Goal: Task Accomplishment & Management: Manage account settings

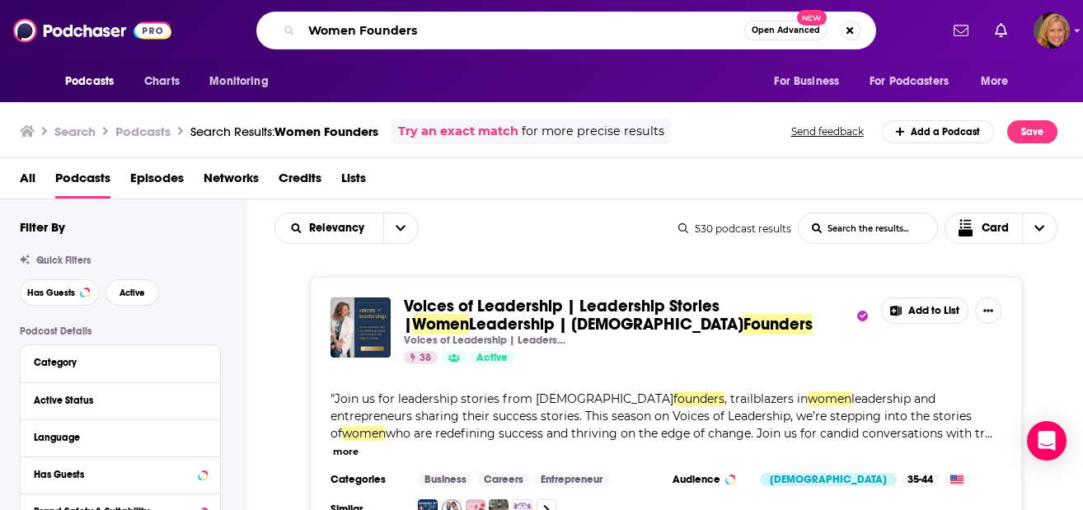
drag, startPoint x: 442, startPoint y: 24, endPoint x: 276, endPoint y: 29, distance: 165.7
click at [276, 29] on div "Women Founders Open Advanced New" at bounding box center [566, 31] width 620 height 38
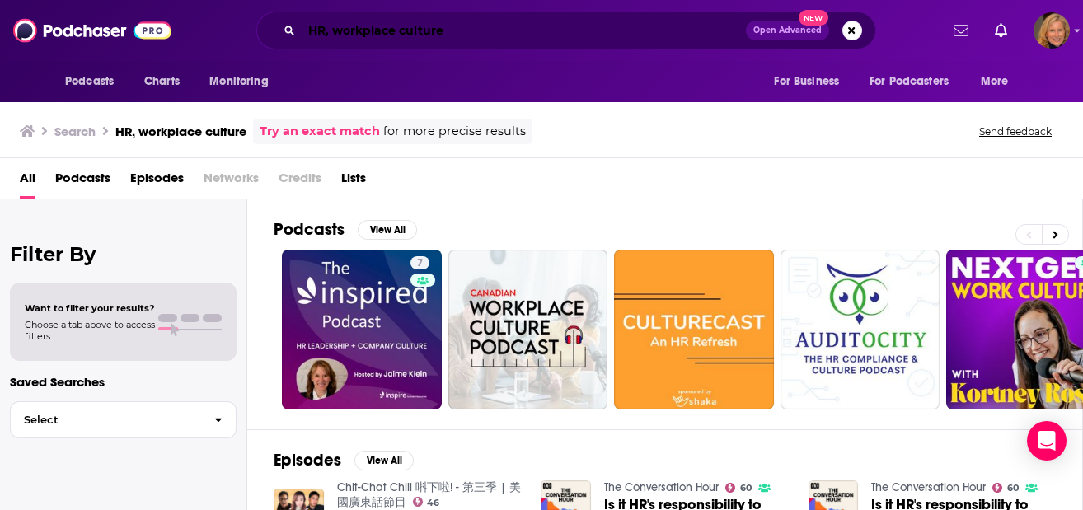
click at [331, 33] on input "HR, workplace culture" at bounding box center [524, 30] width 444 height 26
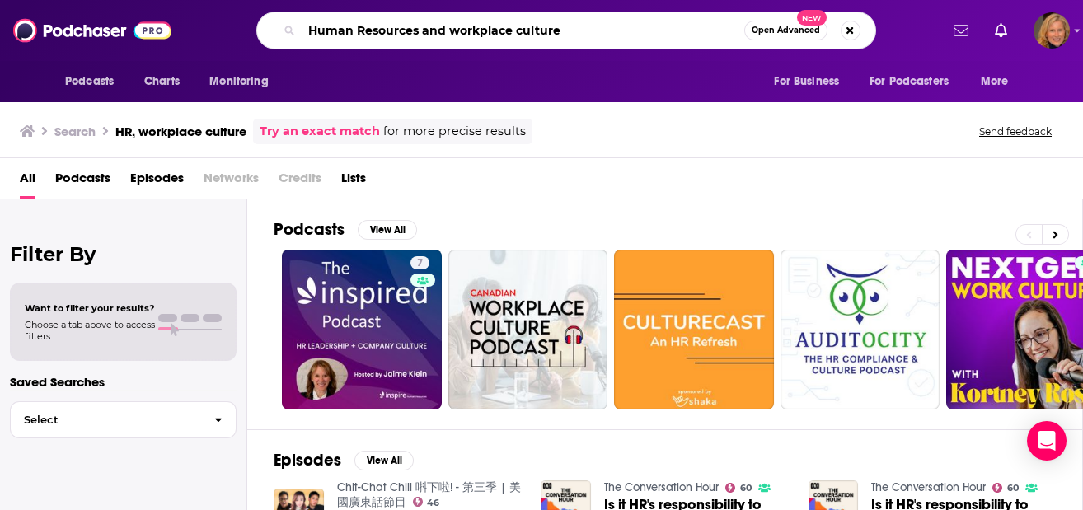
type input "Human Resources and workplace culture"
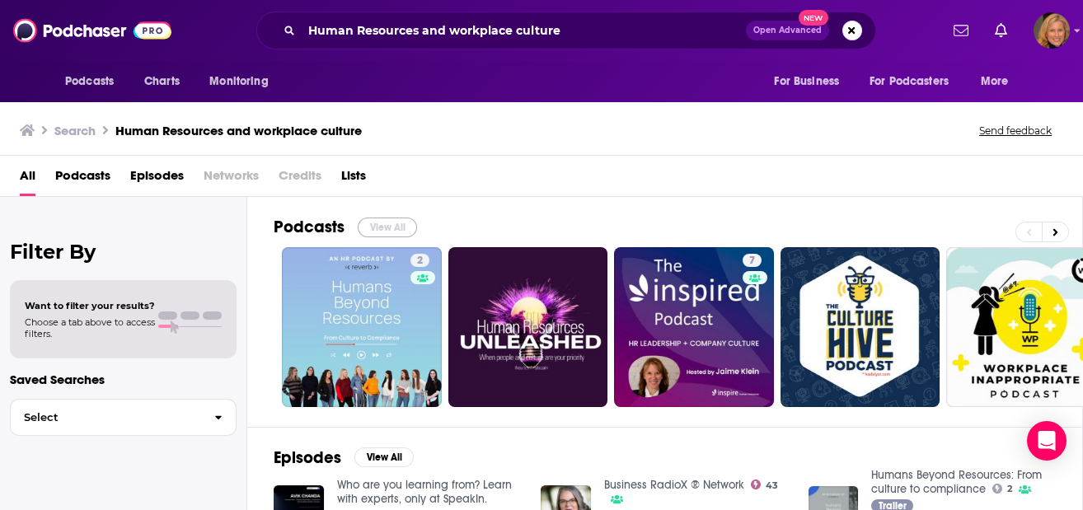
click at [396, 226] on button "View All" at bounding box center [387, 228] width 59 height 20
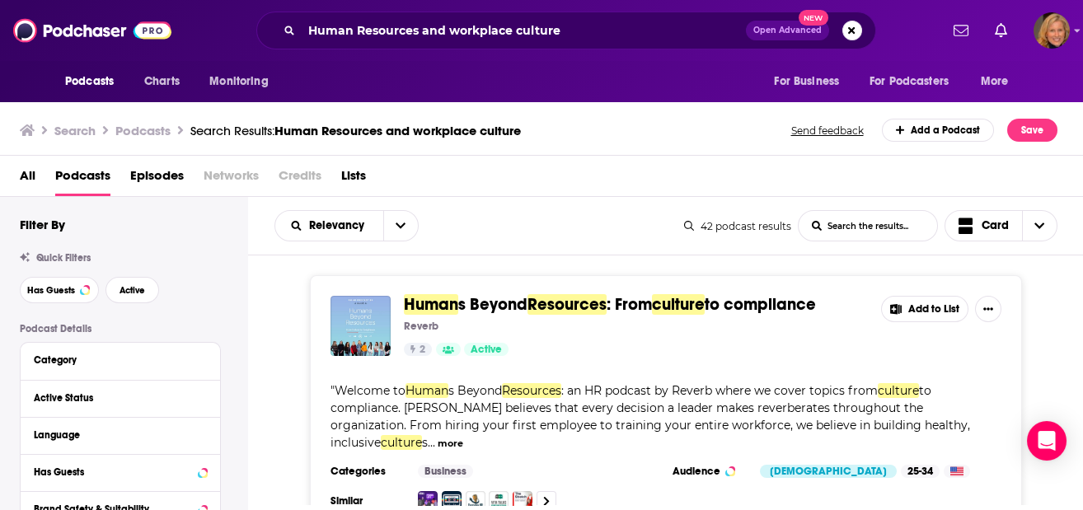
click at [916, 312] on button "Add to List" at bounding box center [924, 309] width 87 height 26
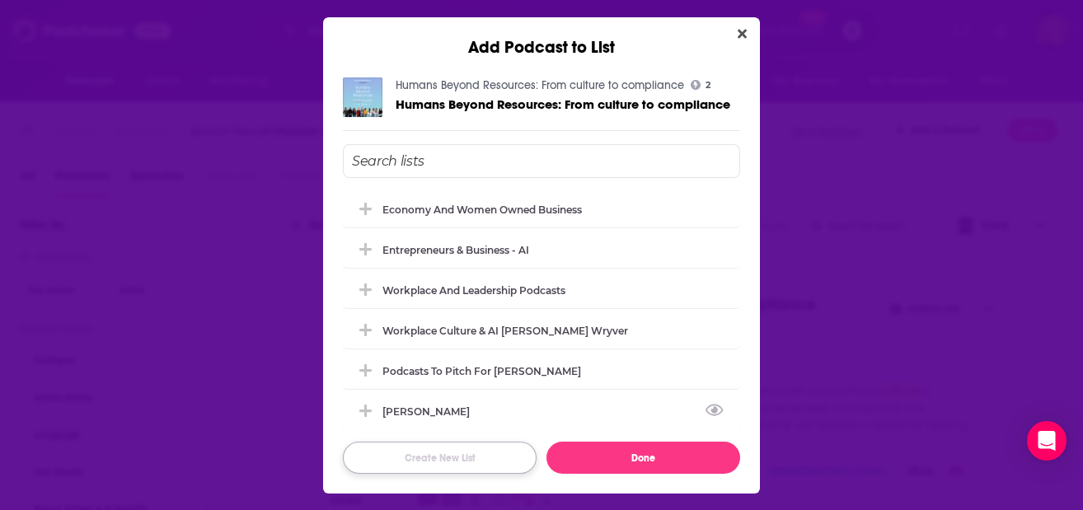
click at [433, 457] on button "Create New List" at bounding box center [440, 458] width 194 height 32
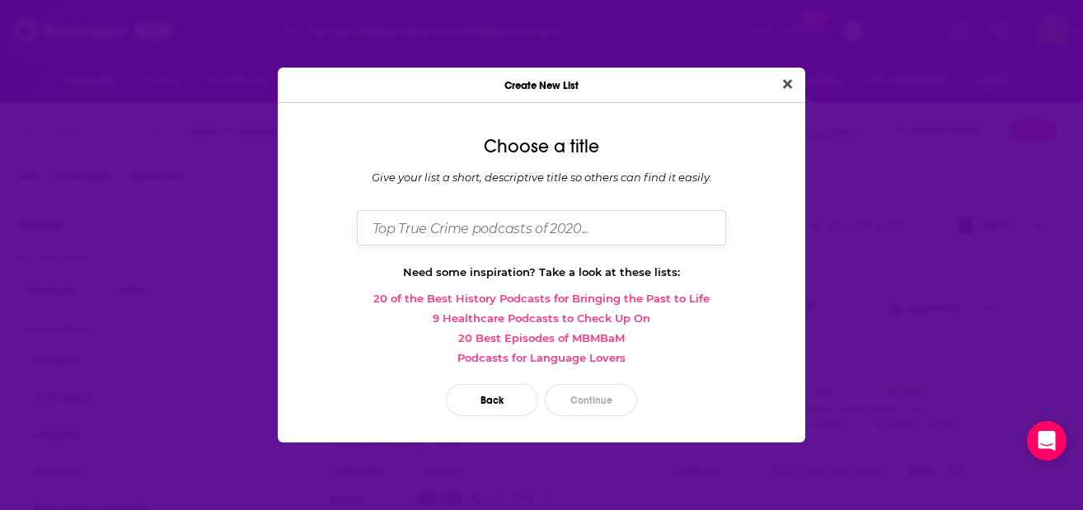
click at [393, 230] on input "Dialog" at bounding box center [541, 227] width 369 height 35
type input "HR and workplace culture"
click at [572, 405] on button "Continue" at bounding box center [591, 400] width 92 height 32
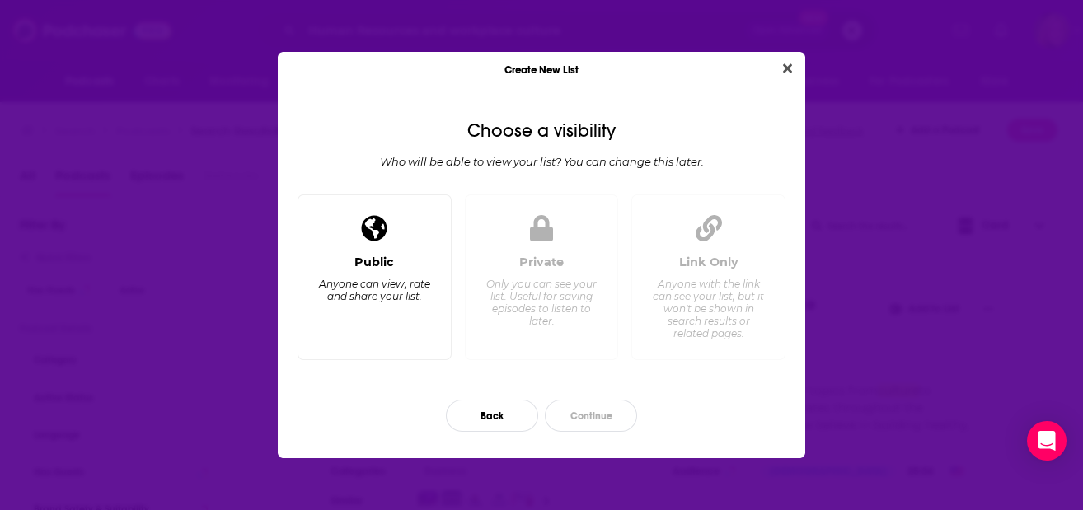
click at [378, 265] on div "Public" at bounding box center [374, 262] width 40 height 15
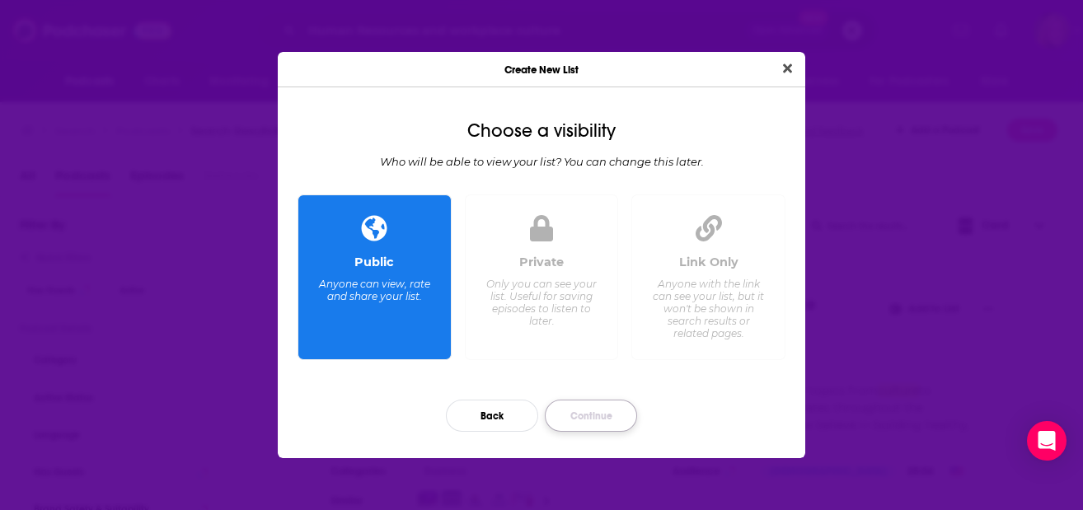
click at [593, 416] on button "Continue" at bounding box center [591, 416] width 92 height 32
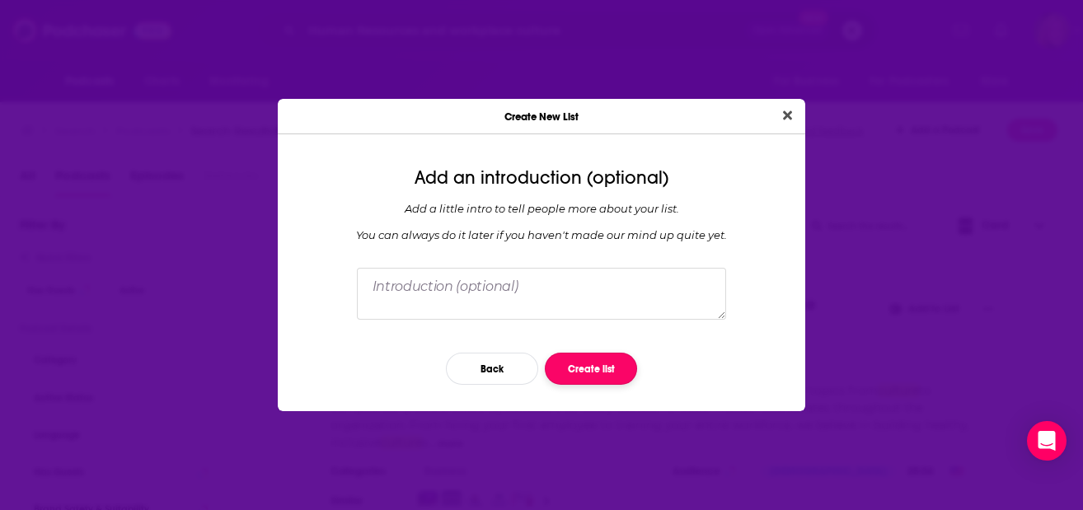
click at [587, 368] on button "Create list" at bounding box center [591, 369] width 92 height 32
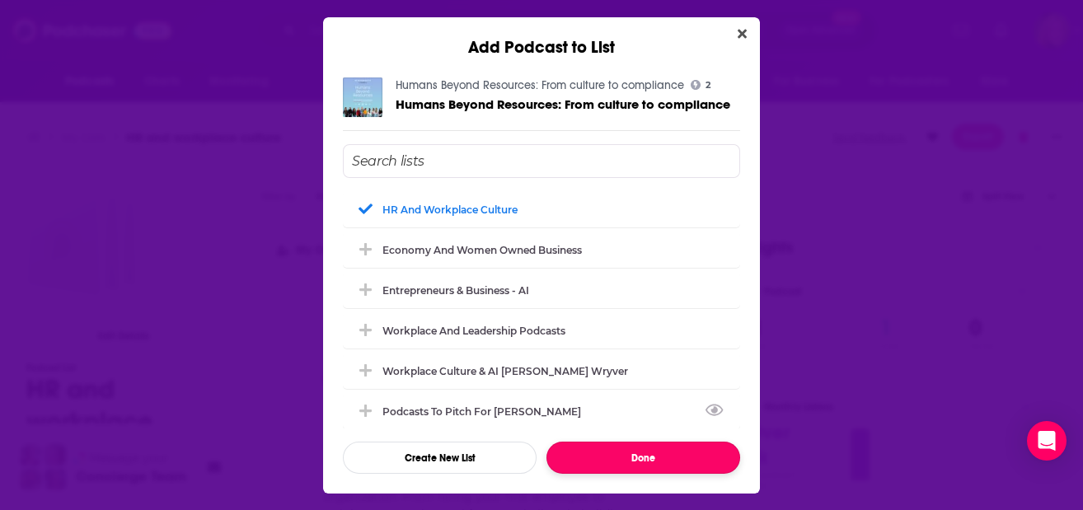
click at [629, 457] on button "Done" at bounding box center [643, 458] width 194 height 32
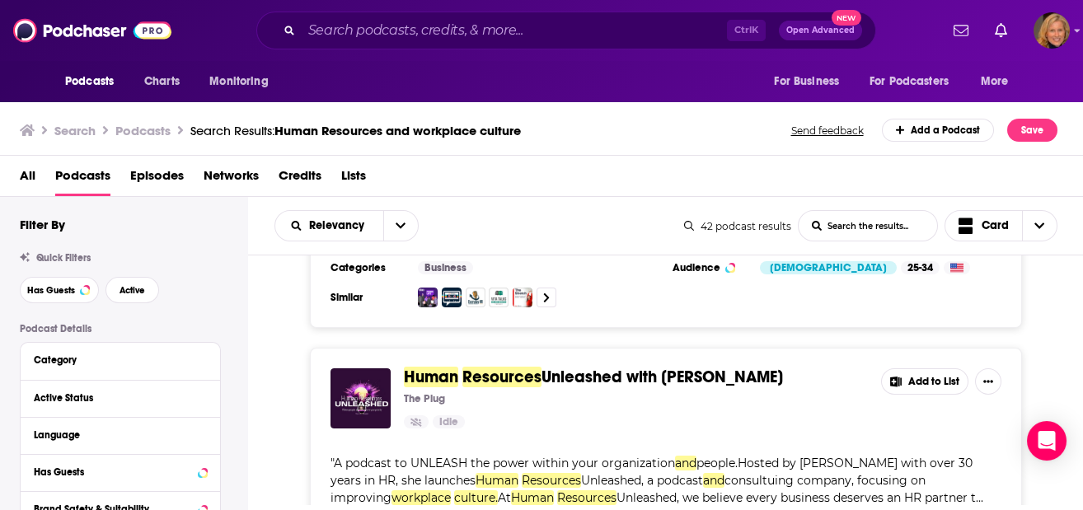
scroll to position [219, 0]
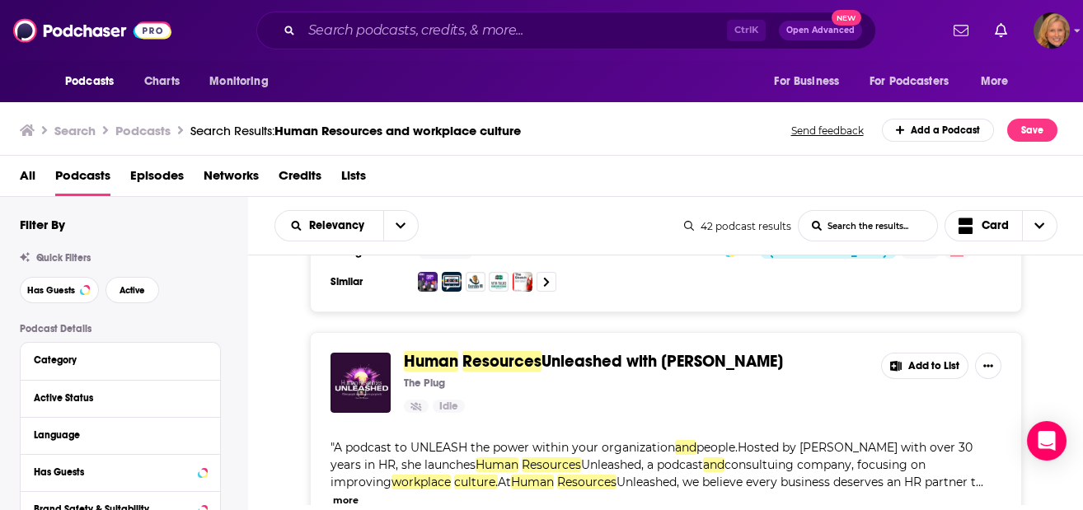
click at [944, 353] on button "Add to List" at bounding box center [924, 366] width 87 height 26
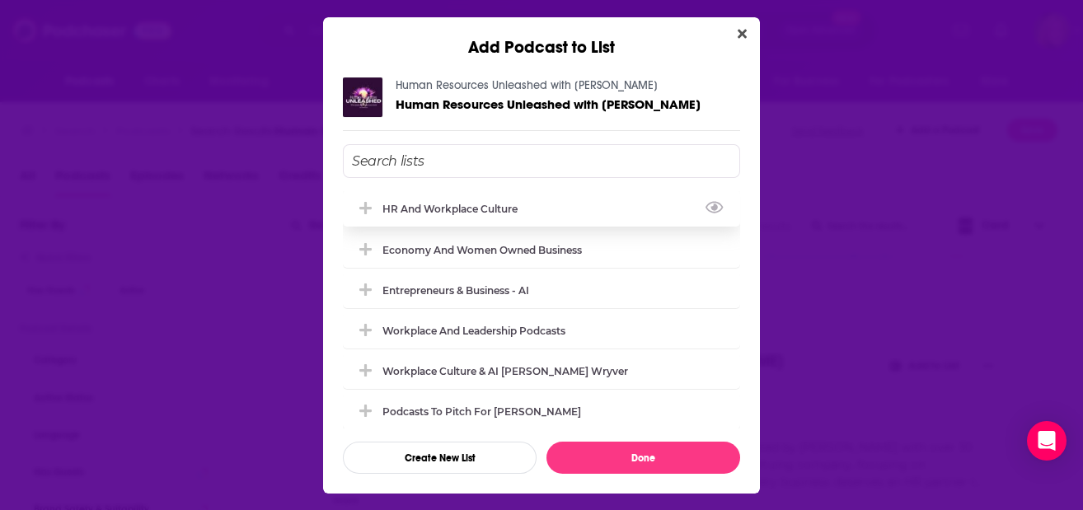
click at [428, 213] on div "HR and workplace culture" at bounding box center [454, 209] width 145 height 12
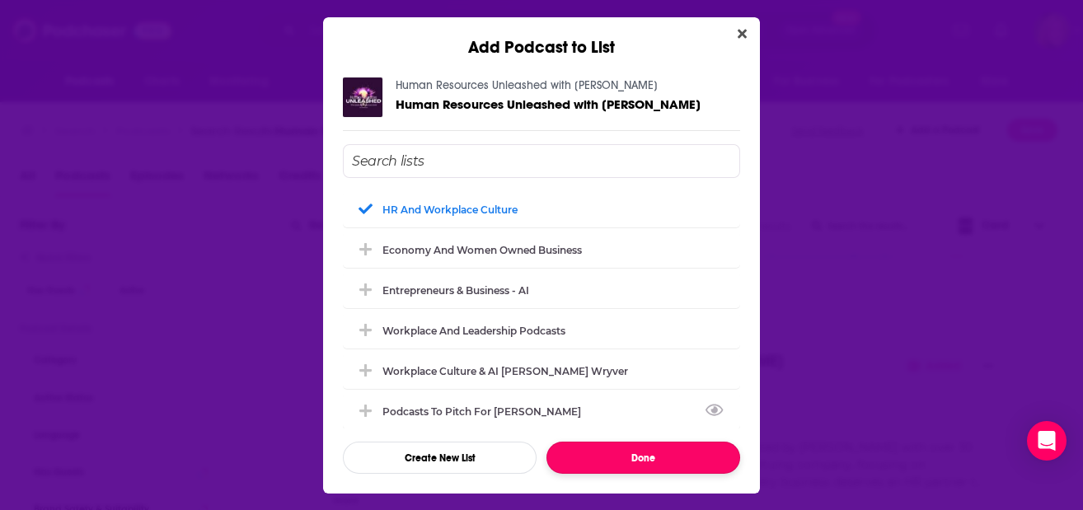
click at [603, 463] on button "Done" at bounding box center [643, 458] width 194 height 32
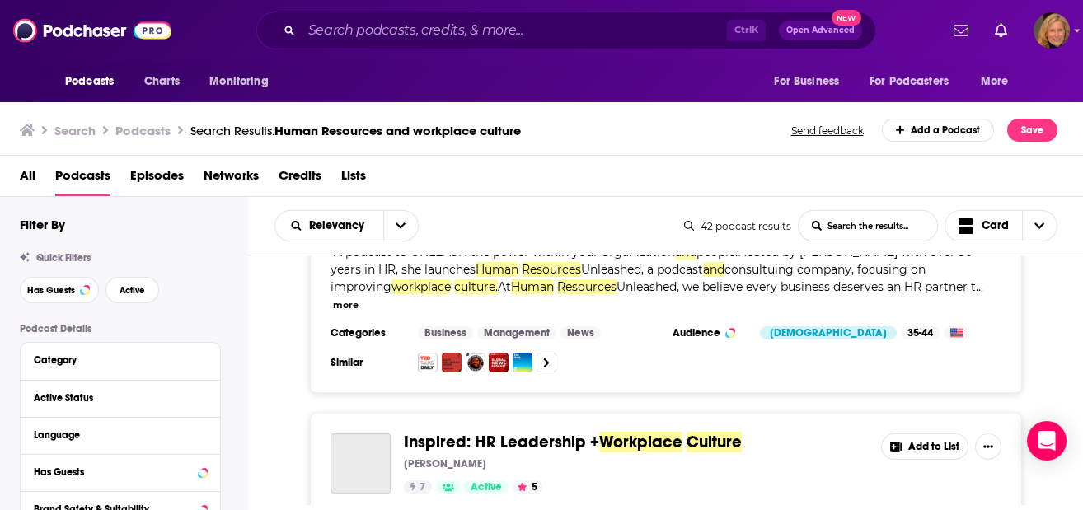
scroll to position [439, 0]
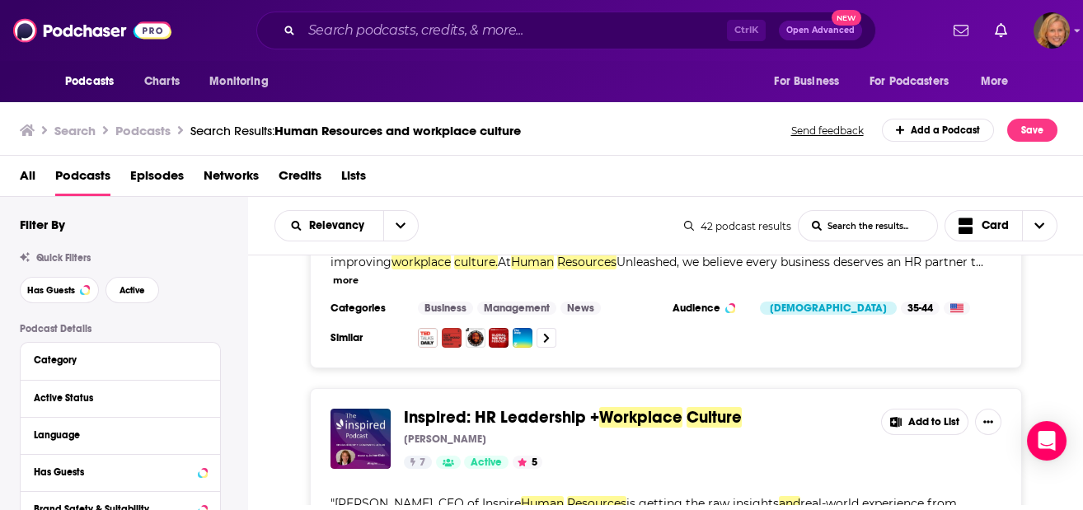
click at [928, 409] on button "Add to List" at bounding box center [924, 422] width 87 height 26
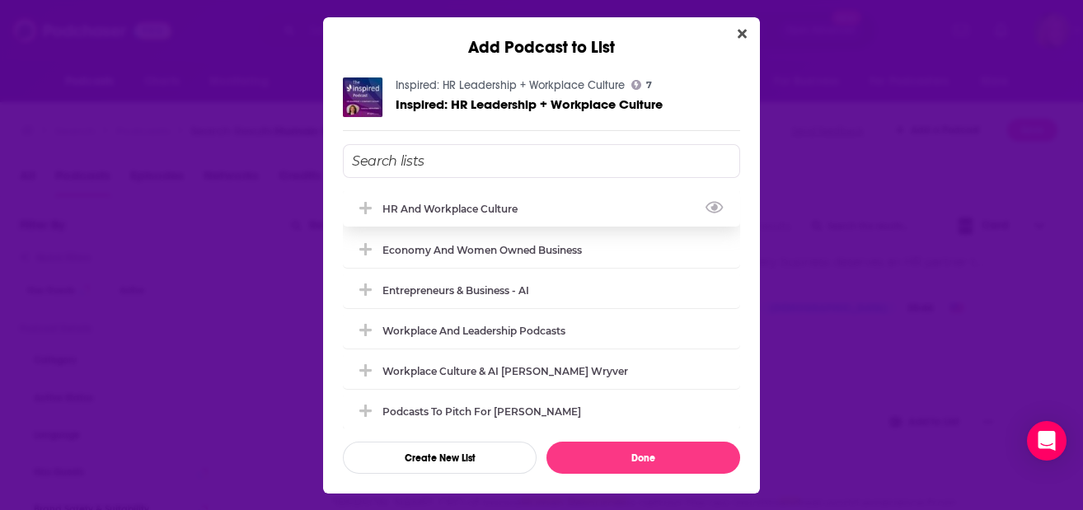
click at [519, 217] on div "HR and workplace culture" at bounding box center [541, 208] width 397 height 36
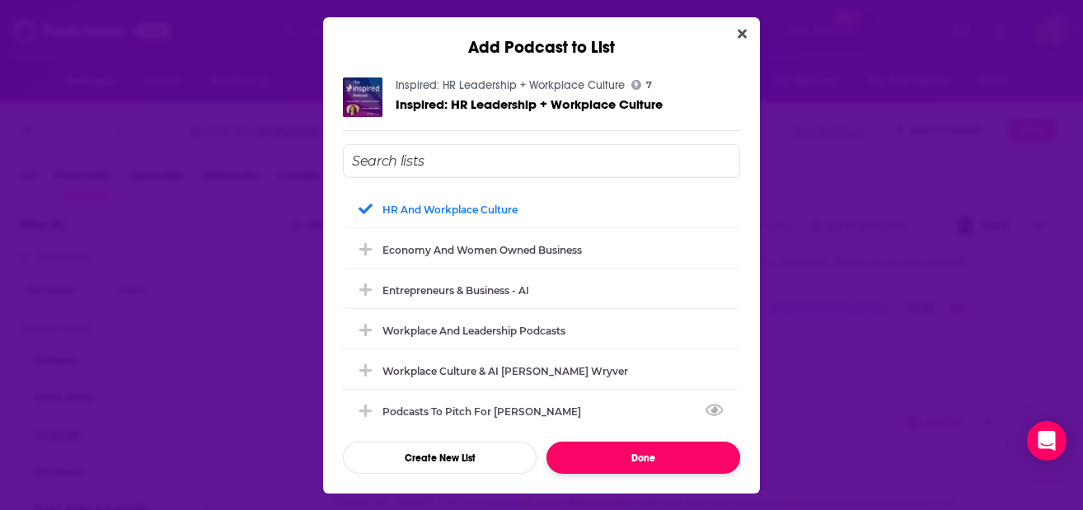
click at [640, 448] on button "Done" at bounding box center [643, 458] width 194 height 32
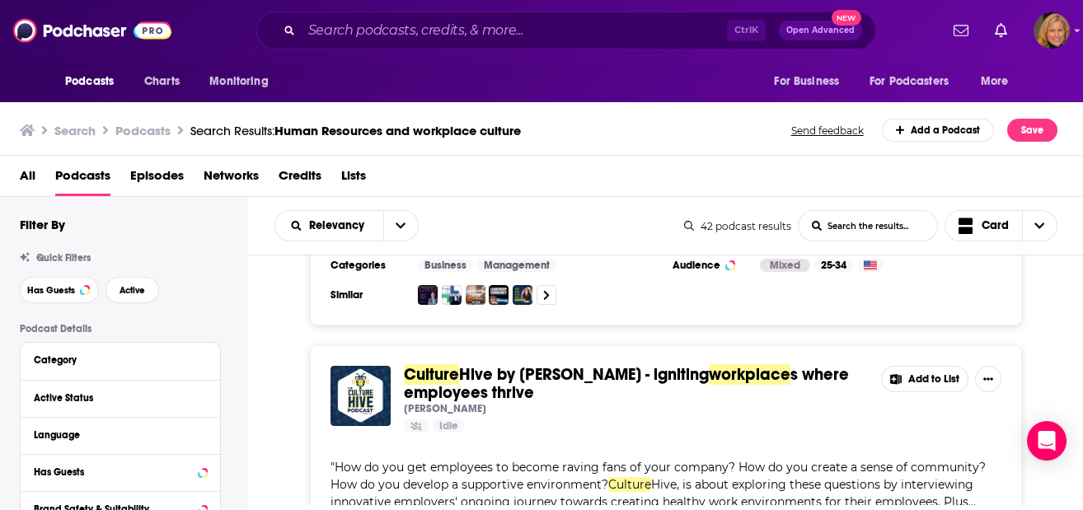
scroll to position [769, 0]
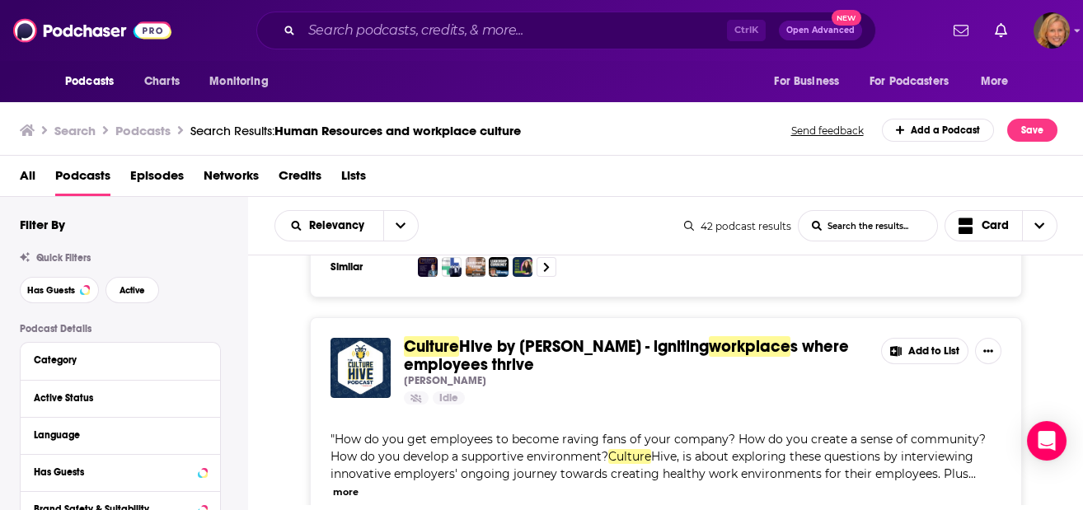
click at [934, 338] on button "Add to List" at bounding box center [924, 351] width 87 height 26
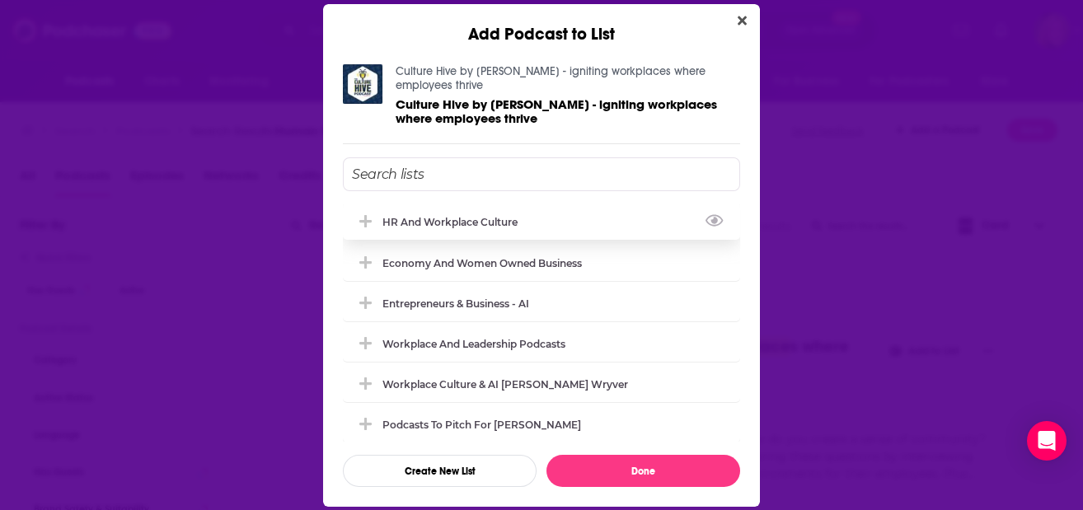
drag, startPoint x: 476, startPoint y: 215, endPoint x: 491, endPoint y: 222, distance: 16.2
click at [476, 216] on div "HR and workplace culture" at bounding box center [454, 222] width 145 height 12
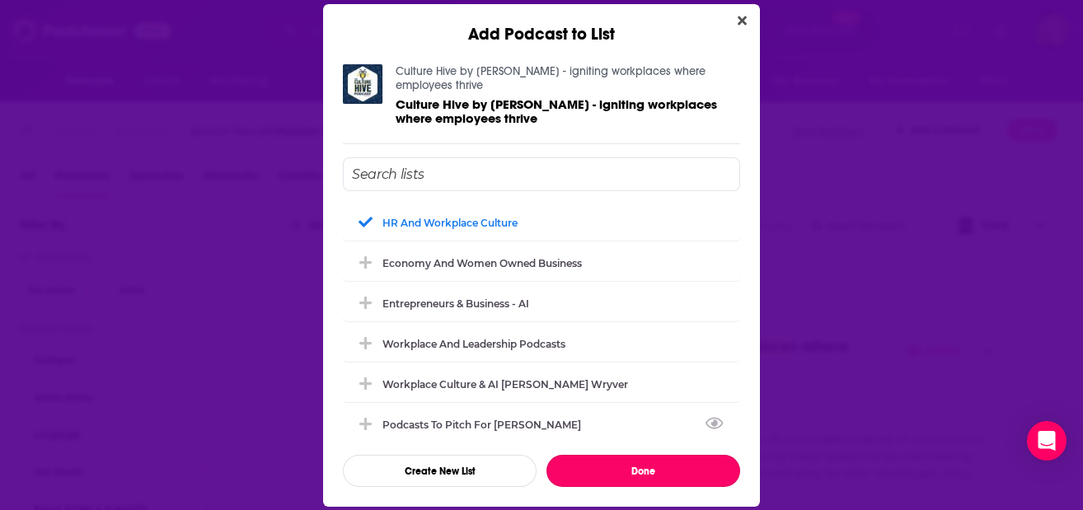
click at [649, 461] on button "Done" at bounding box center [643, 471] width 194 height 32
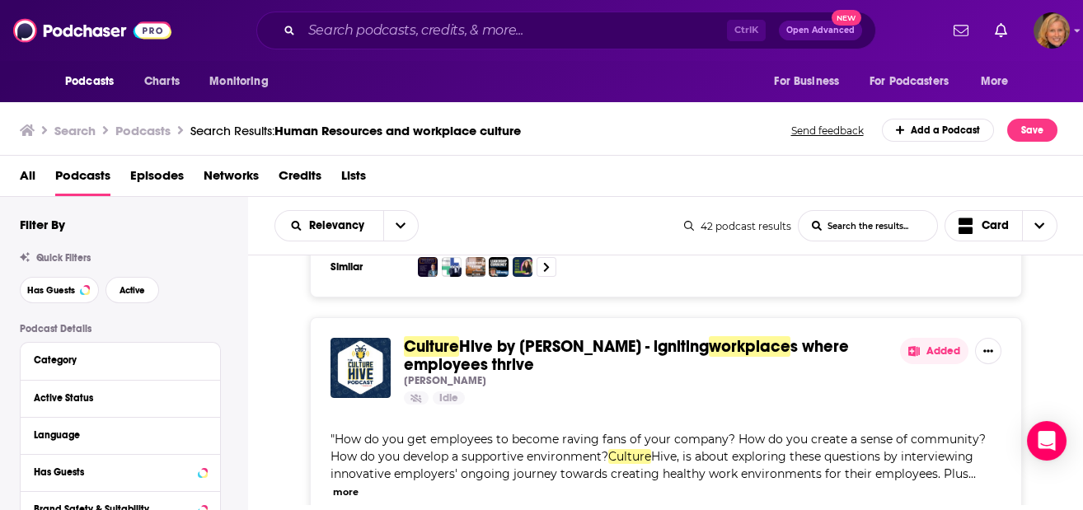
scroll to position [989, 0]
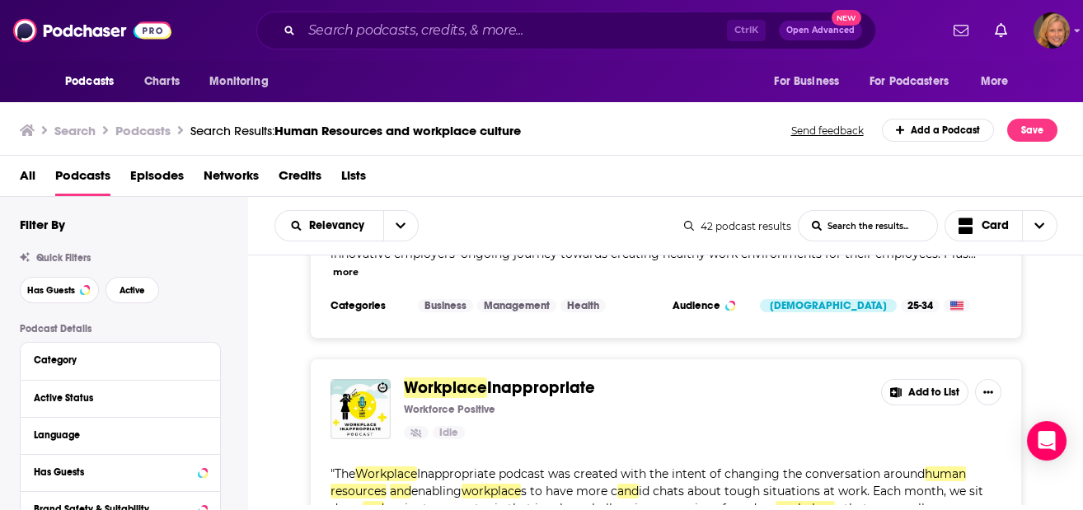
click at [915, 379] on button "Add to List" at bounding box center [924, 392] width 87 height 26
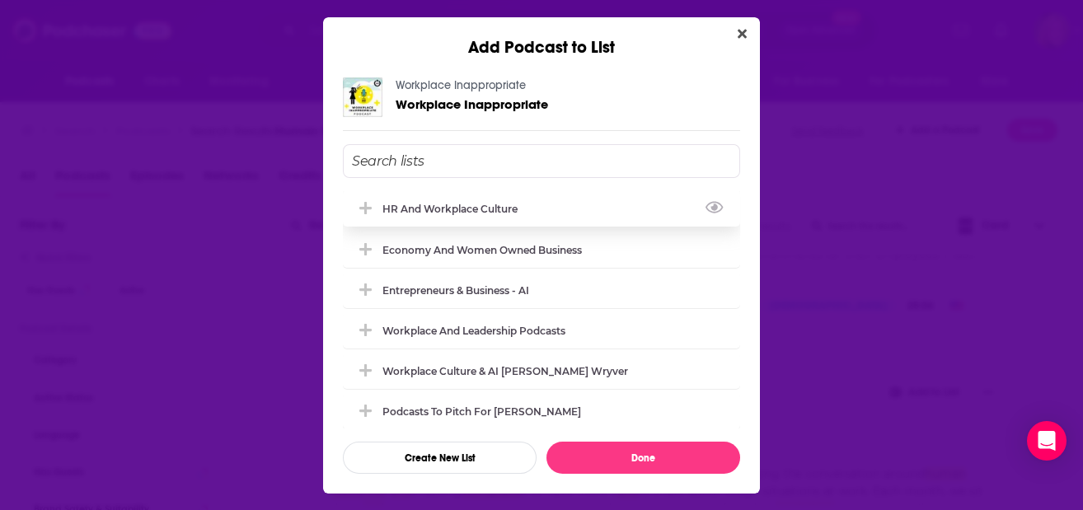
click at [408, 205] on div "HR and workplace culture" at bounding box center [454, 209] width 145 height 12
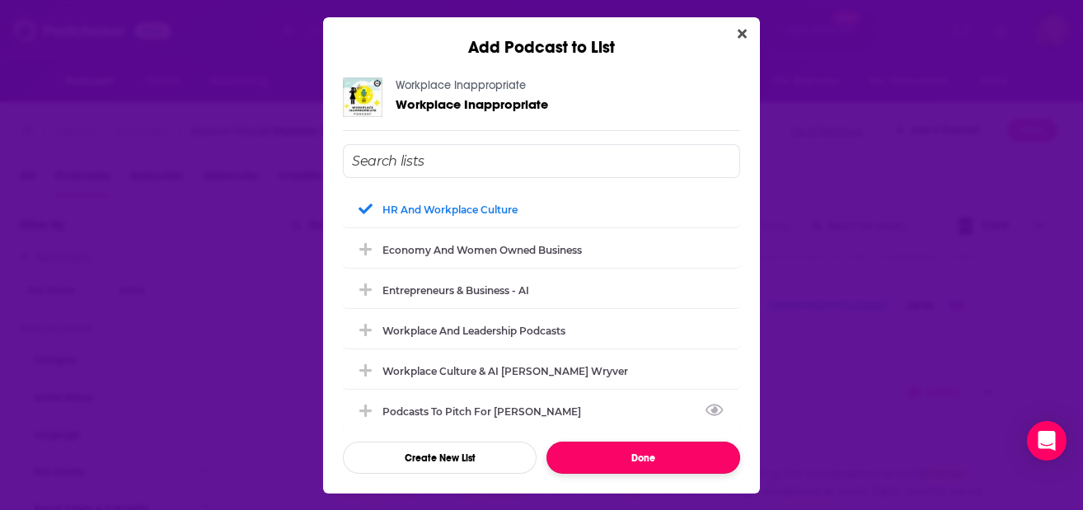
click at [671, 454] on button "Done" at bounding box center [643, 458] width 194 height 32
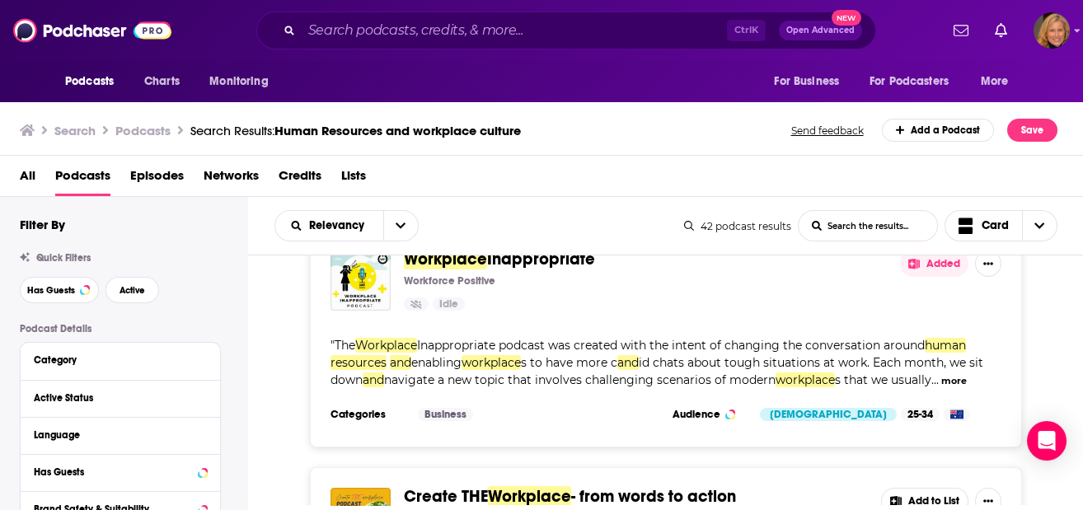
scroll to position [1208, 0]
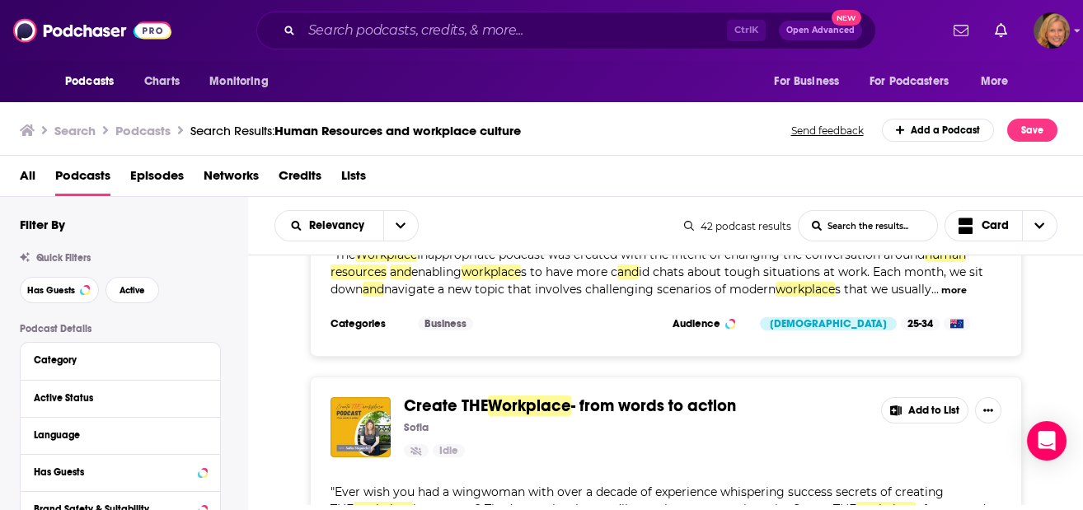
click at [919, 397] on button "Add to List" at bounding box center [924, 410] width 87 height 26
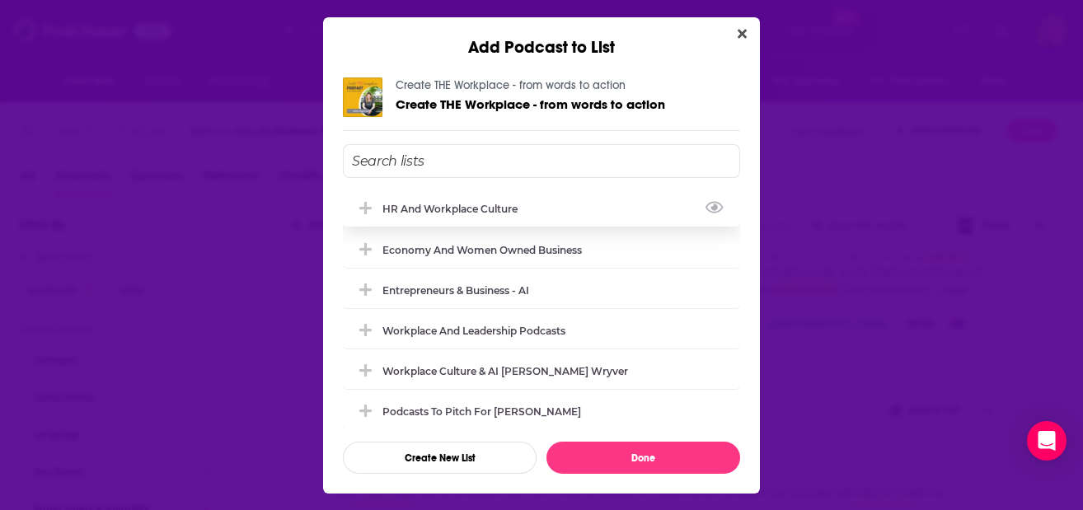
click at [447, 213] on div "HR and workplace culture" at bounding box center [454, 209] width 145 height 12
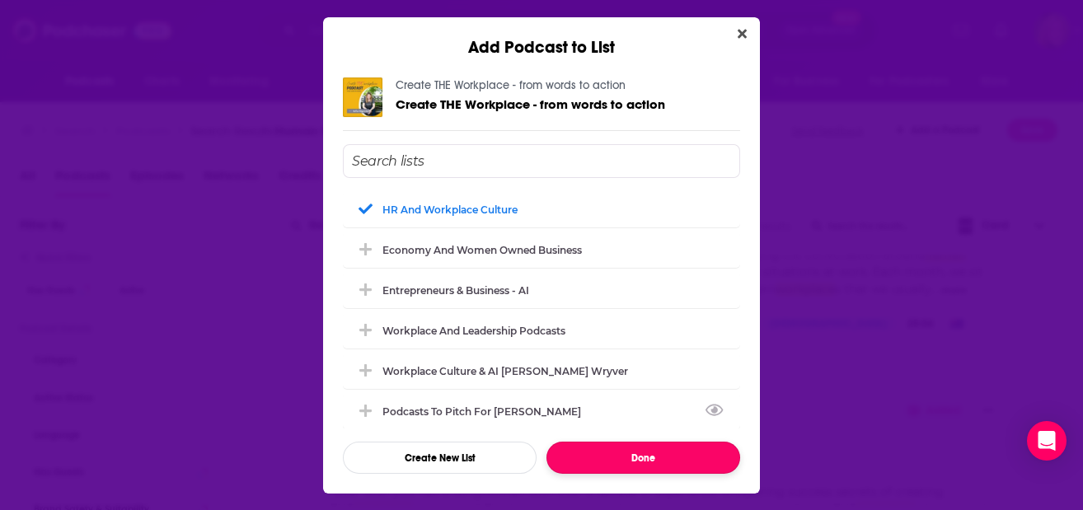
click at [630, 442] on button "Done" at bounding box center [643, 458] width 194 height 32
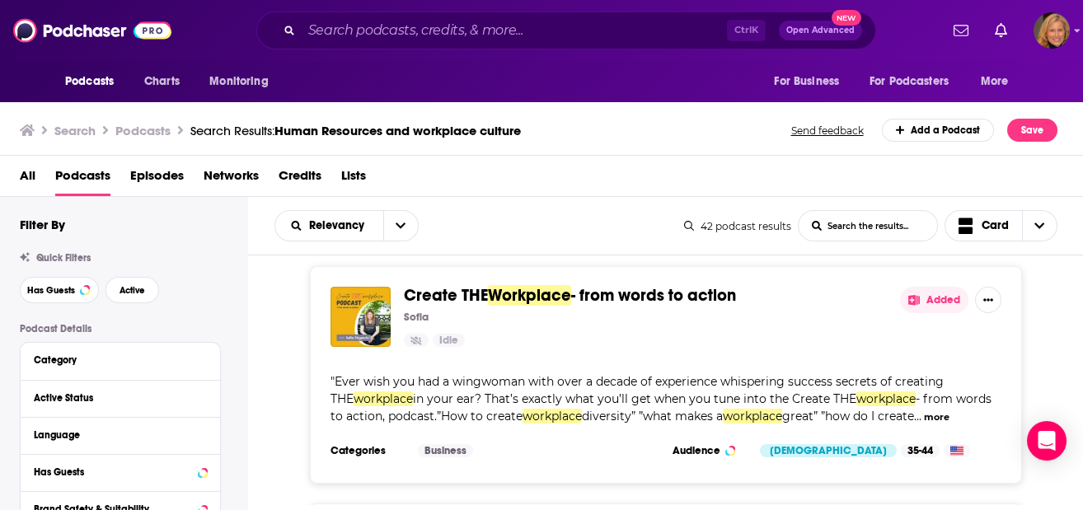
scroll to position [1428, 0]
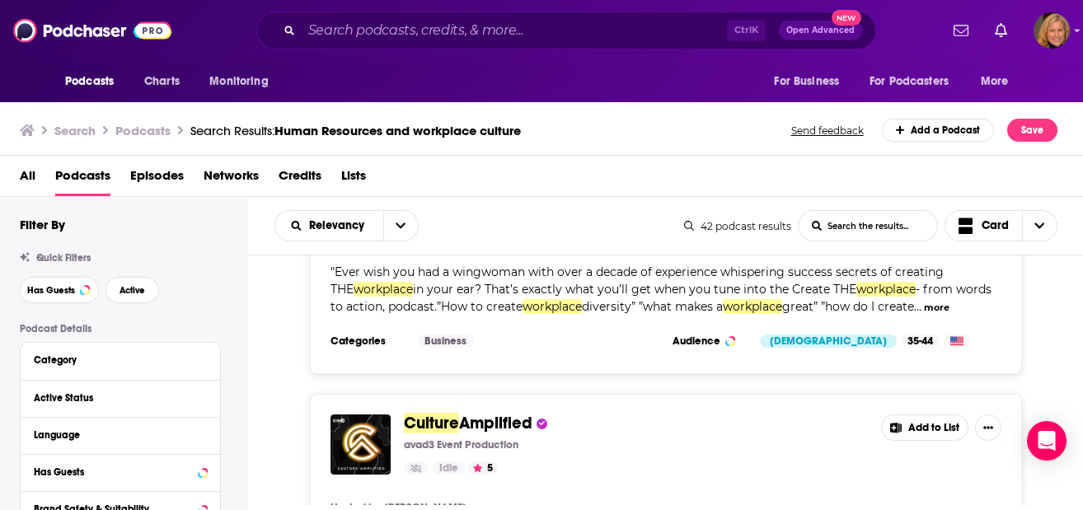
click at [927, 415] on button "Add to List" at bounding box center [924, 428] width 87 height 26
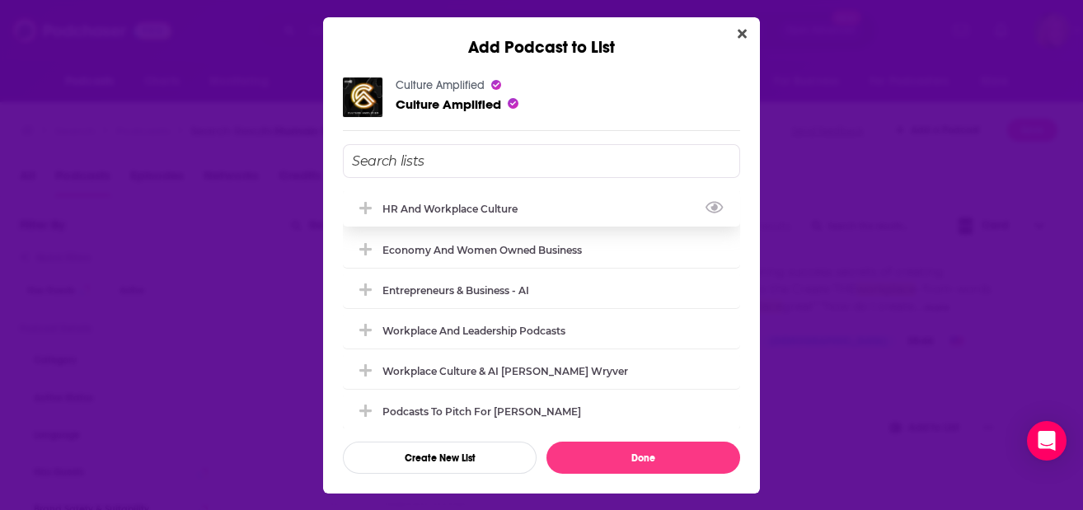
click at [445, 206] on div "HR and workplace culture" at bounding box center [454, 209] width 145 height 12
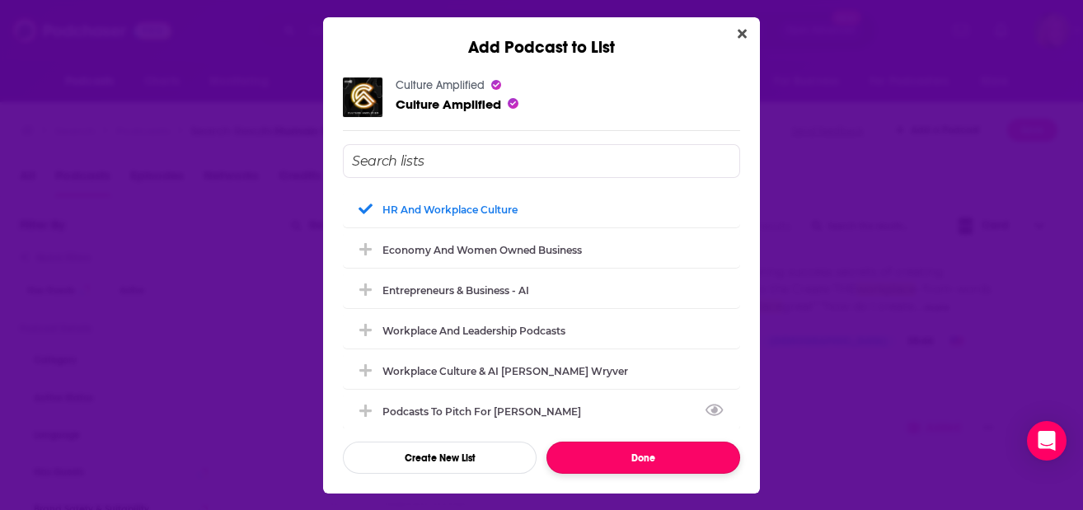
click at [649, 461] on button "Done" at bounding box center [643, 458] width 194 height 32
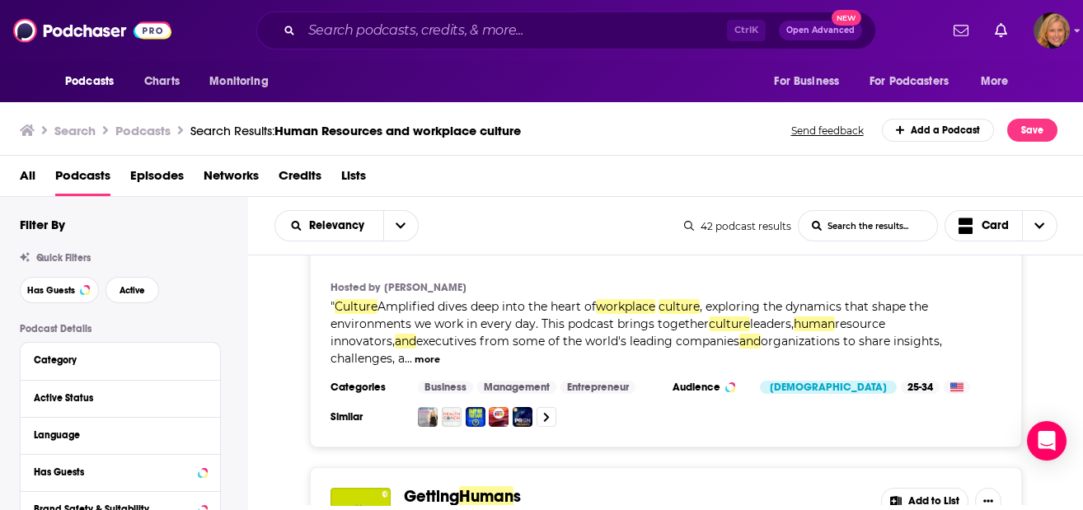
scroll to position [1758, 0]
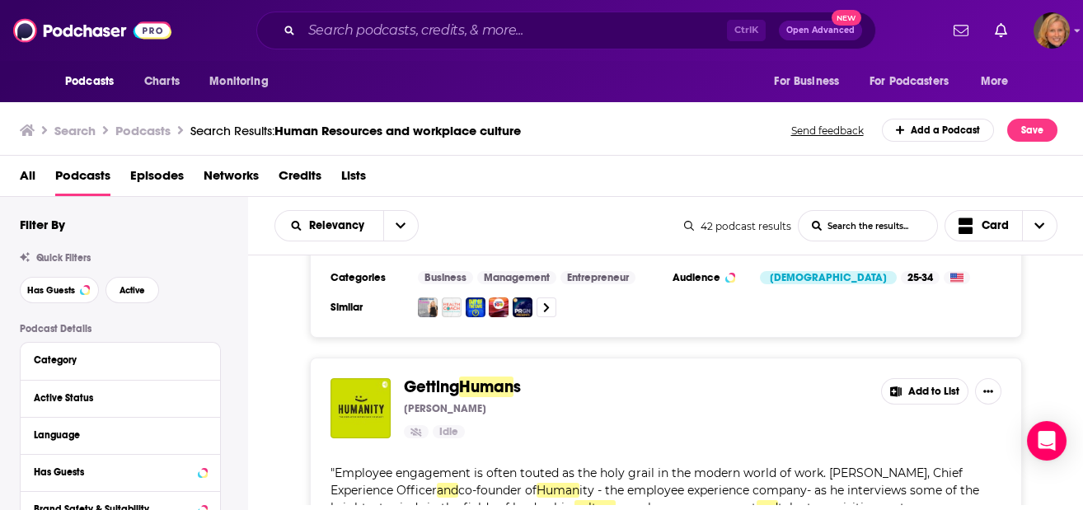
click at [923, 378] on button "Add to List" at bounding box center [924, 391] width 87 height 26
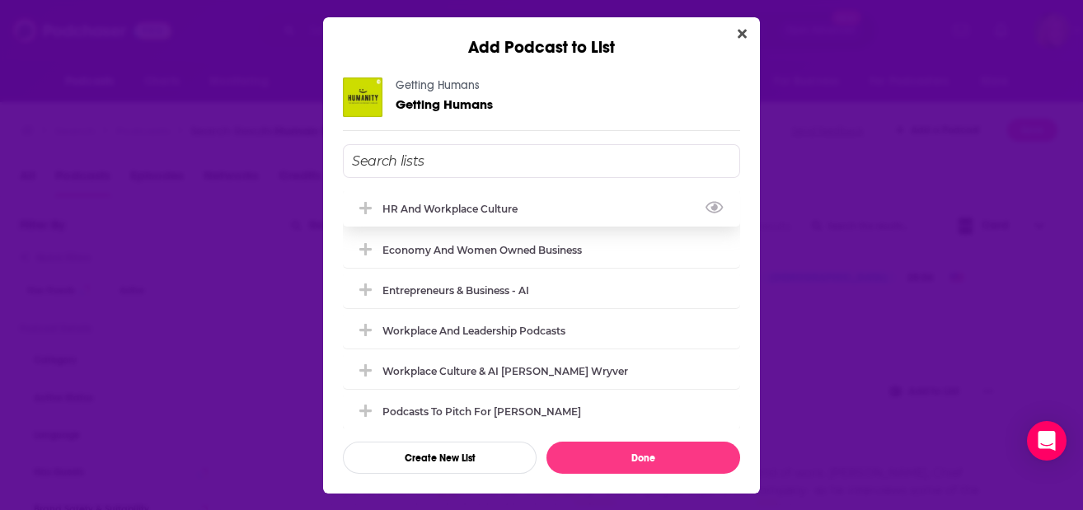
click at [430, 209] on div "HR and workplace culture" at bounding box center [454, 209] width 145 height 12
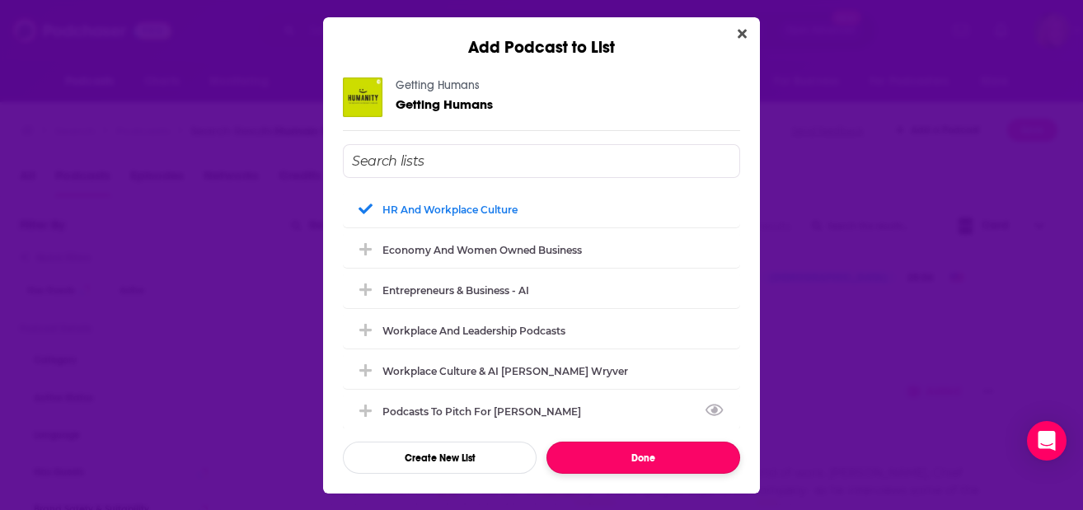
click at [637, 457] on button "Done" at bounding box center [643, 458] width 194 height 32
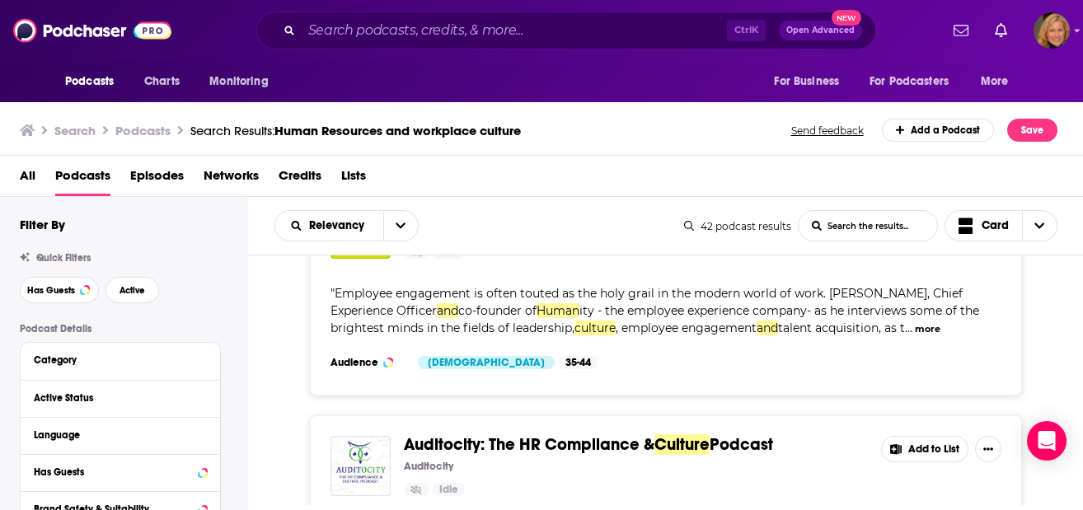
scroll to position [1978, 0]
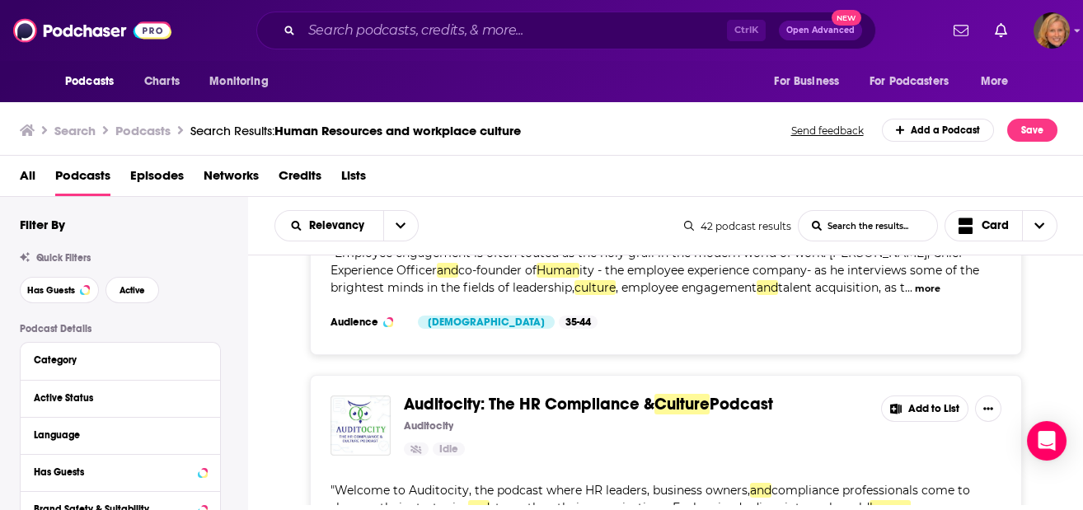
click at [923, 396] on button "Add to List" at bounding box center [924, 409] width 87 height 26
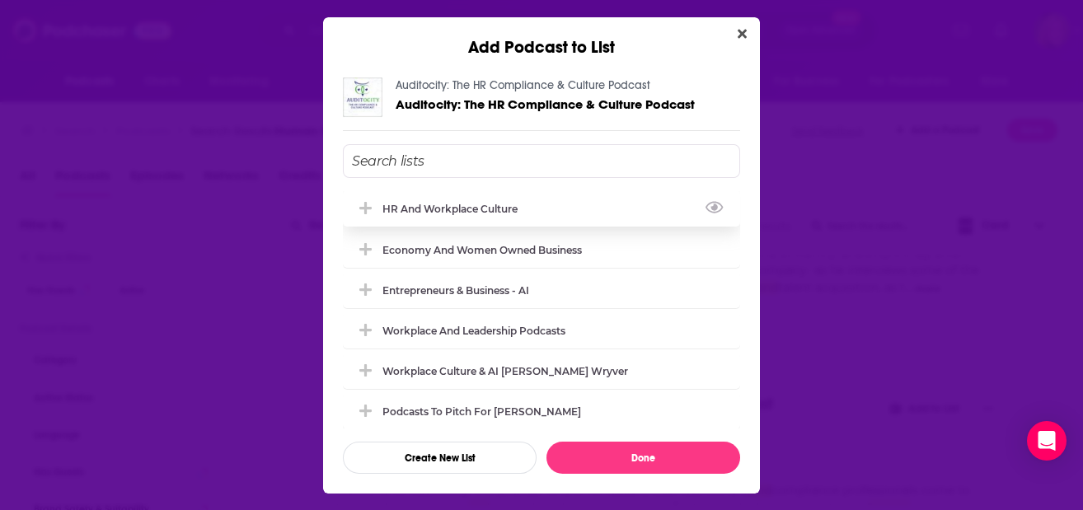
click at [471, 205] on div "HR and workplace culture" at bounding box center [454, 209] width 145 height 12
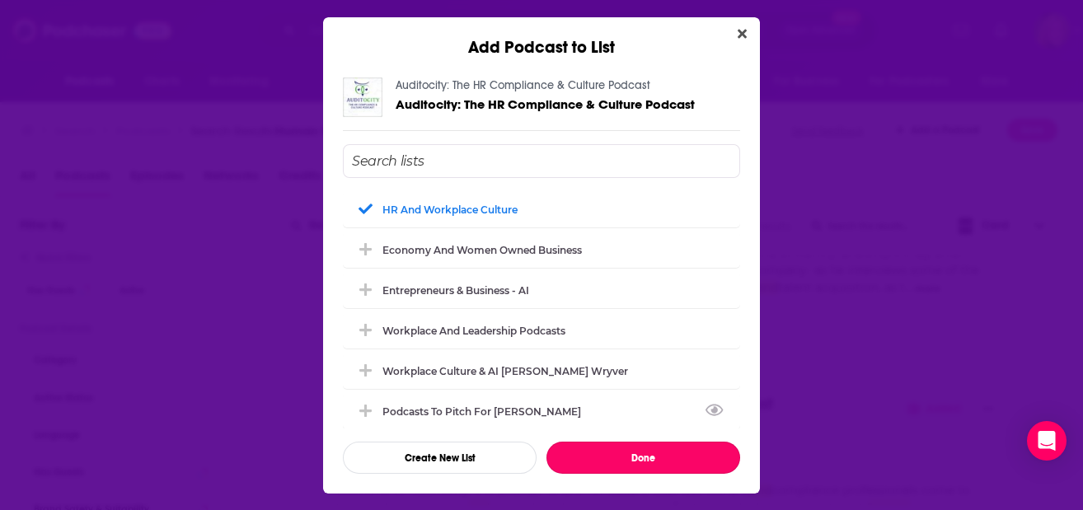
click at [638, 450] on button "Done" at bounding box center [643, 458] width 194 height 32
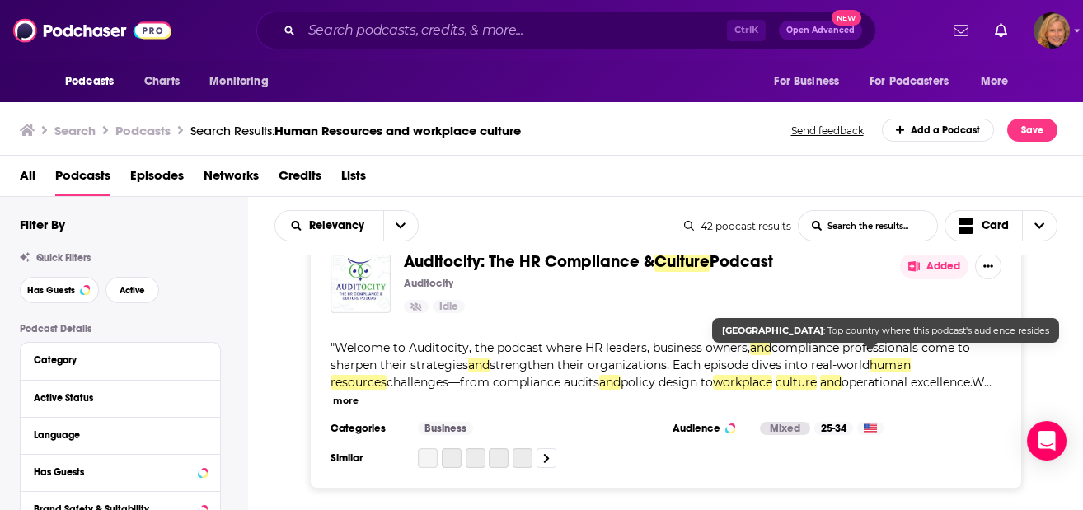
scroll to position [2197, 0]
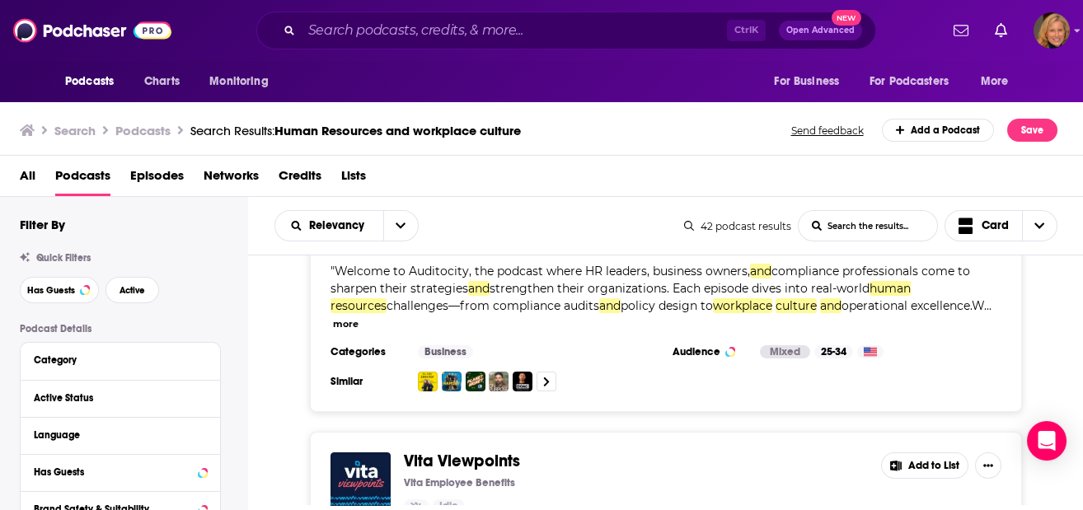
click at [911, 452] on button "Add to List" at bounding box center [924, 465] width 87 height 26
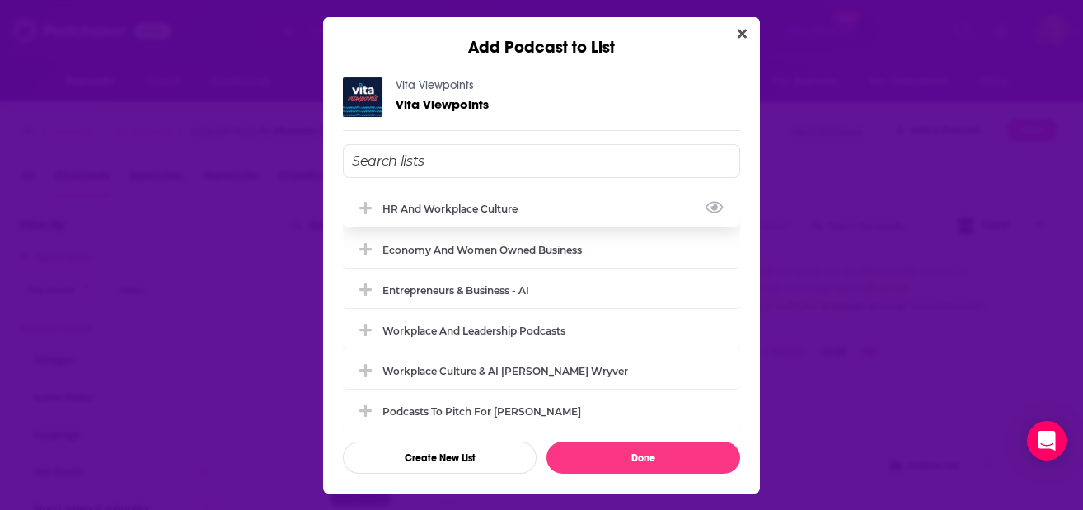
click at [477, 208] on div "HR and workplace culture" at bounding box center [454, 209] width 145 height 12
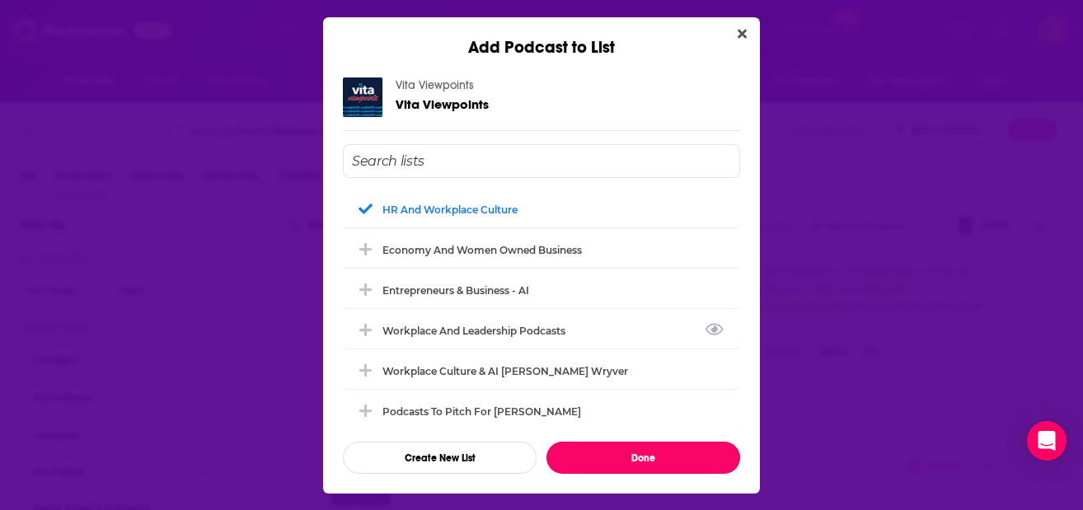
click at [658, 449] on button "Done" at bounding box center [643, 458] width 194 height 32
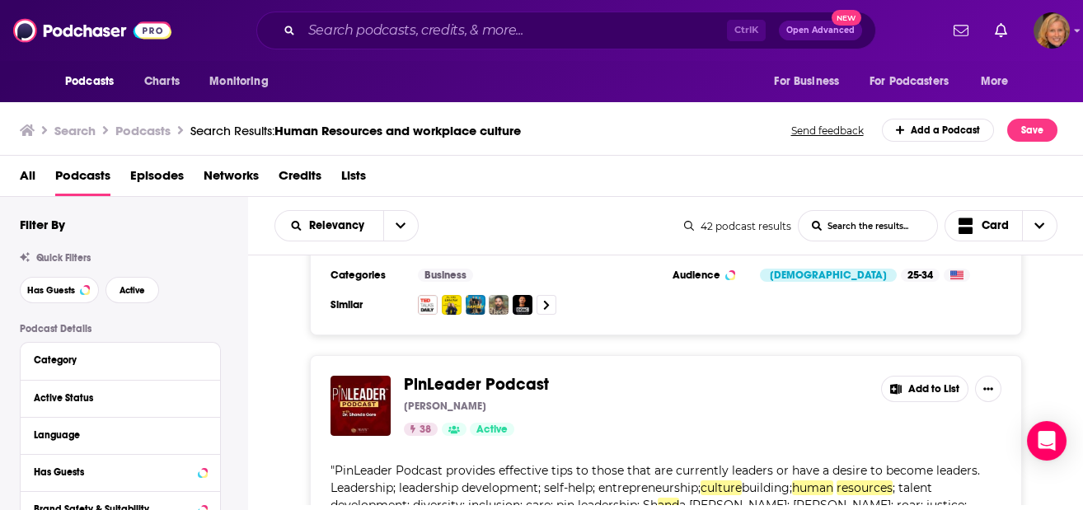
scroll to position [2527, 0]
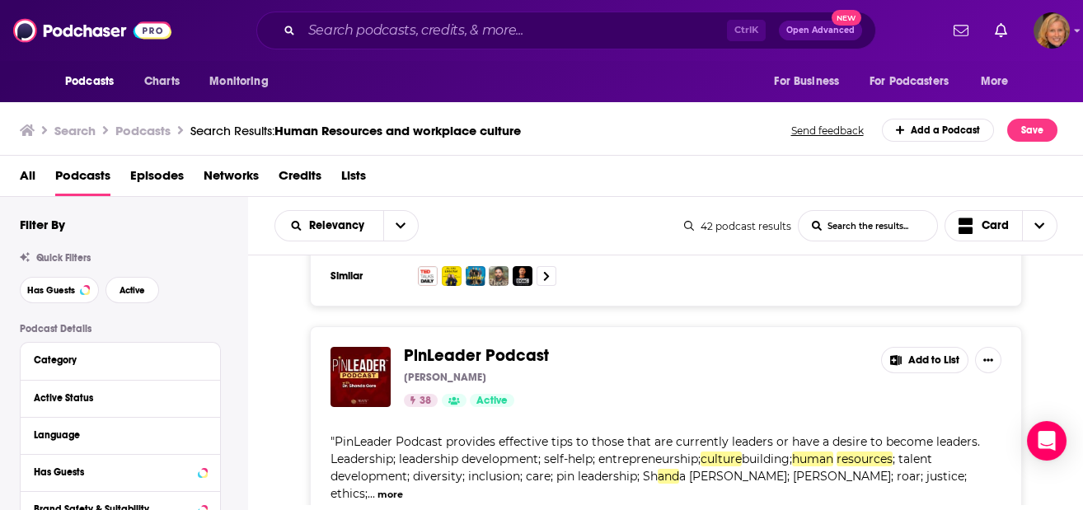
click at [925, 347] on button "Add to List" at bounding box center [924, 360] width 87 height 26
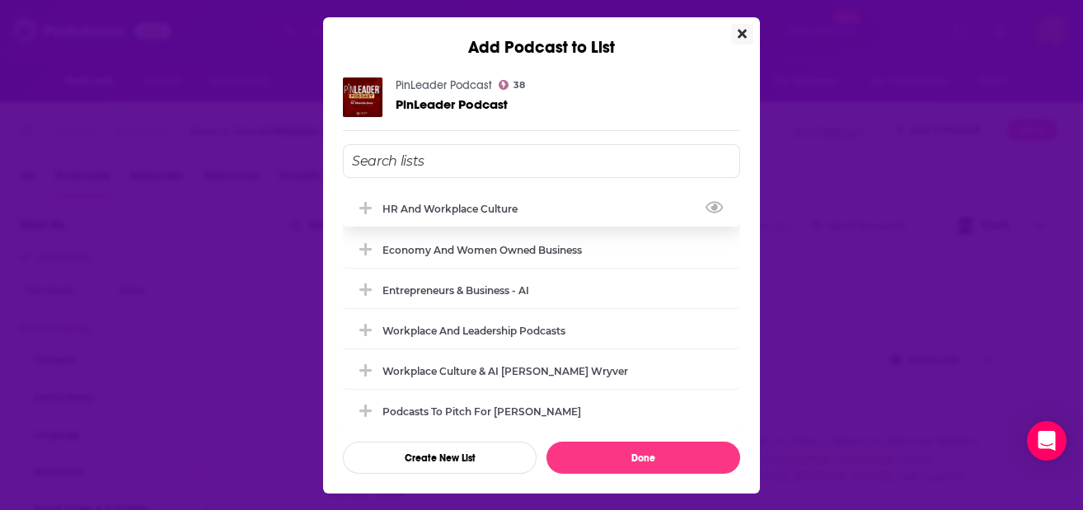
click at [483, 200] on div "HR and workplace culture" at bounding box center [541, 208] width 397 height 36
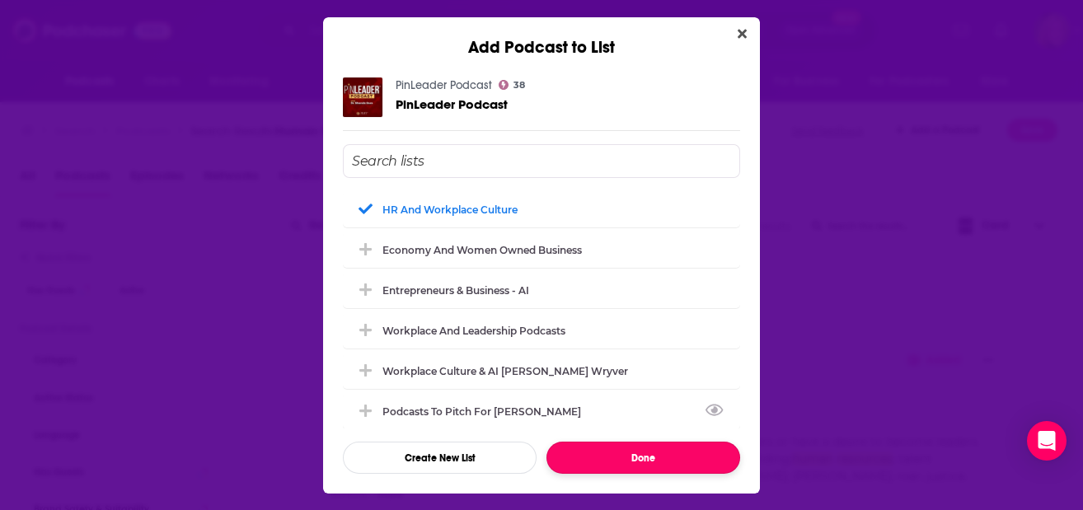
click at [639, 461] on button "Done" at bounding box center [643, 458] width 194 height 32
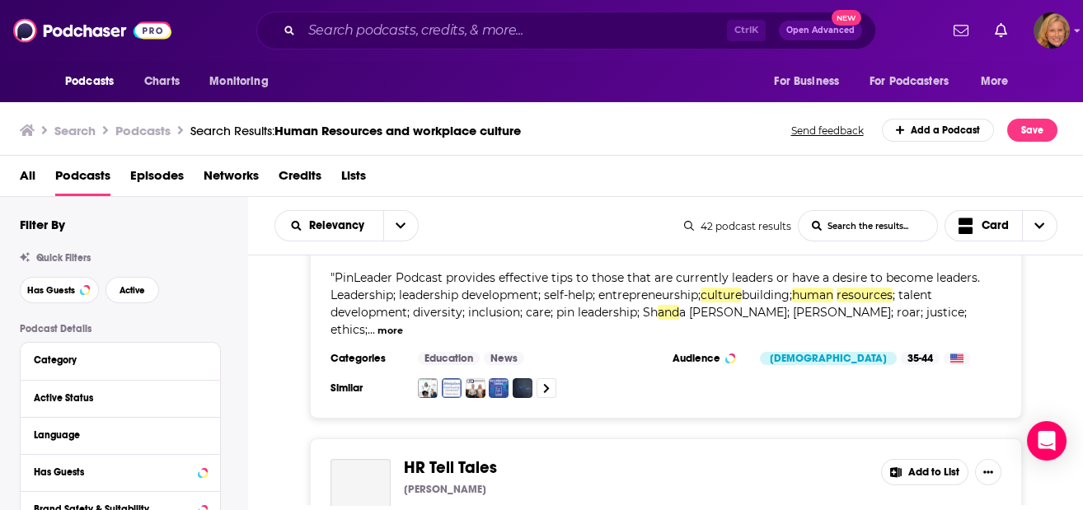
scroll to position [2747, 0]
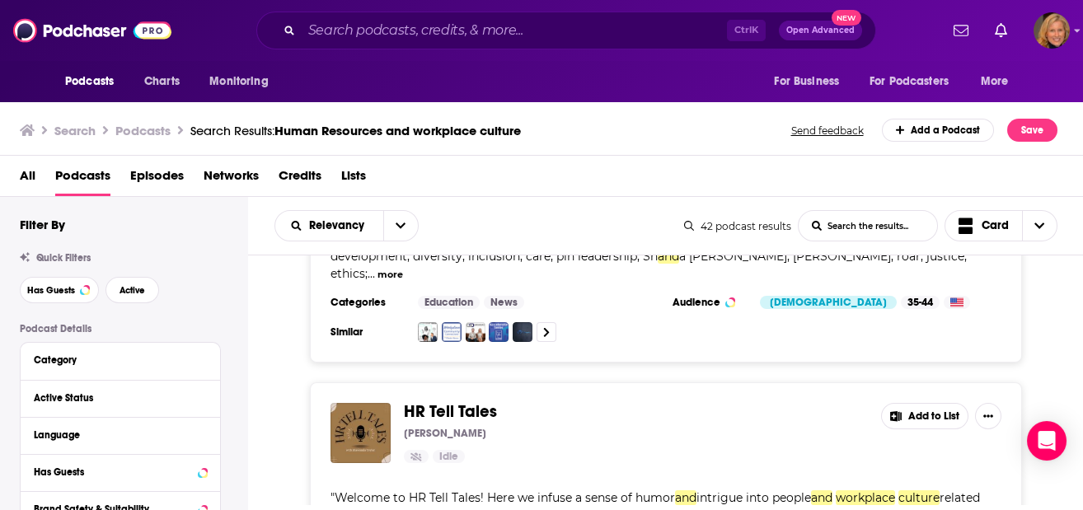
click at [915, 403] on button "Add to List" at bounding box center [924, 416] width 87 height 26
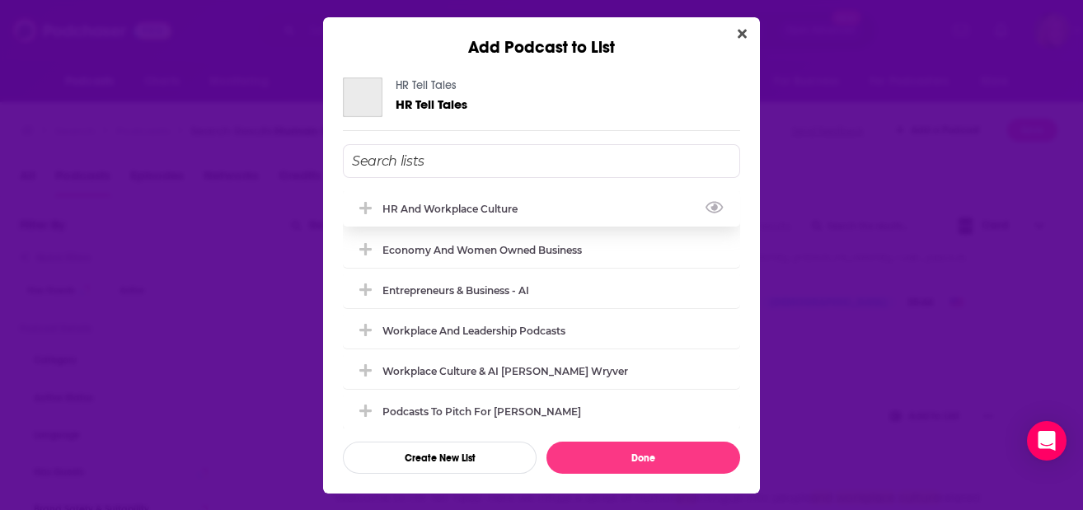
click at [446, 206] on div "HR and workplace culture" at bounding box center [454, 209] width 145 height 12
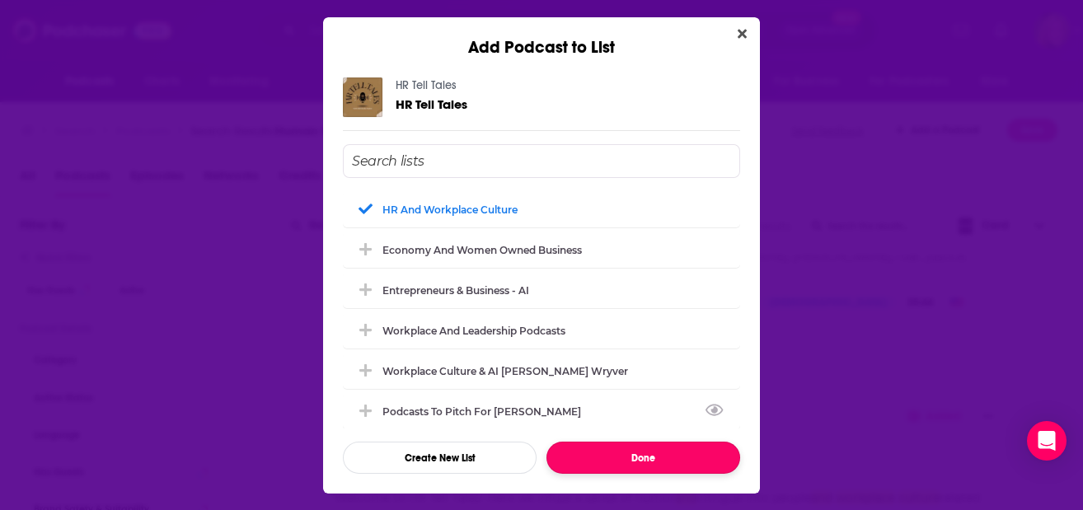
click at [644, 453] on button "Done" at bounding box center [643, 458] width 194 height 32
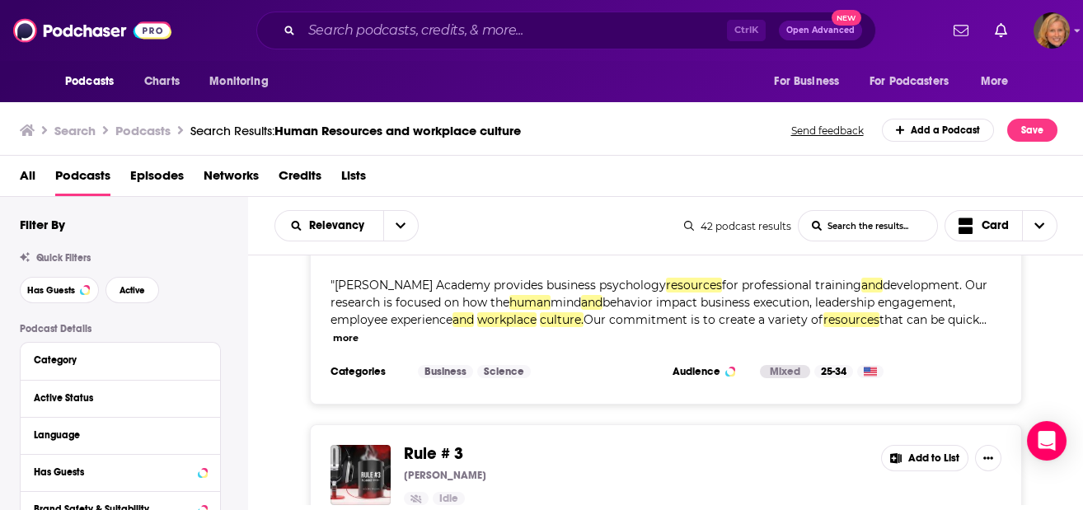
scroll to position [3516, 0]
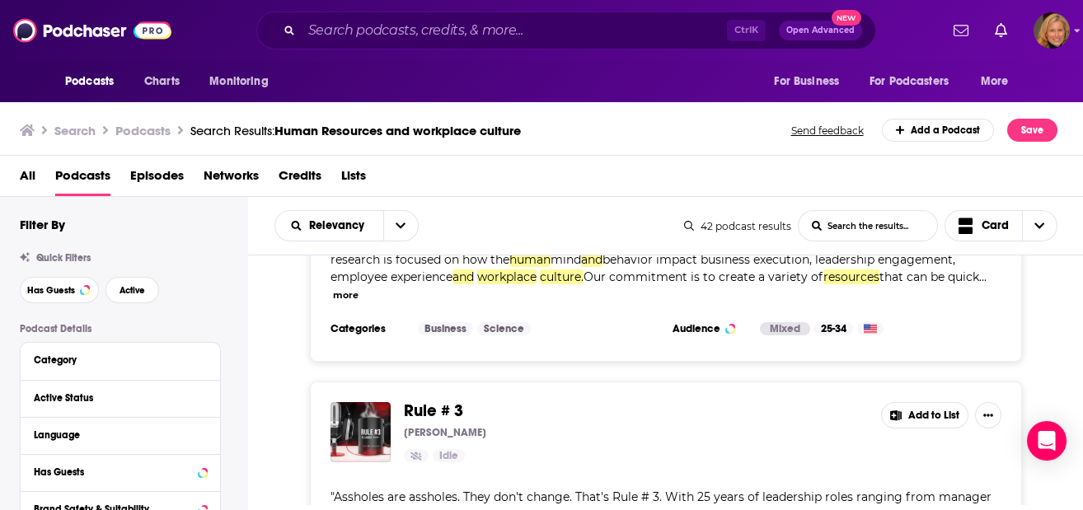
click at [926, 402] on button "Add to List" at bounding box center [924, 415] width 87 height 26
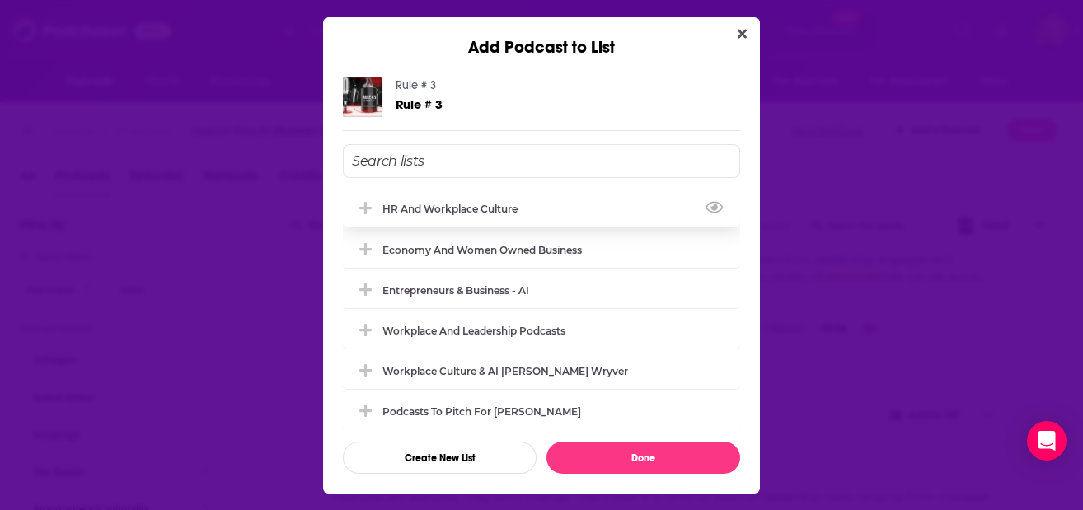
click at [461, 208] on div "HR and workplace culture" at bounding box center [454, 209] width 145 height 12
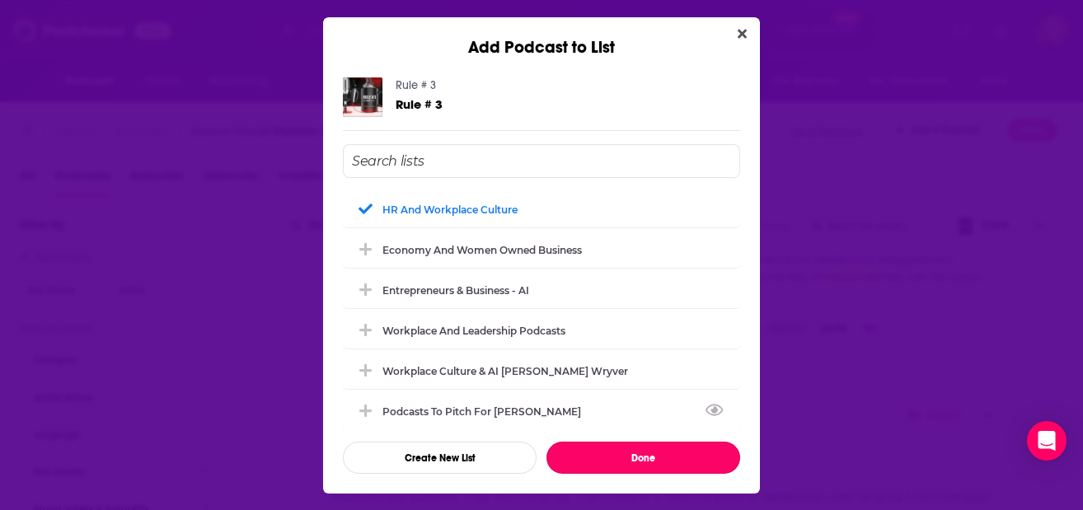
click at [636, 452] on button "Done" at bounding box center [643, 458] width 194 height 32
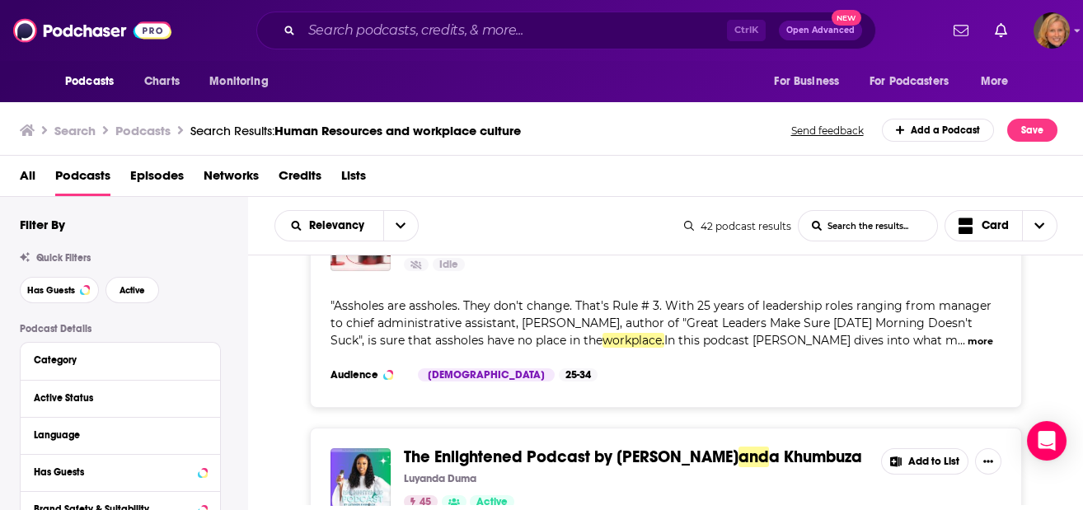
scroll to position [3736, 0]
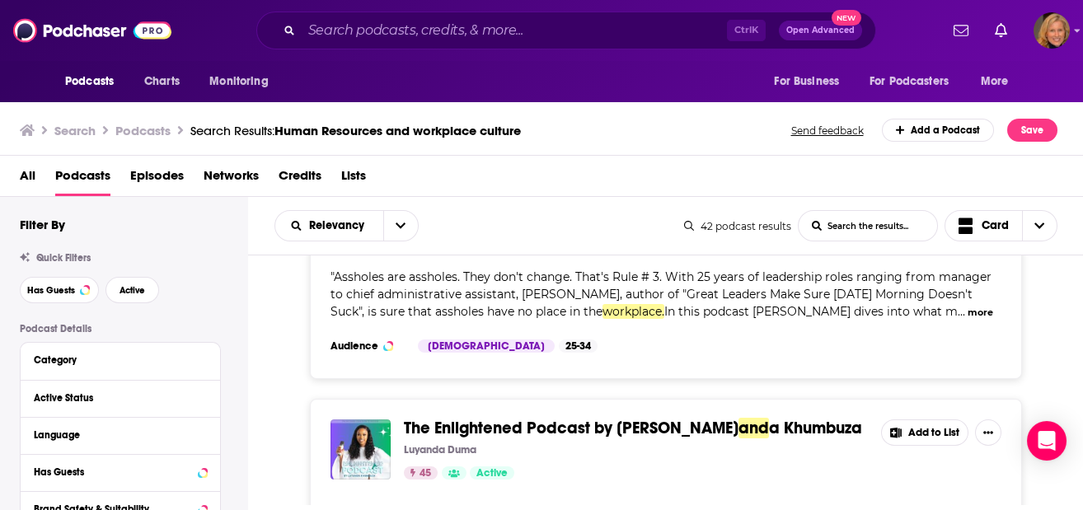
click at [932, 419] on button "Add to List" at bounding box center [924, 432] width 87 height 26
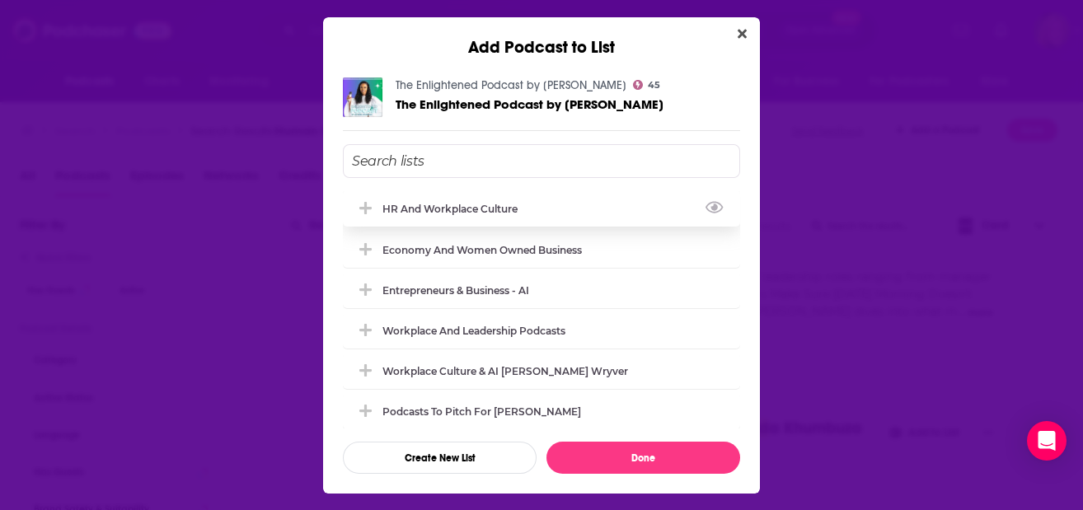
click at [445, 208] on div "HR and workplace culture" at bounding box center [454, 209] width 145 height 12
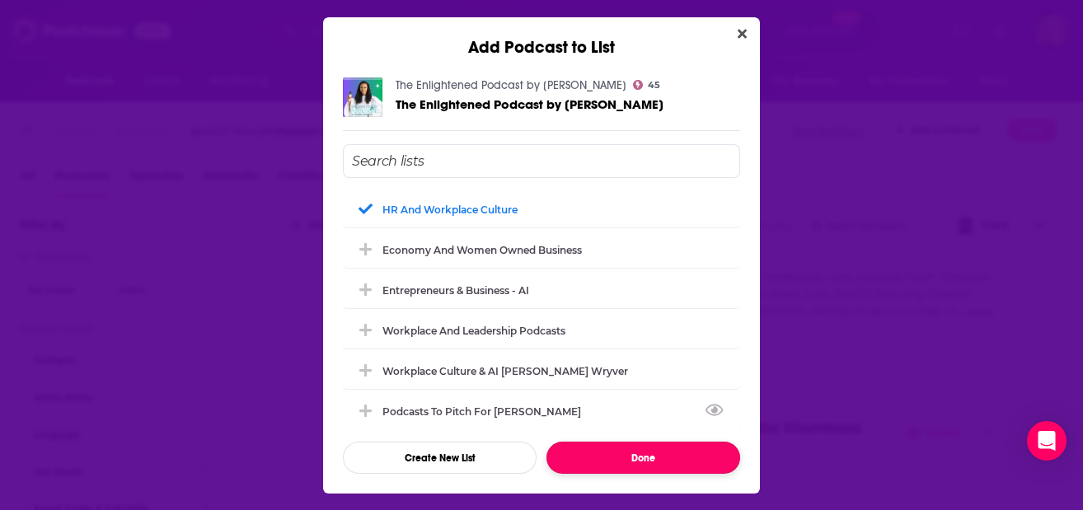
click at [648, 453] on button "Done" at bounding box center [643, 458] width 194 height 32
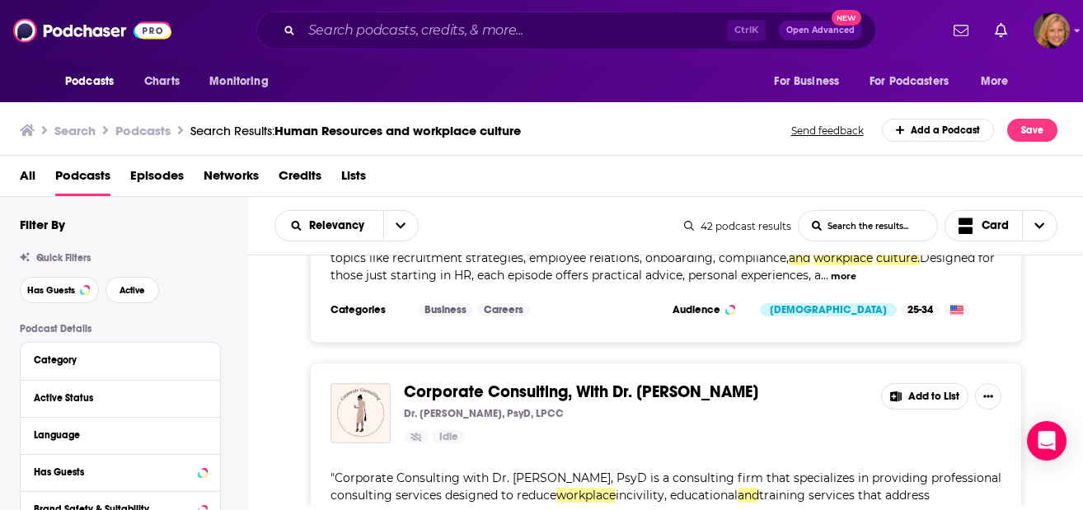
scroll to position [4175, 0]
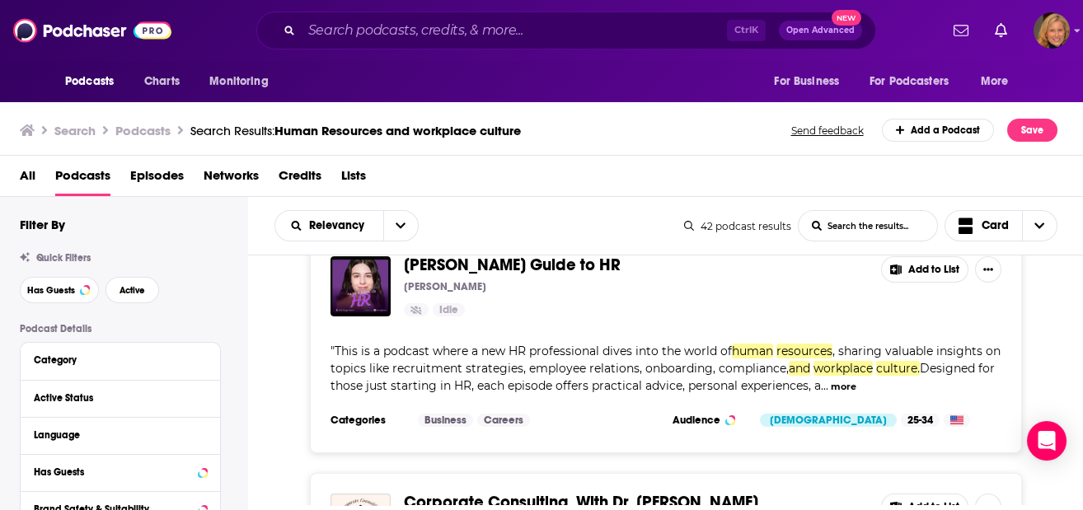
click at [930, 494] on button "Add to List" at bounding box center [924, 507] width 87 height 26
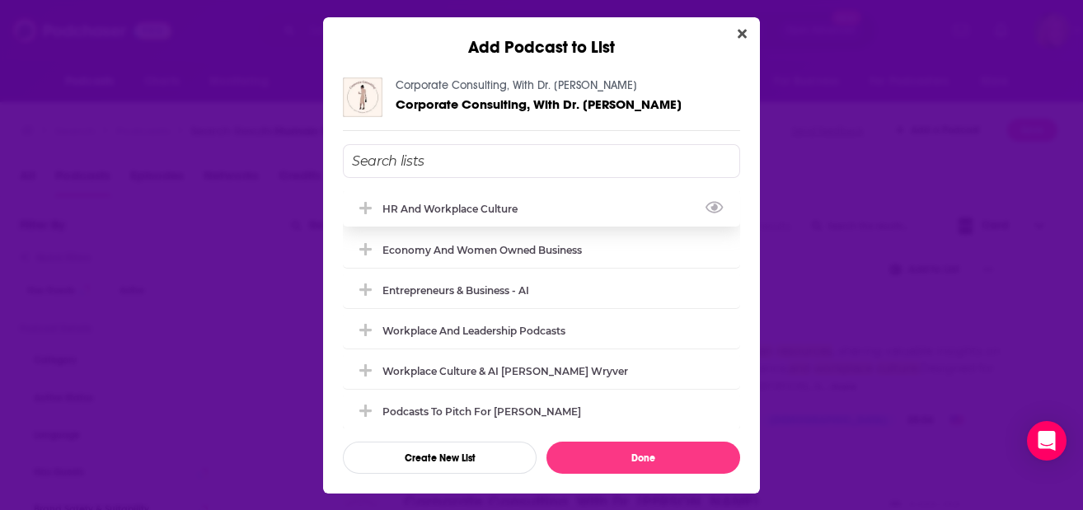
drag, startPoint x: 527, startPoint y: 201, endPoint x: 524, endPoint y: 215, distance: 14.2
click at [527, 200] on div "HR and workplace culture" at bounding box center [541, 208] width 397 height 36
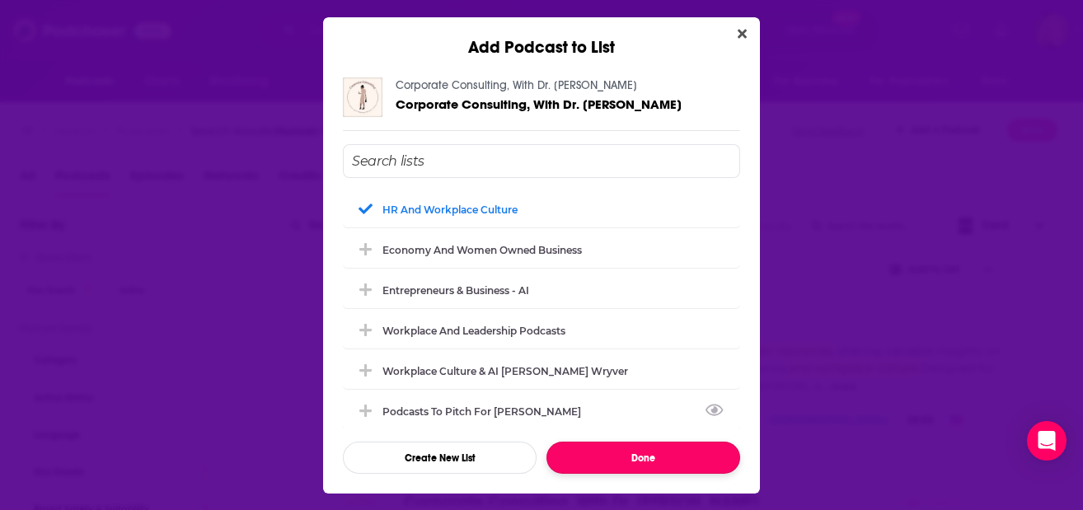
click at [640, 454] on button "Done" at bounding box center [643, 458] width 194 height 32
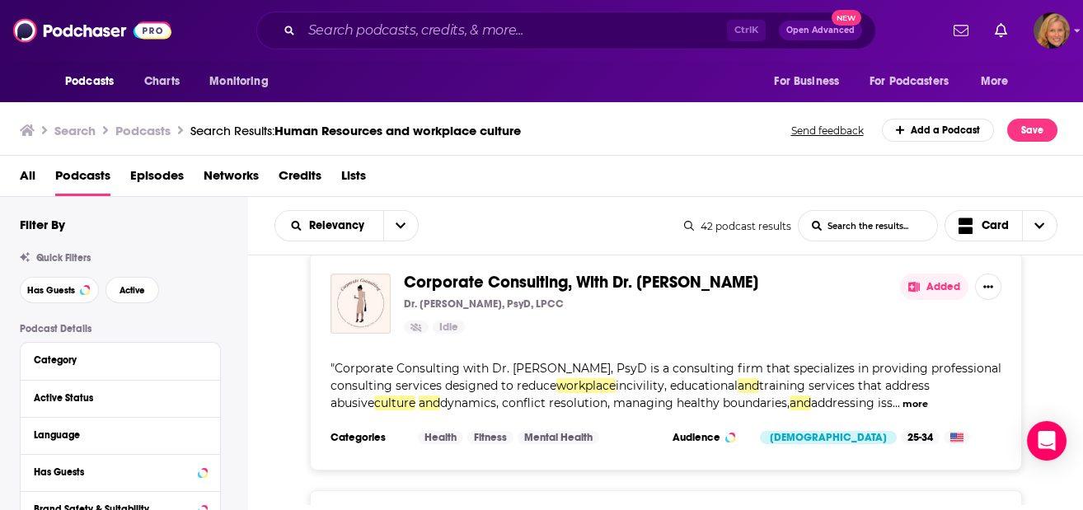
scroll to position [4504, 0]
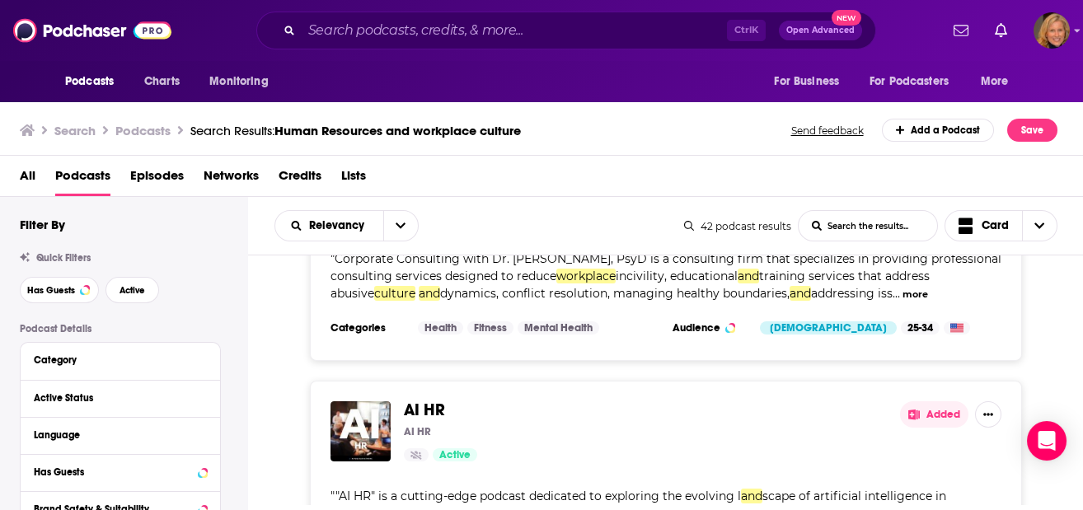
click at [939, 401] on button "Added" at bounding box center [934, 414] width 68 height 26
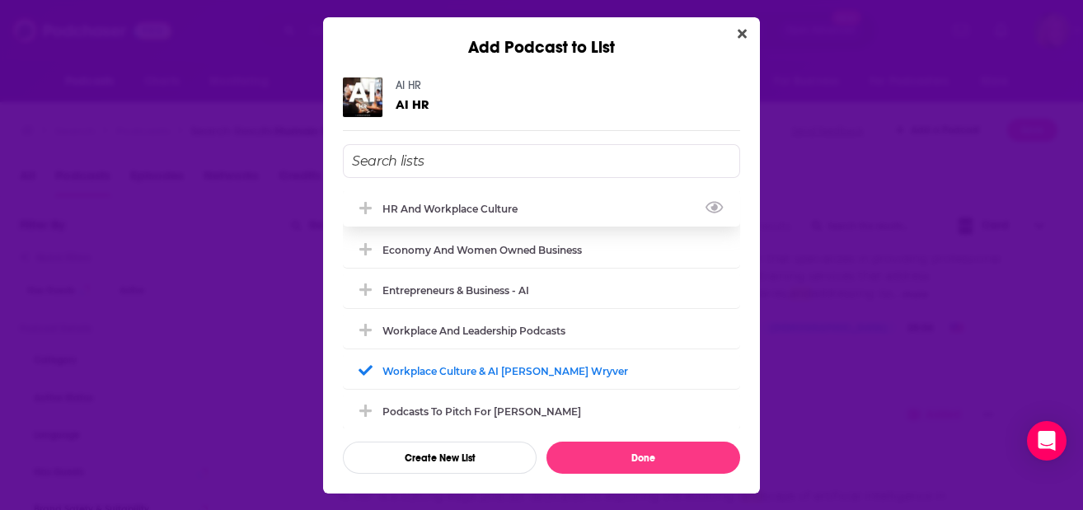
click at [408, 209] on div "HR and workplace culture" at bounding box center [454, 209] width 145 height 12
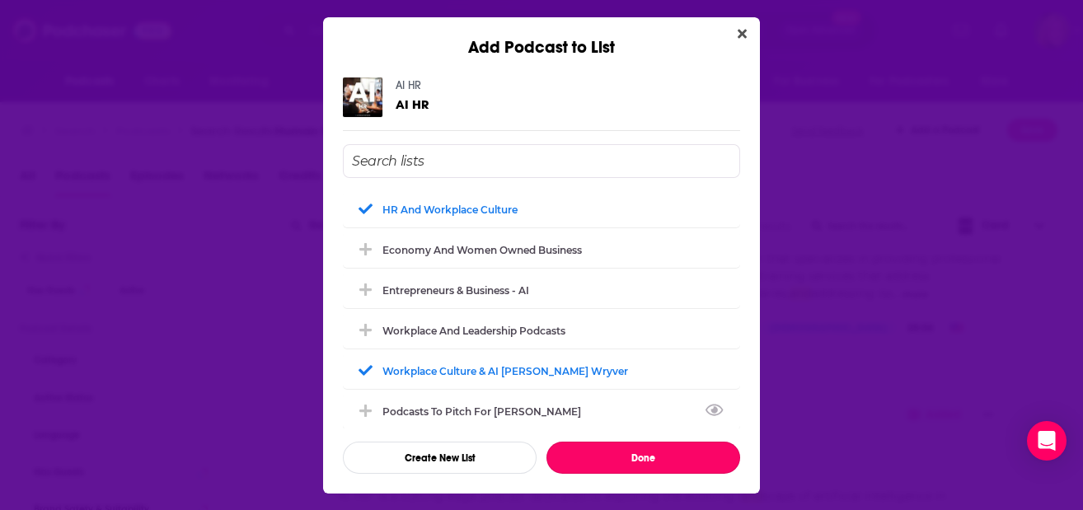
click at [633, 456] on button "Done" at bounding box center [643, 458] width 194 height 32
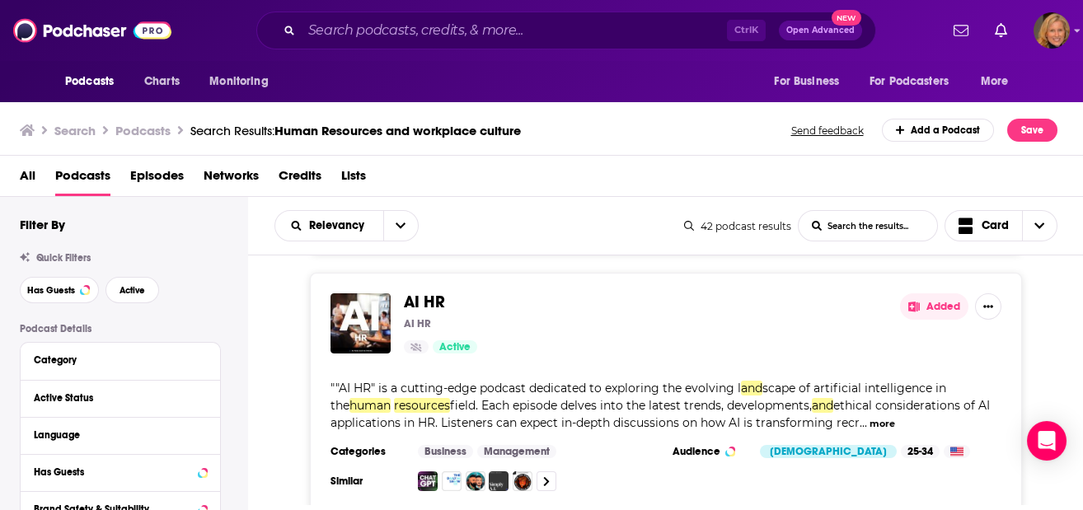
scroll to position [4502, 0]
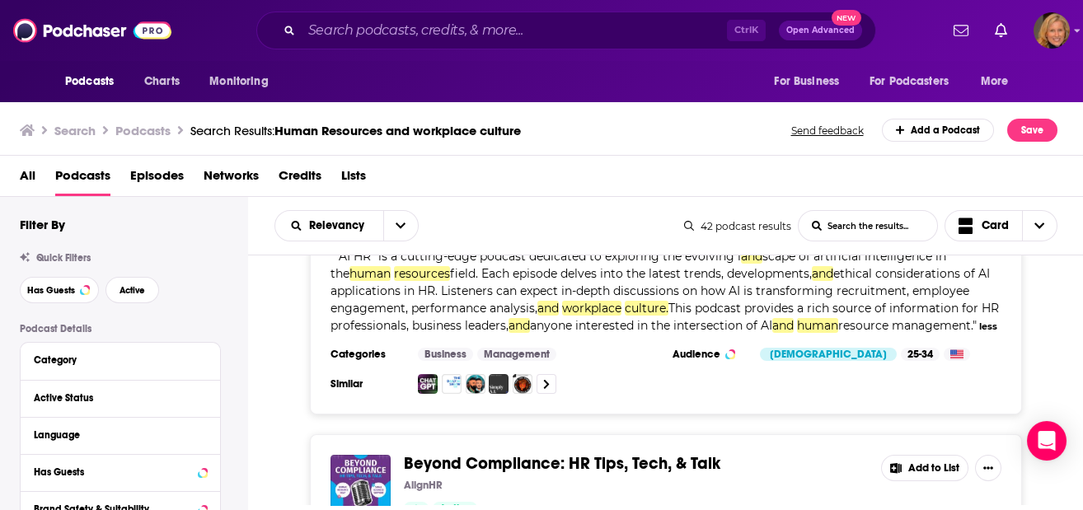
scroll to position [4722, 0]
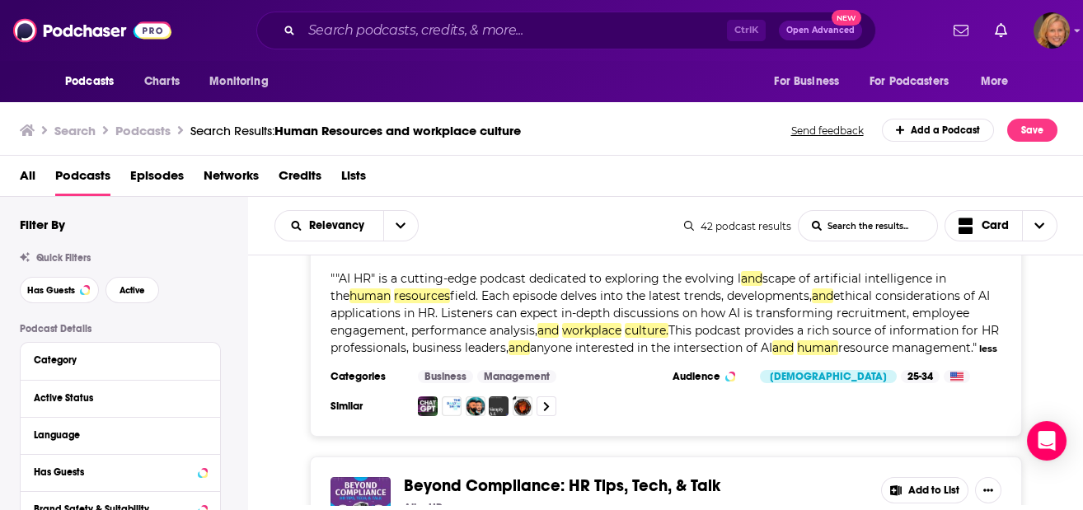
click at [923, 477] on button "Add to List" at bounding box center [924, 490] width 87 height 26
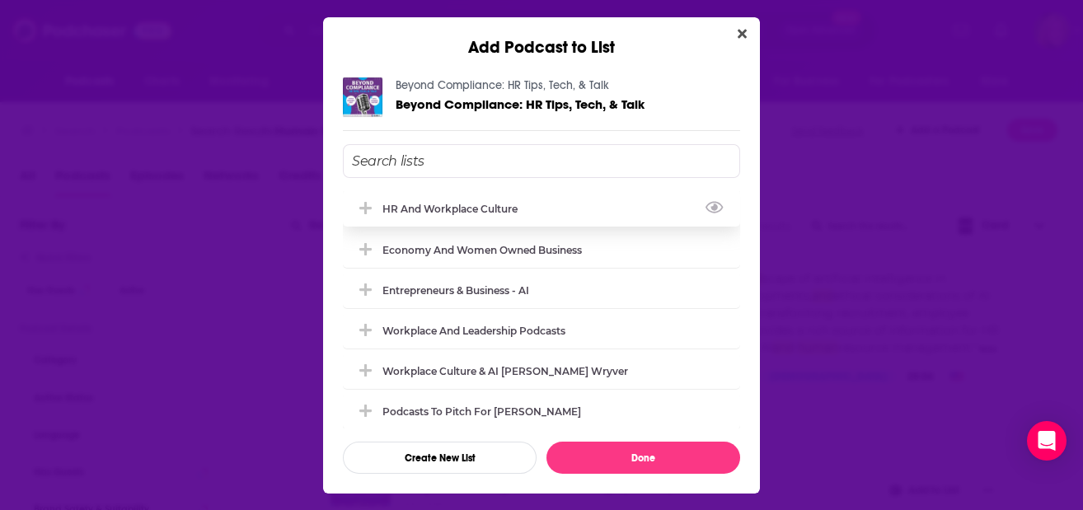
click at [416, 213] on div "HR and workplace culture" at bounding box center [454, 209] width 145 height 12
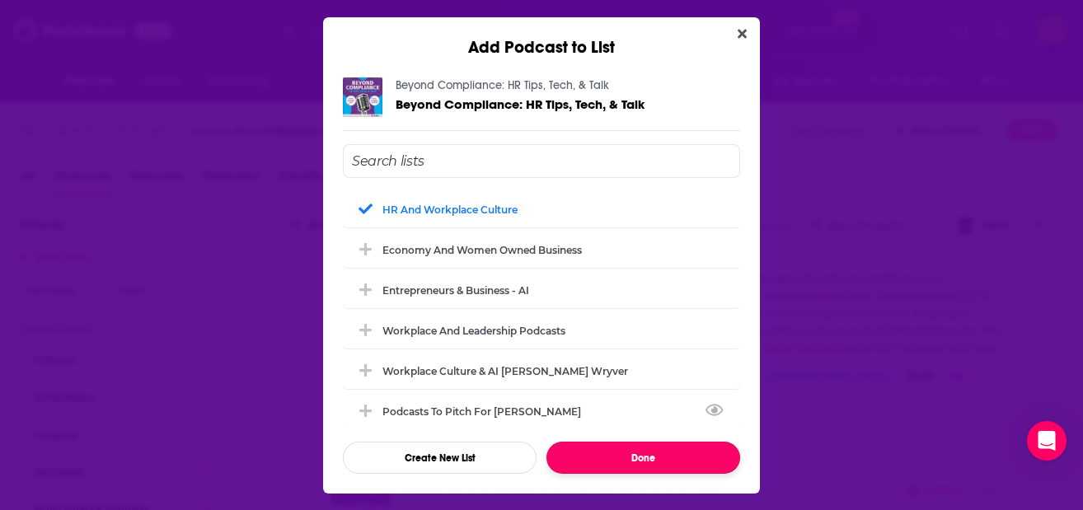
click at [633, 455] on button "Done" at bounding box center [643, 458] width 194 height 32
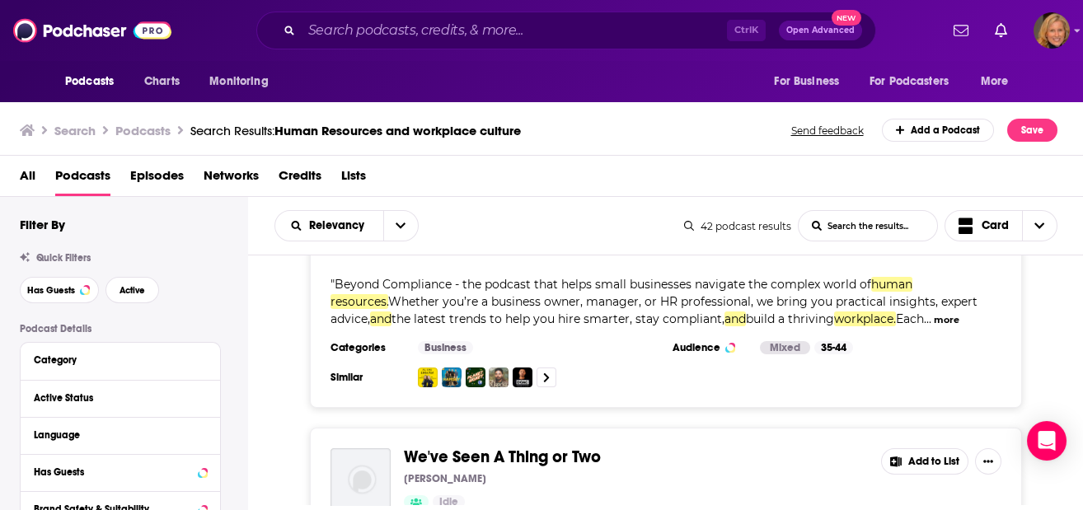
scroll to position [5052, 0]
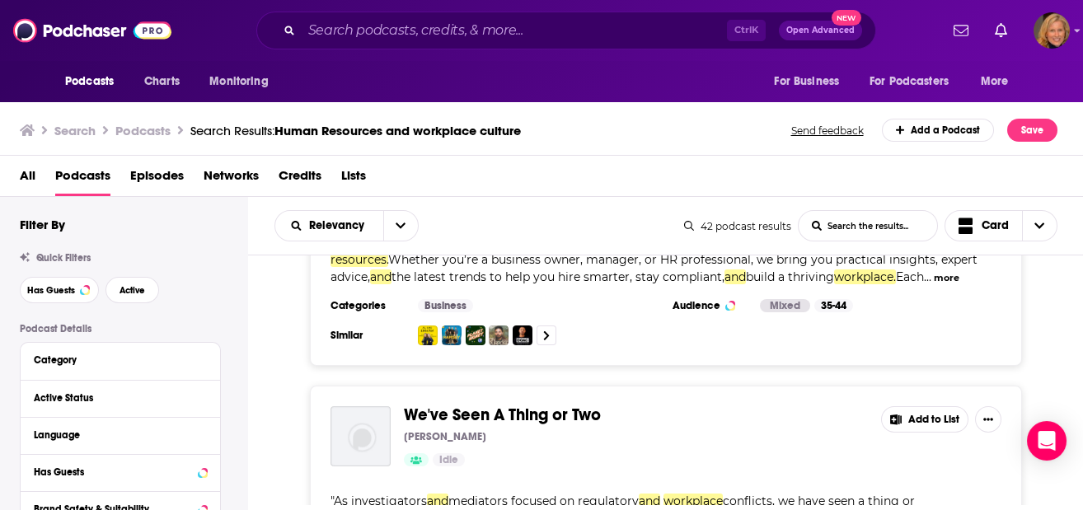
click at [914, 406] on button "Add to List" at bounding box center [924, 419] width 87 height 26
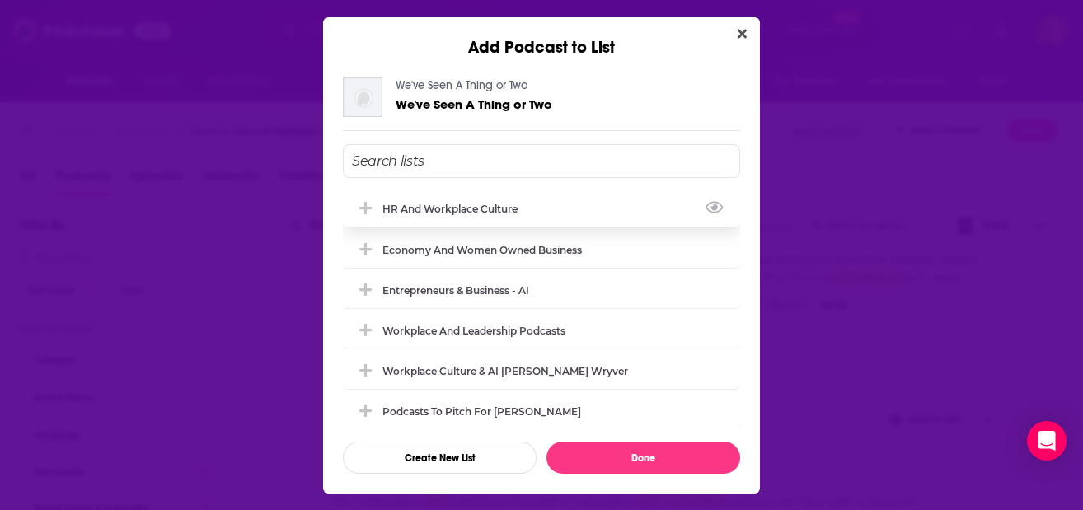
click at [438, 212] on div "HR and workplace culture" at bounding box center [454, 209] width 145 height 12
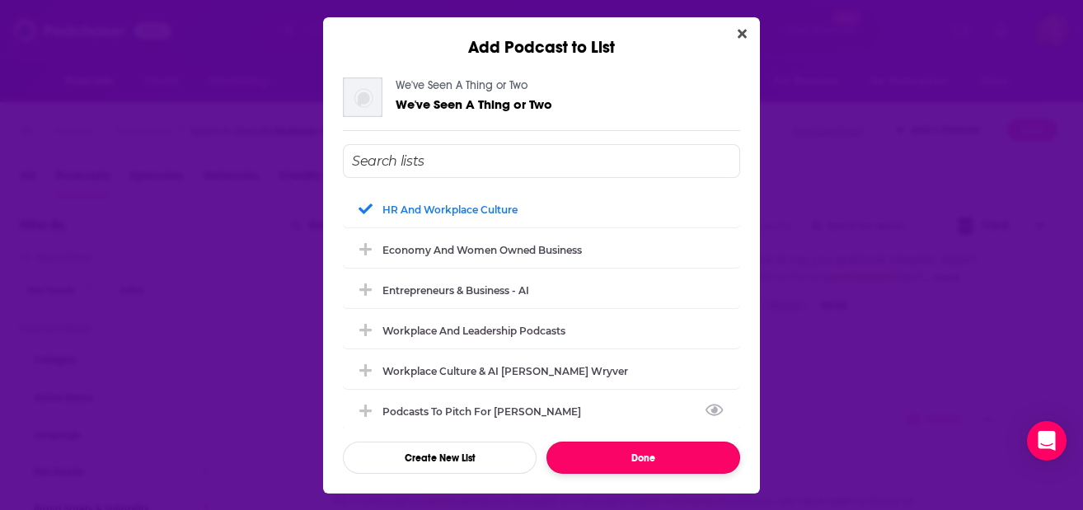
click at [653, 453] on button "Done" at bounding box center [643, 458] width 194 height 32
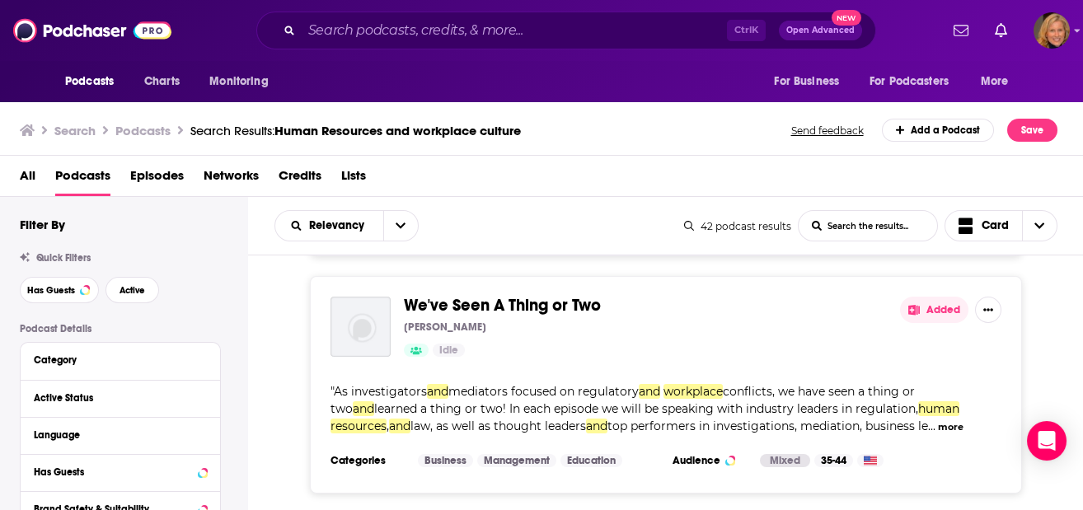
scroll to position [5272, 0]
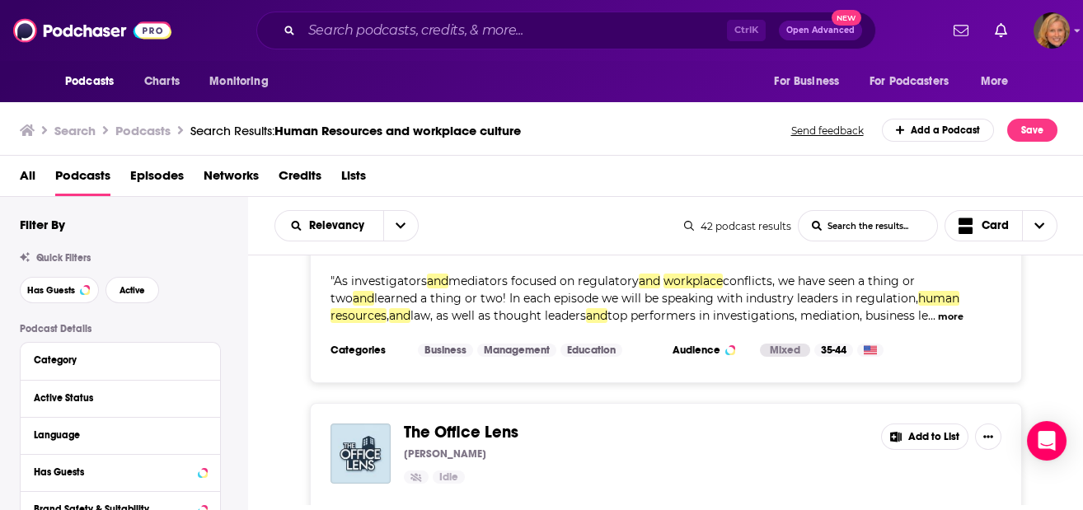
click at [914, 424] on button "Add to List" at bounding box center [924, 437] width 87 height 26
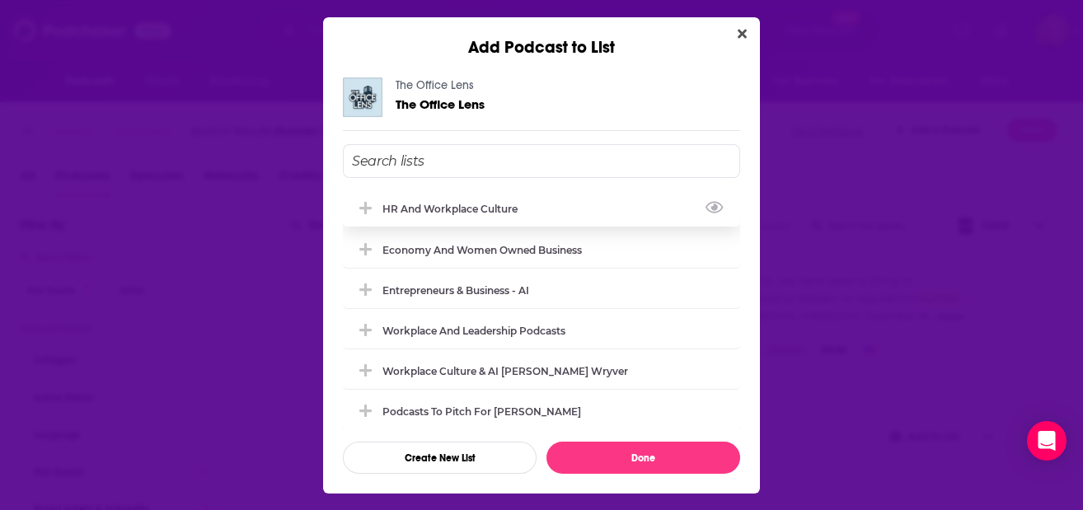
click at [477, 213] on div "HR and workplace culture" at bounding box center [454, 209] width 145 height 12
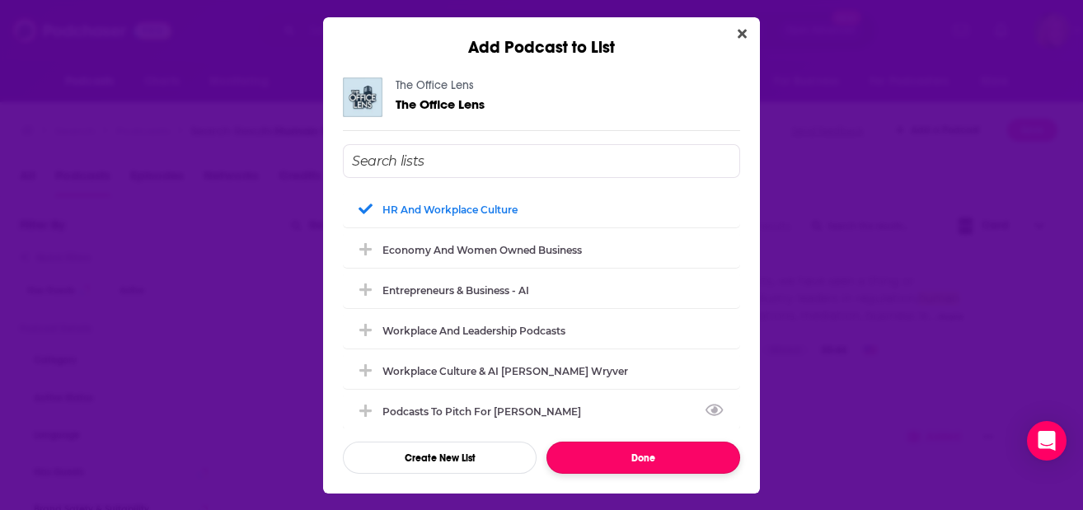
click at [637, 453] on button "Done" at bounding box center [643, 458] width 194 height 32
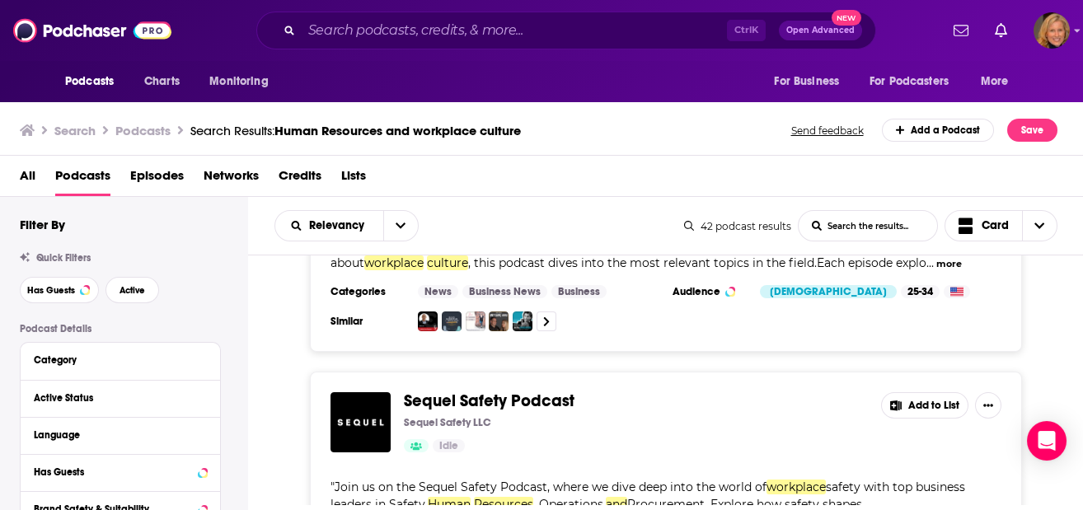
scroll to position [6041, 0]
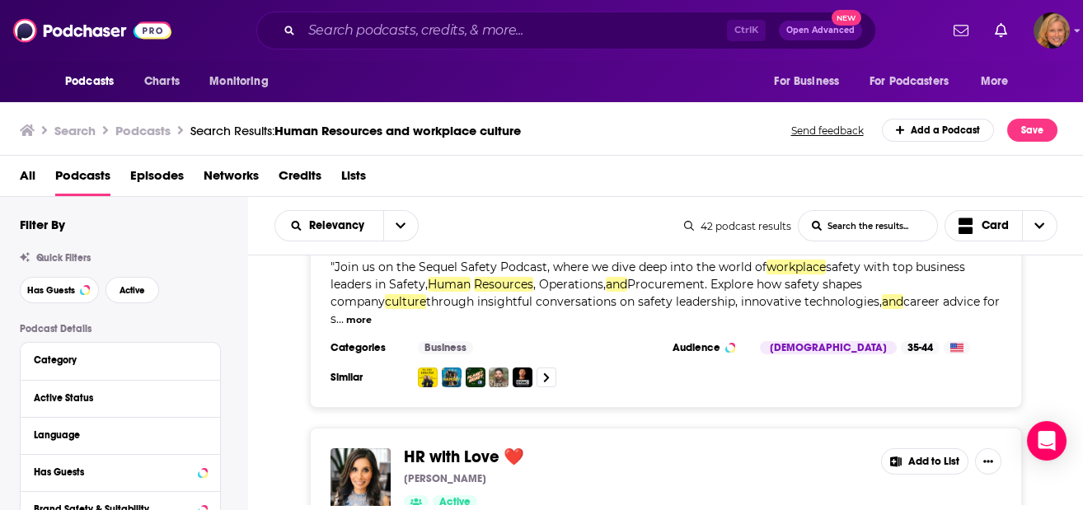
click at [910, 448] on button "Add to List" at bounding box center [924, 461] width 87 height 26
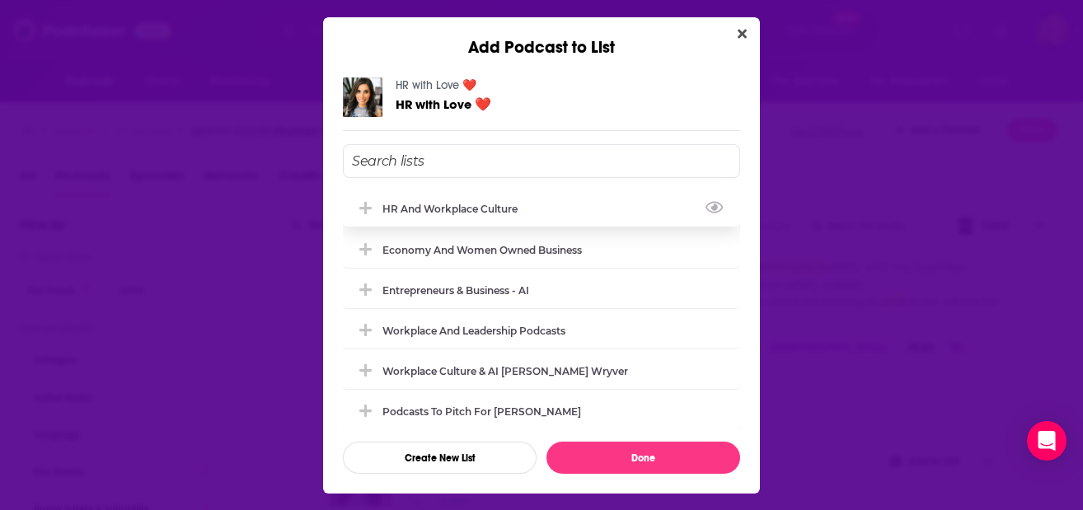
click at [426, 194] on div "HR and workplace culture" at bounding box center [541, 208] width 397 height 36
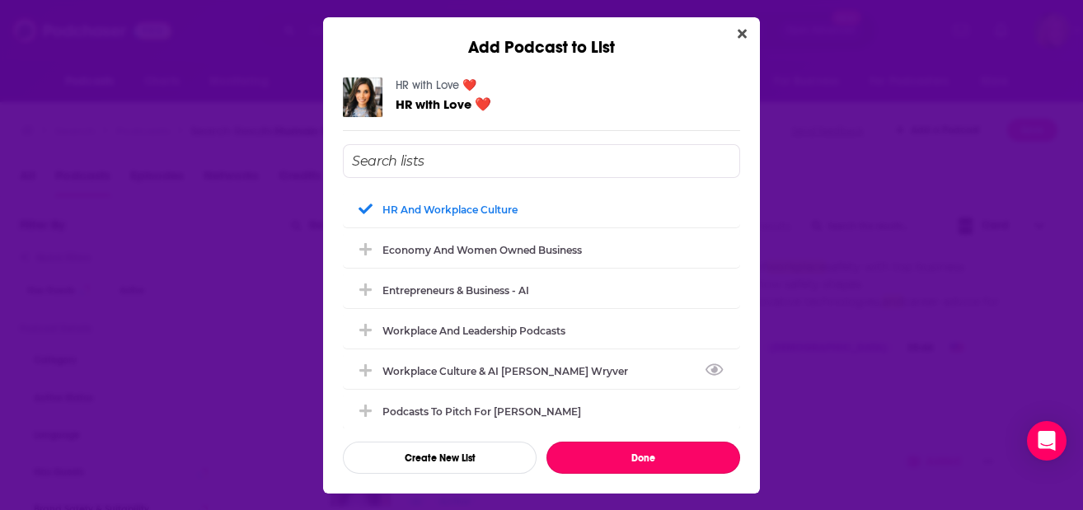
drag, startPoint x: 656, startPoint y: 453, endPoint x: 734, endPoint y: 378, distance: 108.4
click at [657, 453] on button "Done" at bounding box center [643, 458] width 194 height 32
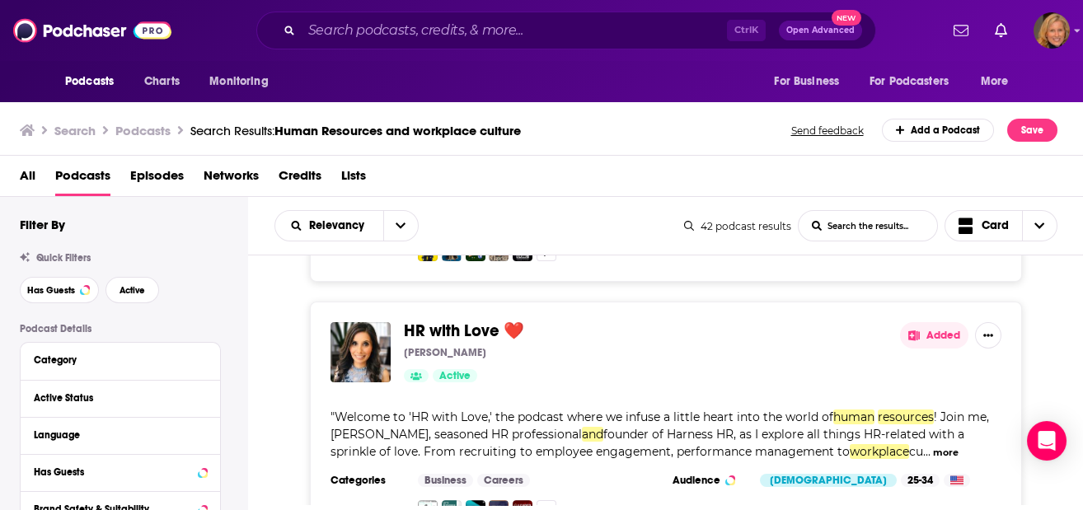
scroll to position [6172, 0]
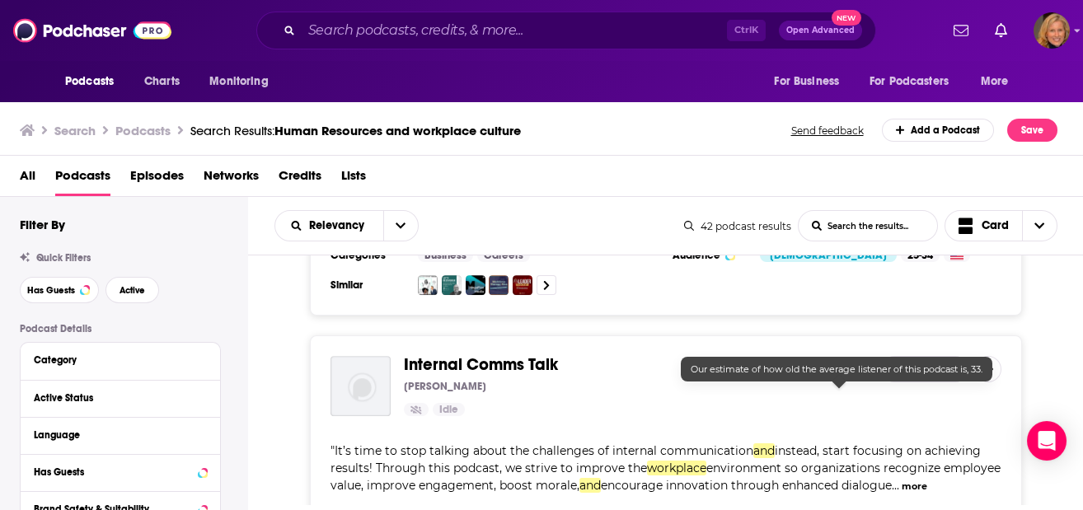
scroll to position [6281, 0]
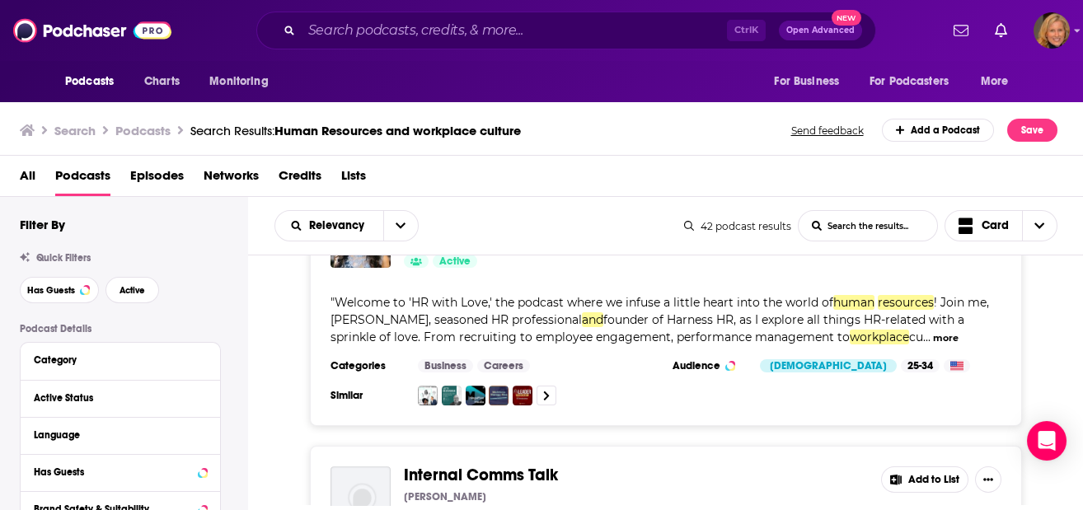
click at [918, 466] on button "Add to List" at bounding box center [924, 479] width 87 height 26
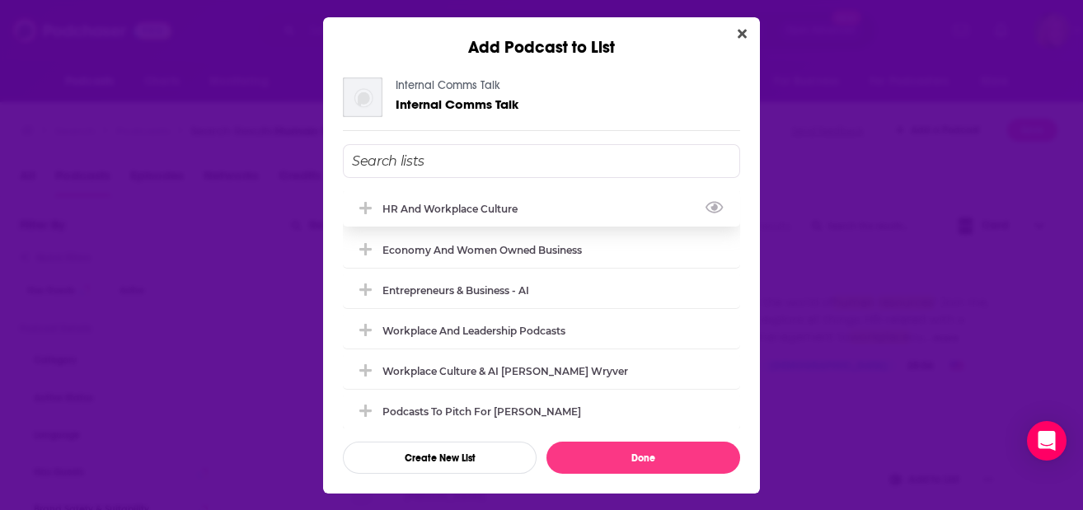
click at [435, 203] on div "HR and workplace culture" at bounding box center [454, 209] width 145 height 12
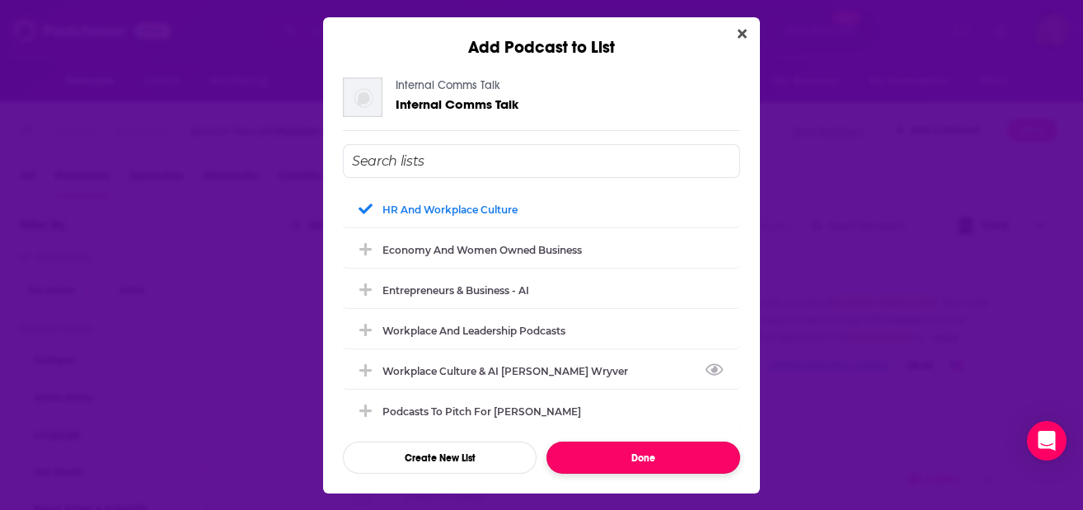
click at [658, 447] on button "Done" at bounding box center [643, 458] width 194 height 32
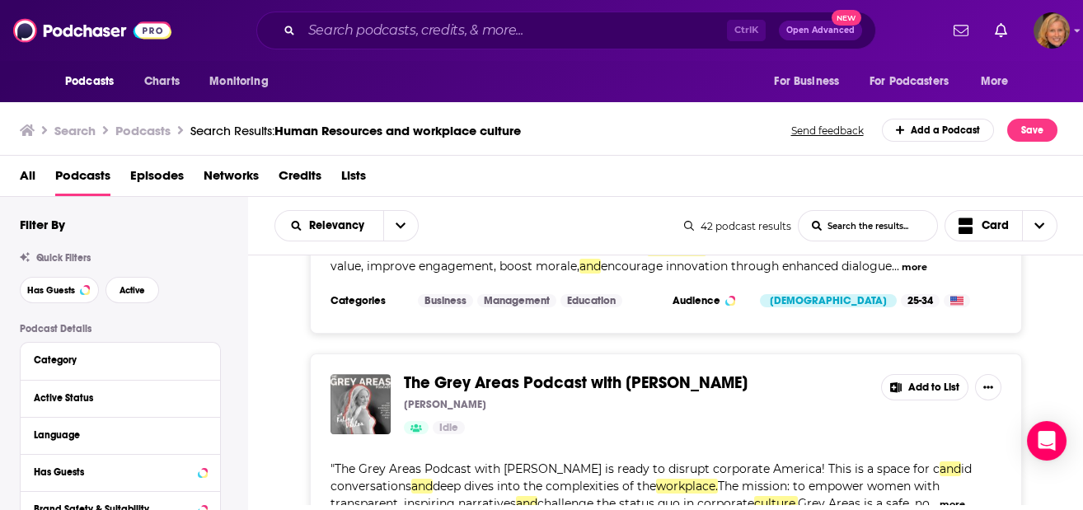
scroll to position [6501, 0]
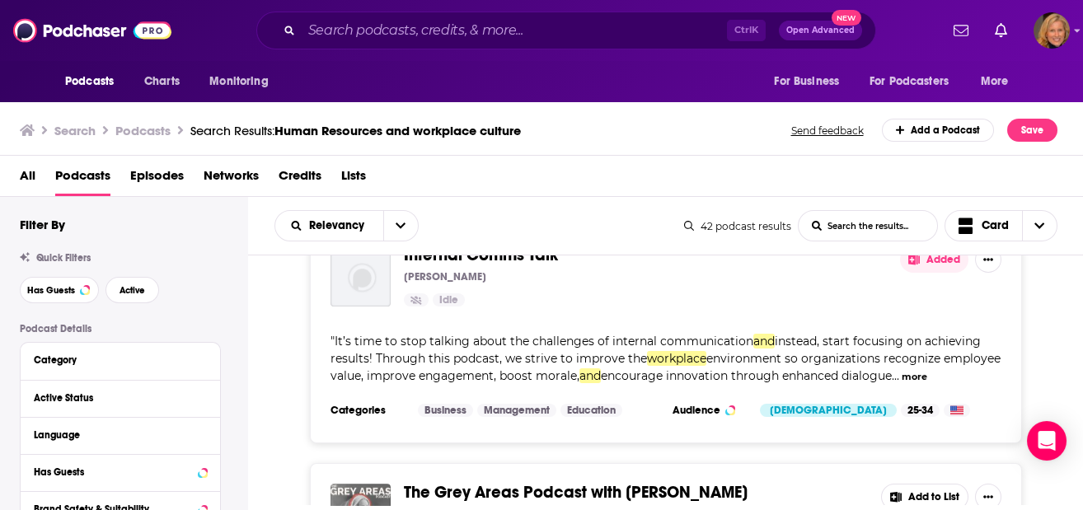
click at [898, 492] on icon at bounding box center [896, 497] width 12 height 11
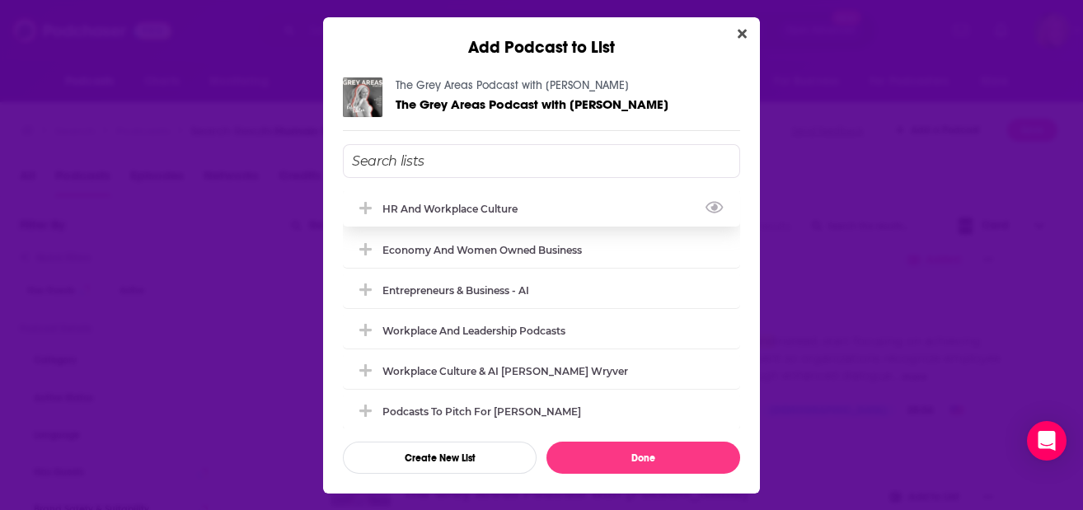
click at [412, 199] on div "HR and workplace culture" at bounding box center [541, 208] width 397 height 36
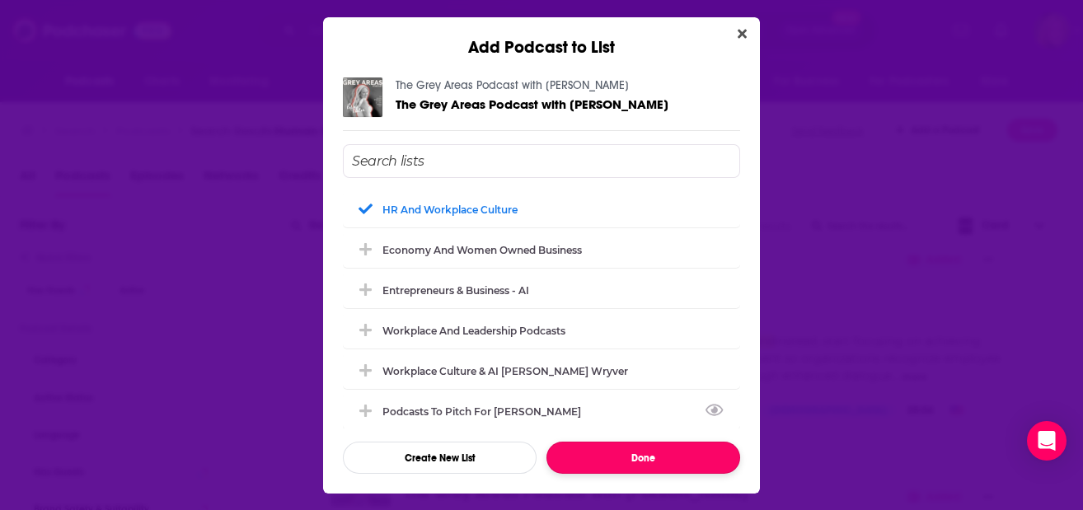
click at [630, 449] on button "Done" at bounding box center [643, 458] width 194 height 32
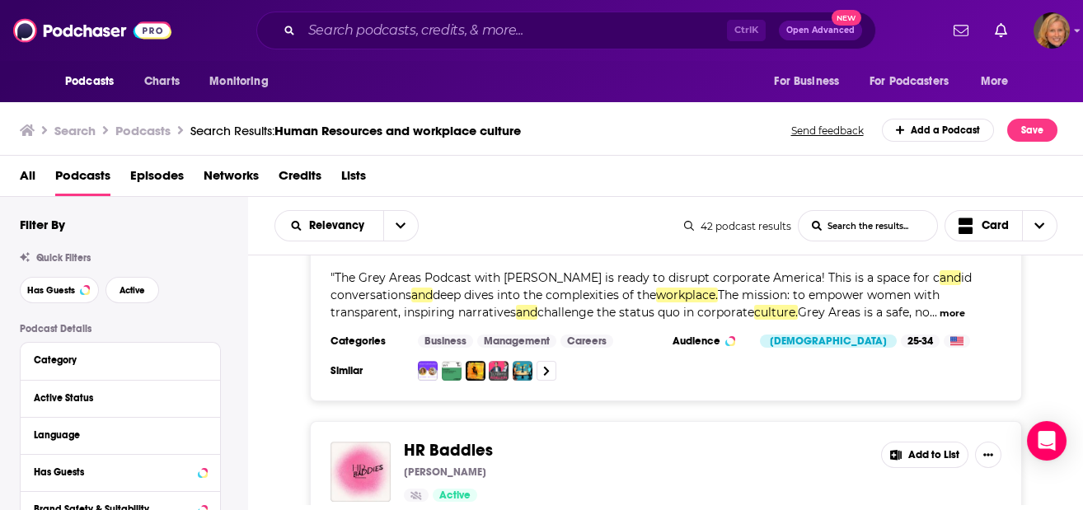
scroll to position [6831, 0]
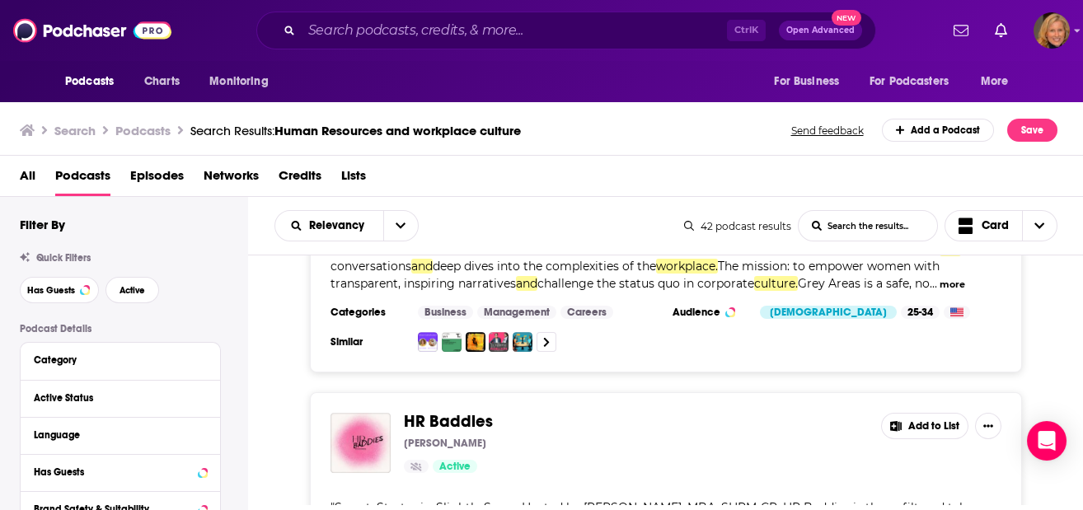
click at [922, 413] on button "Add to List" at bounding box center [924, 426] width 87 height 26
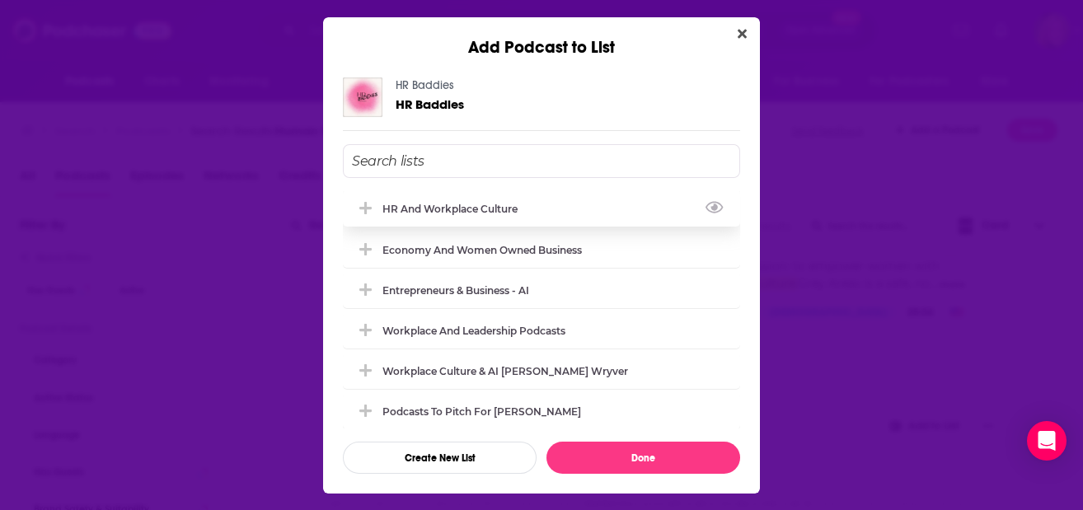
click at [452, 214] on div "HR and workplace culture" at bounding box center [541, 208] width 397 height 36
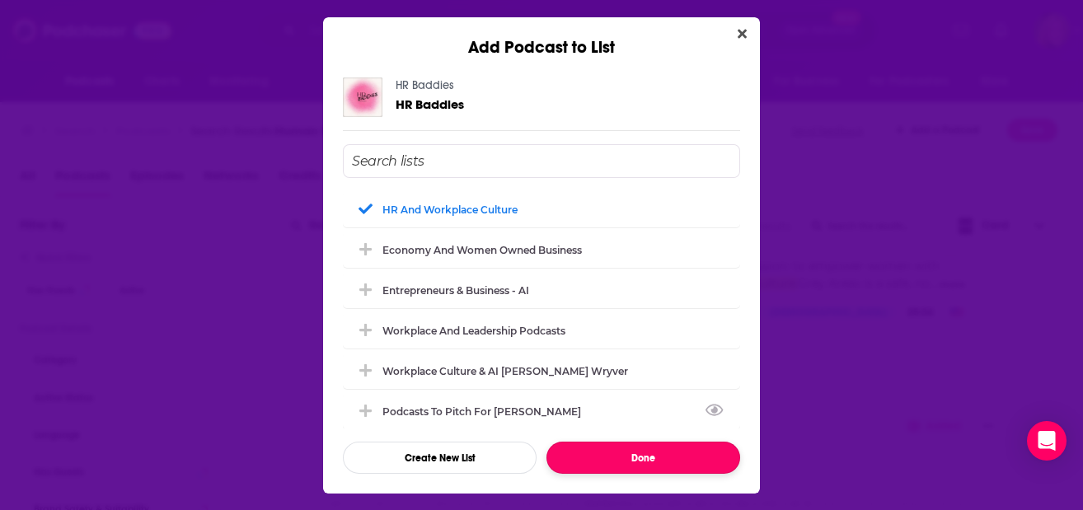
click at [635, 450] on button "Done" at bounding box center [643, 458] width 194 height 32
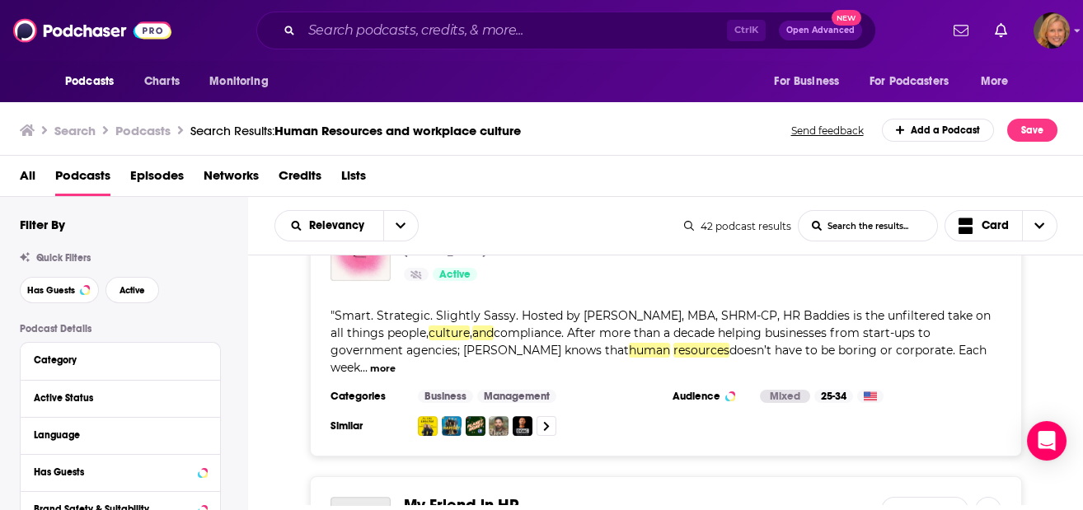
scroll to position [7051, 0]
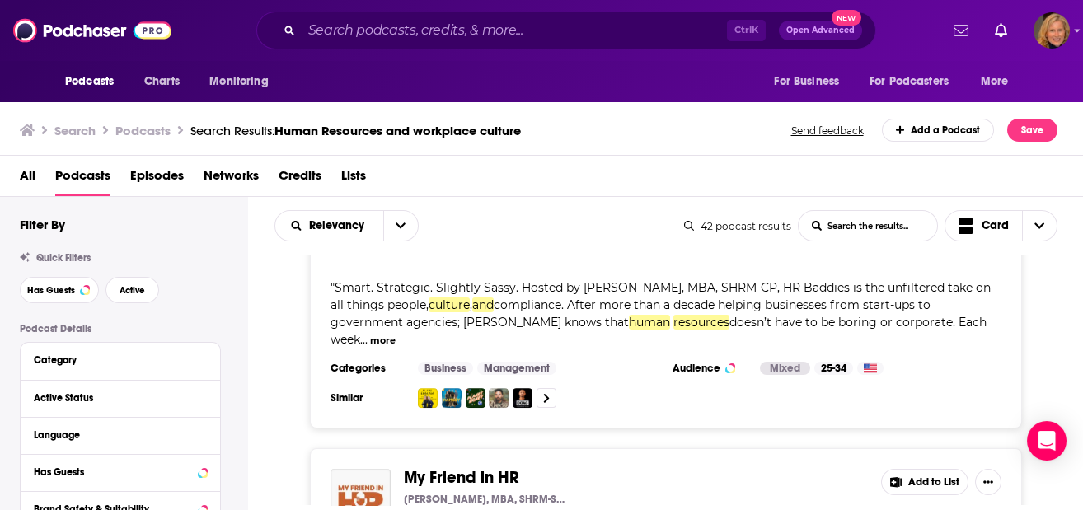
click at [915, 469] on button "Add to List" at bounding box center [924, 482] width 87 height 26
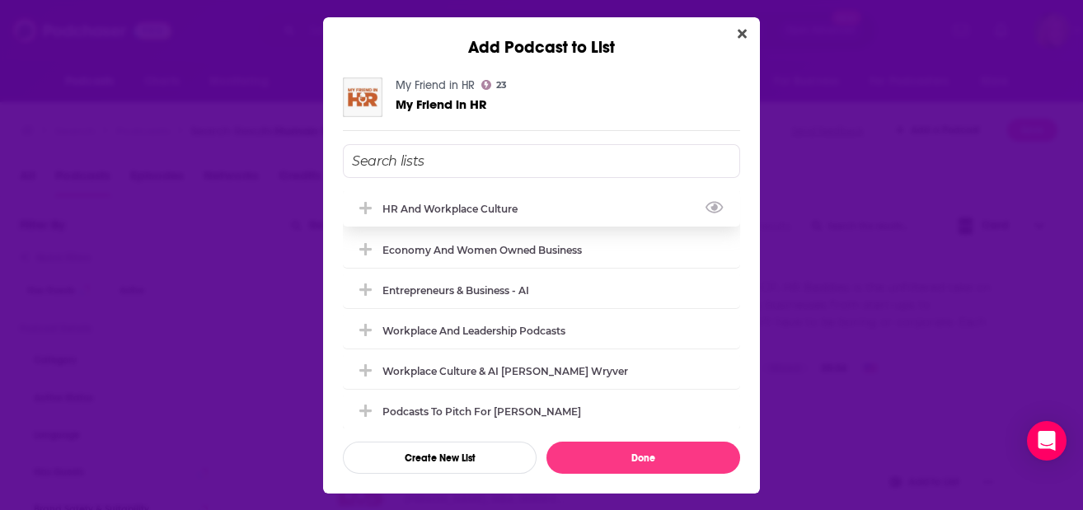
click at [474, 213] on div "HR and workplace culture" at bounding box center [454, 209] width 145 height 12
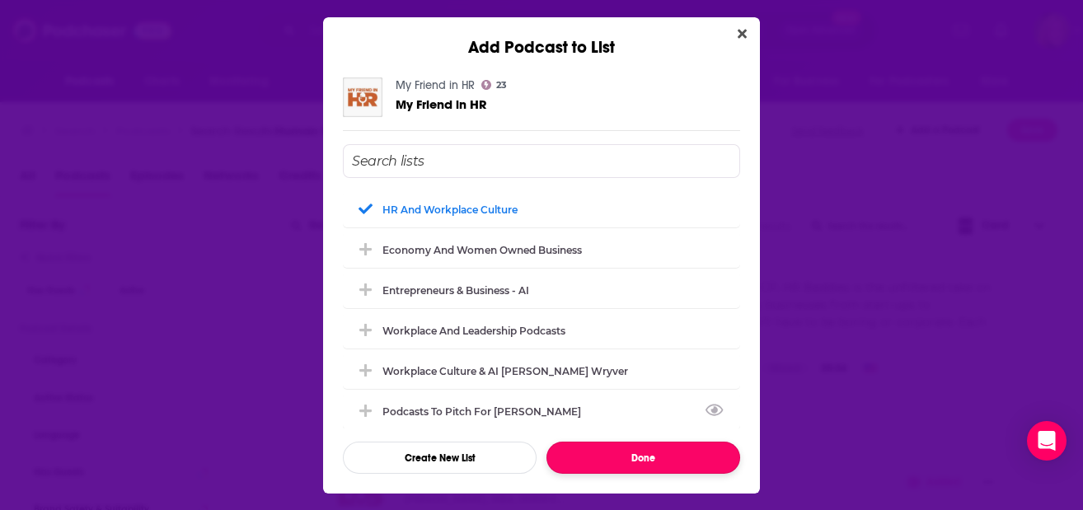
click at [649, 454] on button "Done" at bounding box center [643, 458] width 194 height 32
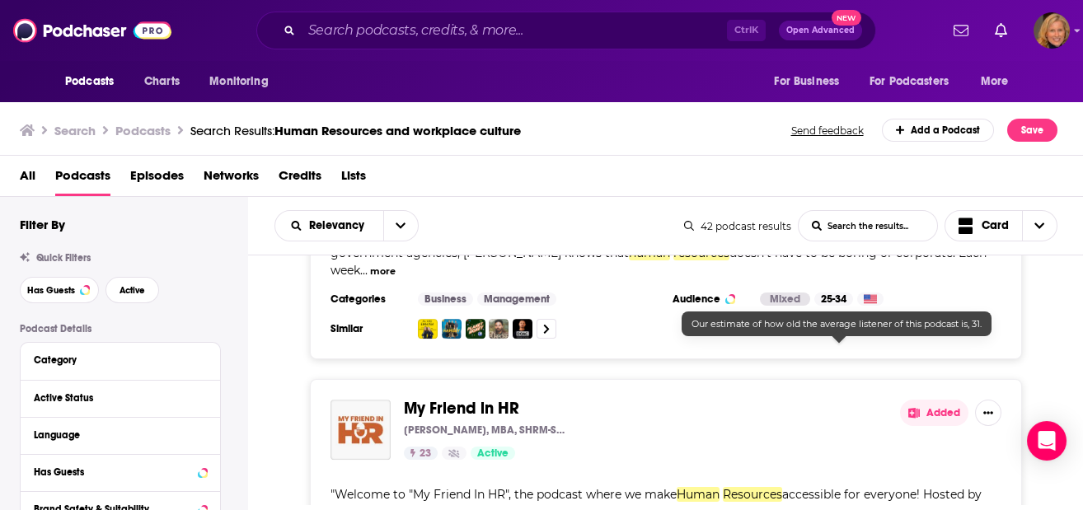
scroll to position [7270, 0]
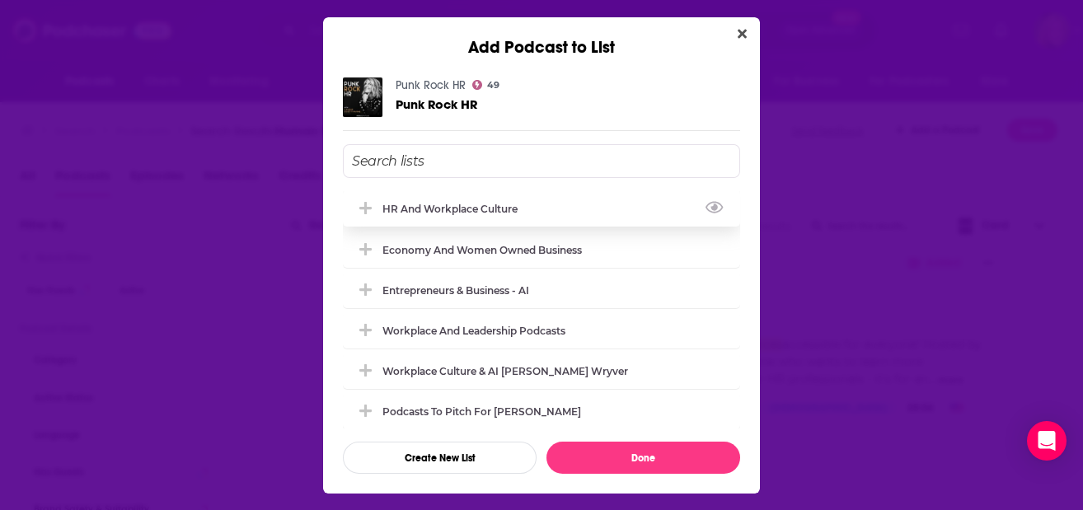
click at [428, 194] on div "HR and workplace culture" at bounding box center [541, 208] width 397 height 36
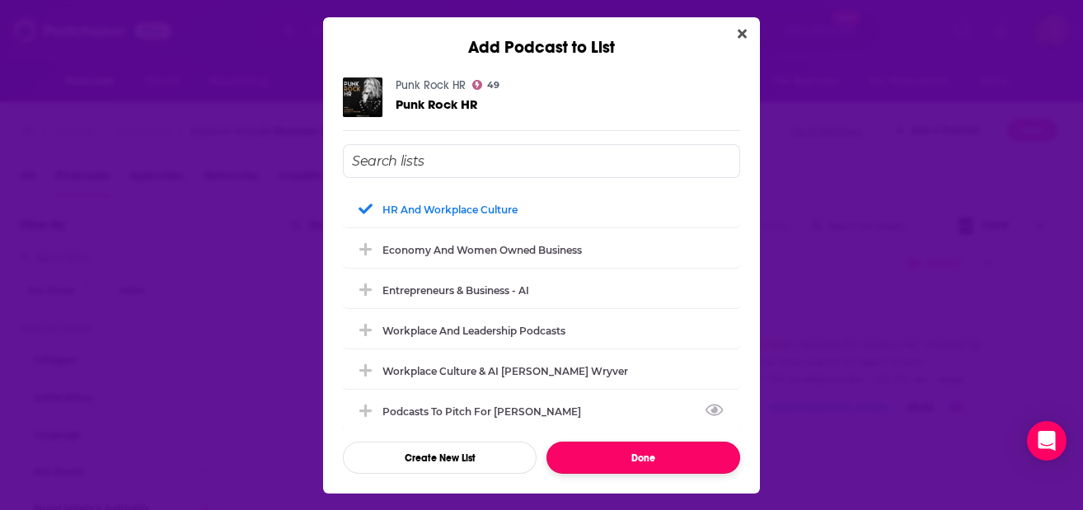
click at [671, 453] on button "Done" at bounding box center [643, 458] width 194 height 32
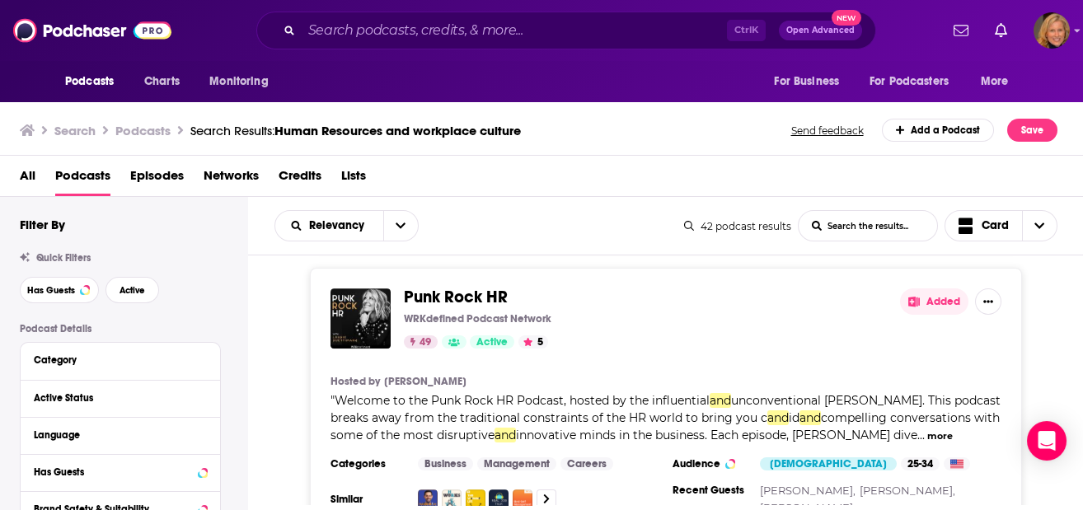
scroll to position [7600, 0]
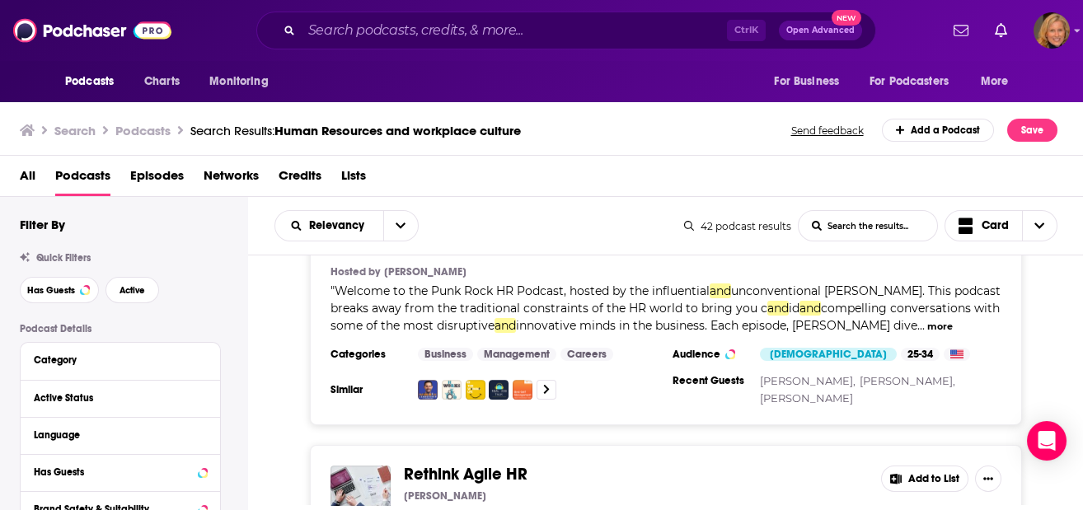
click at [917, 466] on button "Add to List" at bounding box center [924, 479] width 87 height 26
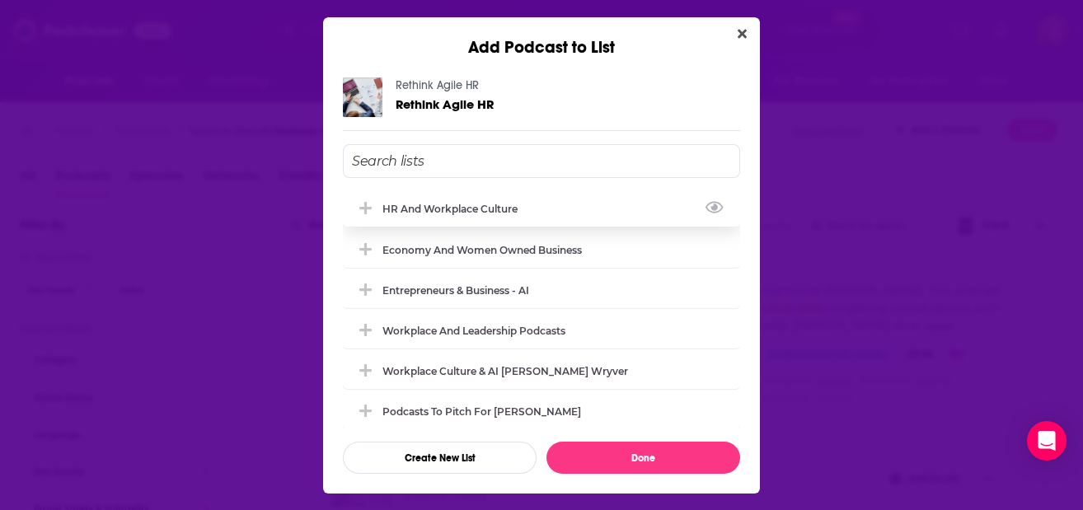
click at [372, 212] on span "Add Podcast To List" at bounding box center [366, 209] width 16 height 16
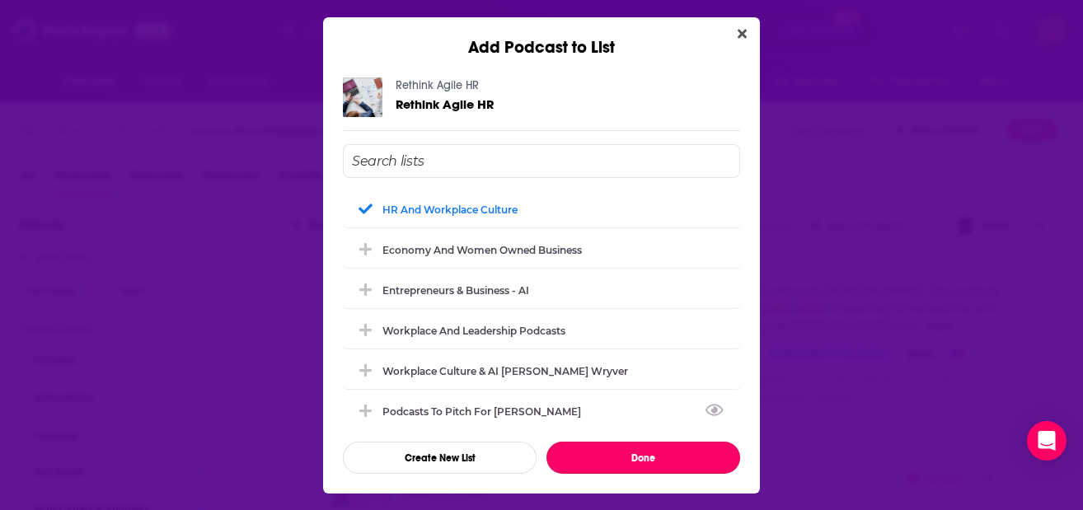
click at [630, 449] on button "Done" at bounding box center [643, 458] width 194 height 32
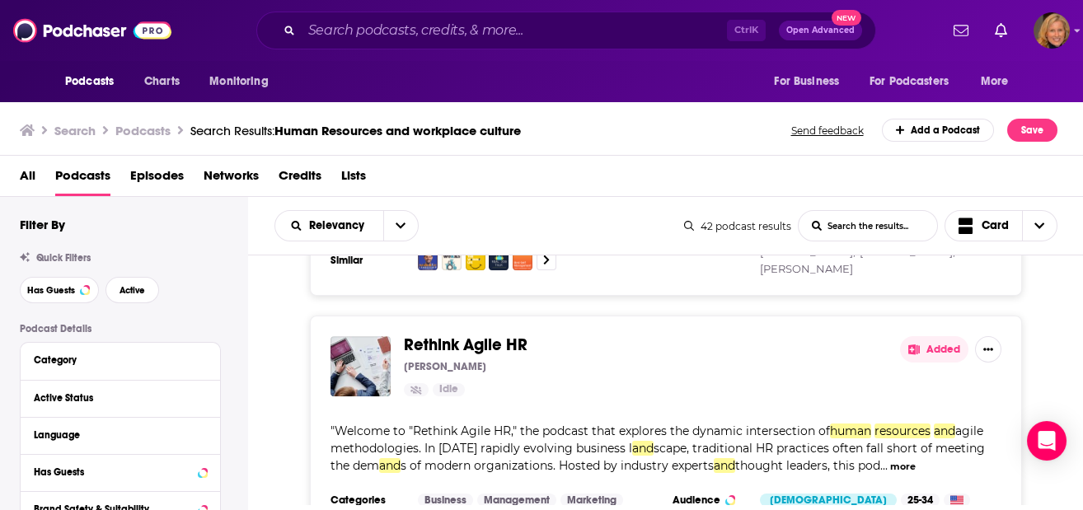
scroll to position [7820, 0]
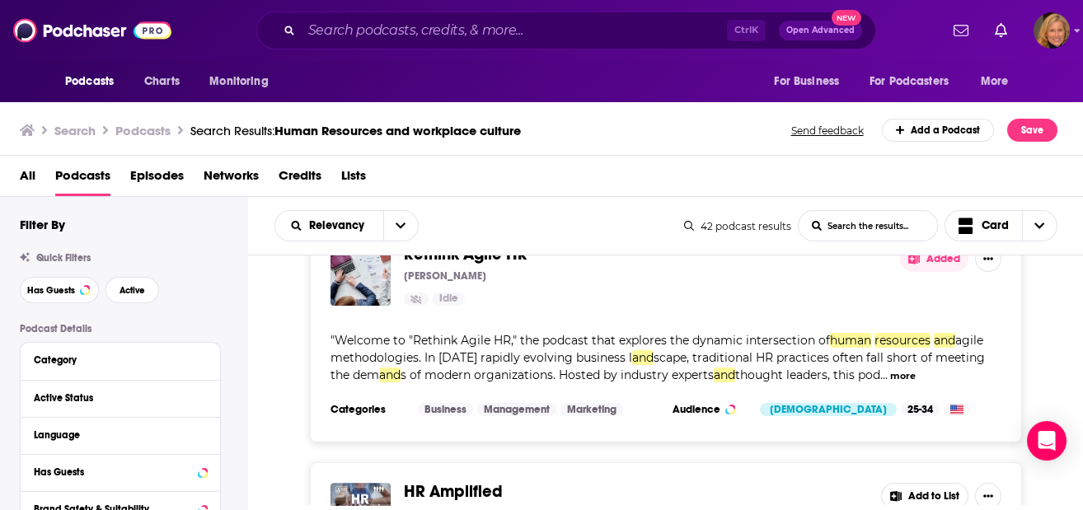
click at [906, 483] on button "Add to List" at bounding box center [924, 496] width 87 height 26
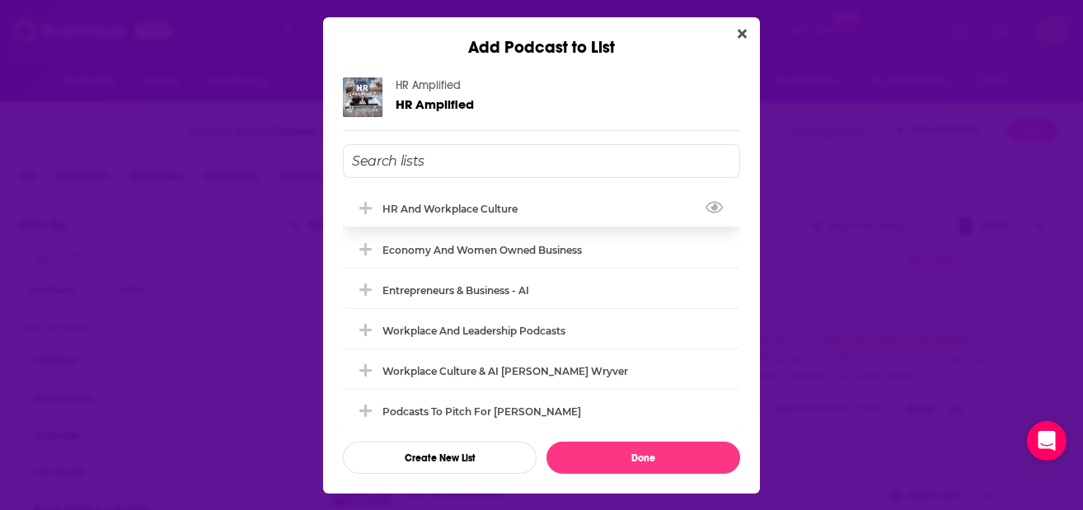
click at [389, 207] on div "HR and workplace culture" at bounding box center [454, 209] width 145 height 12
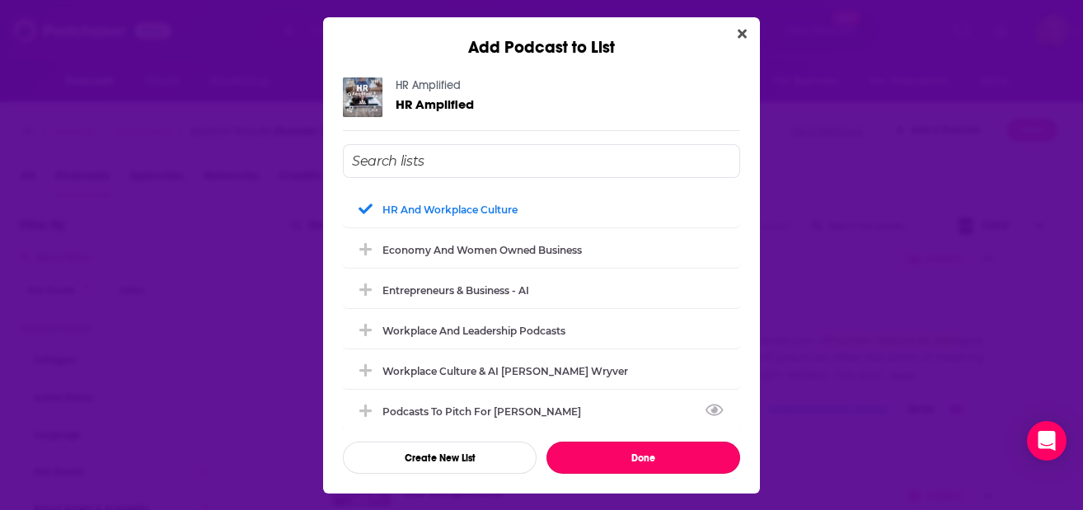
click at [646, 445] on button "Done" at bounding box center [643, 458] width 194 height 32
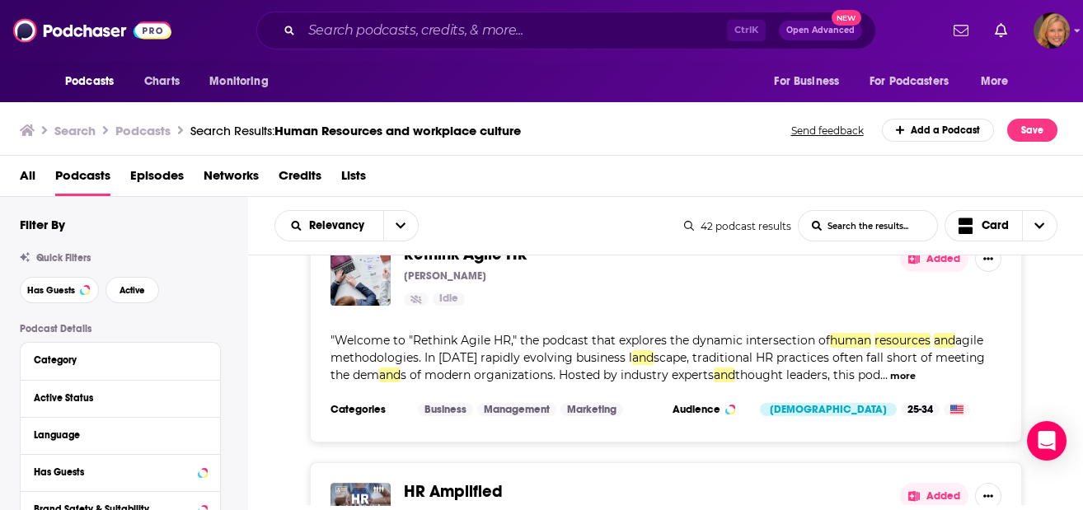
scroll to position [8040, 0]
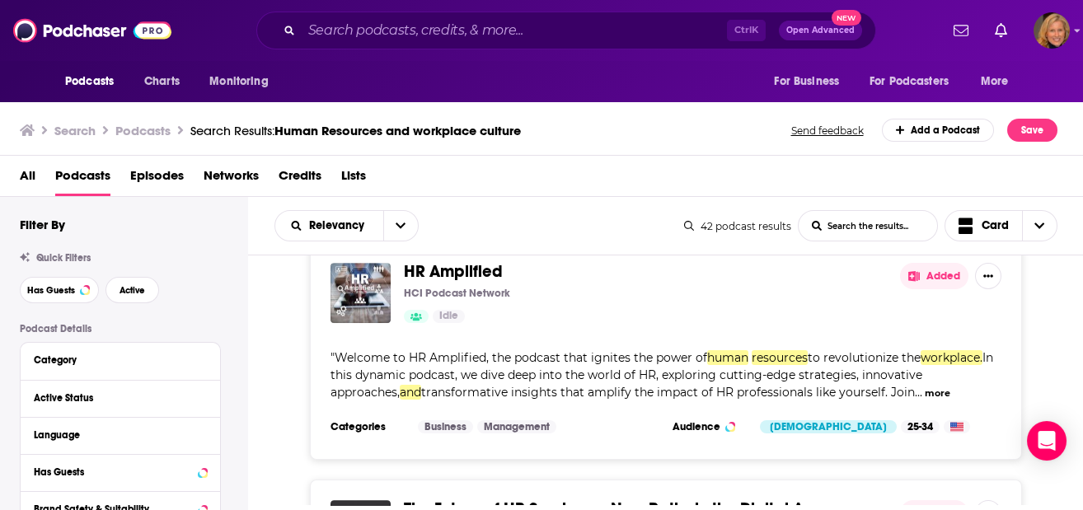
click at [919, 508] on icon at bounding box center [914, 513] width 12 height 11
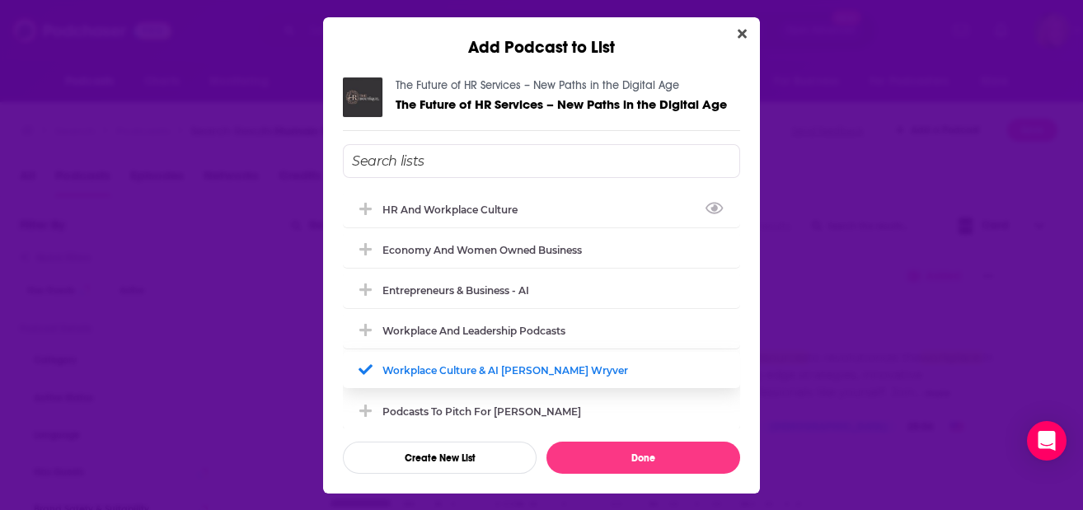
click at [463, 204] on div "HR and workplace culture" at bounding box center [454, 210] width 145 height 12
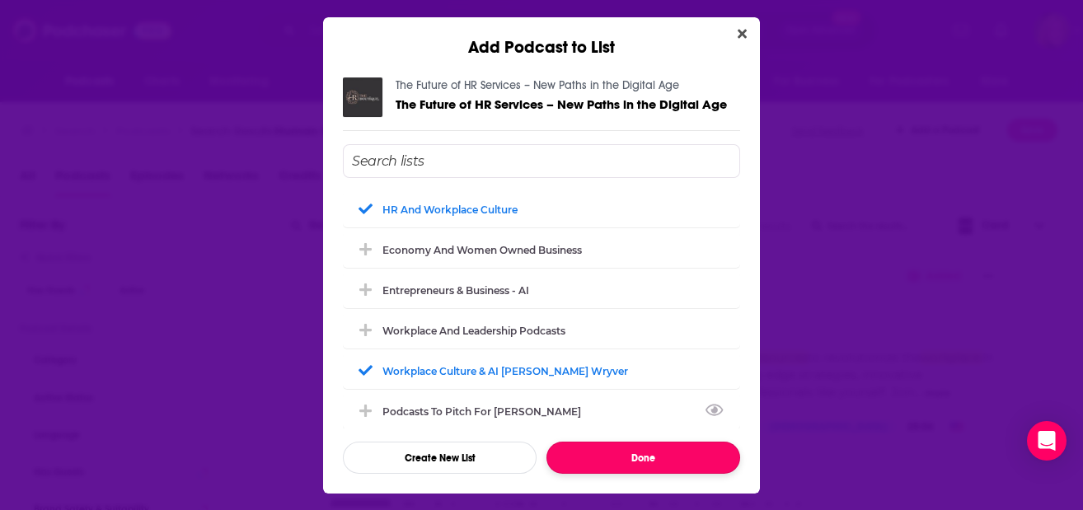
click at [649, 450] on button "Done" at bounding box center [643, 458] width 194 height 32
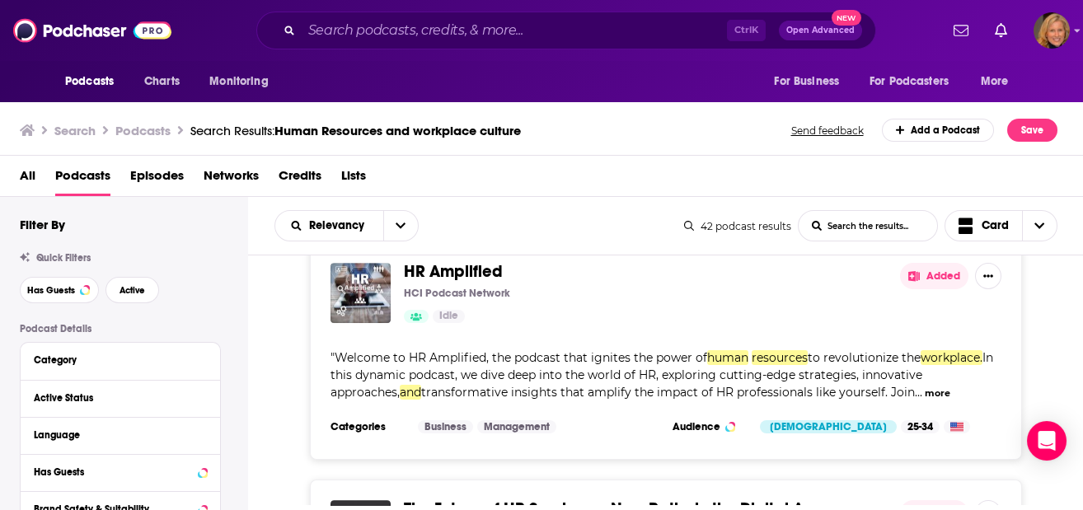
scroll to position [8369, 0]
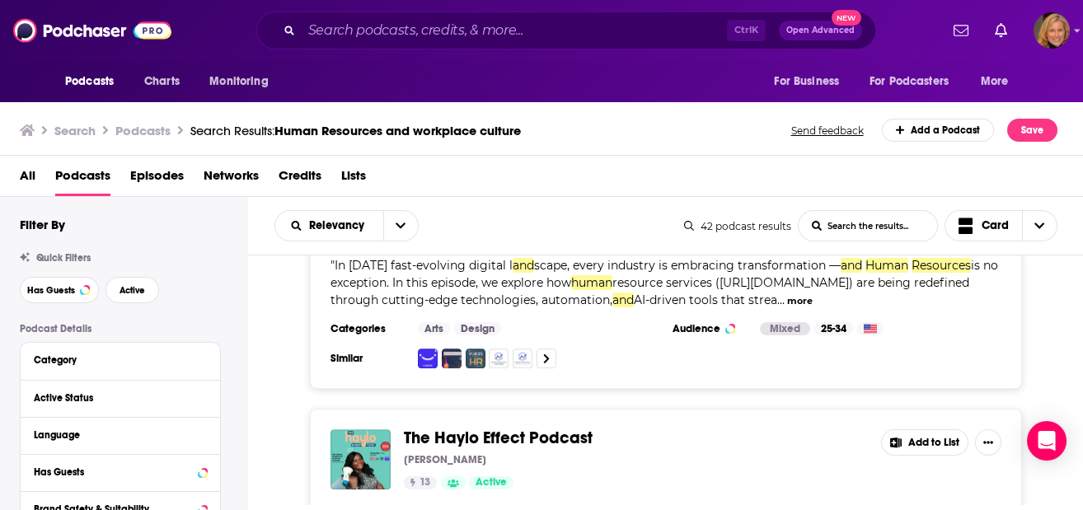
click at [929, 429] on button "Add to List" at bounding box center [924, 442] width 87 height 26
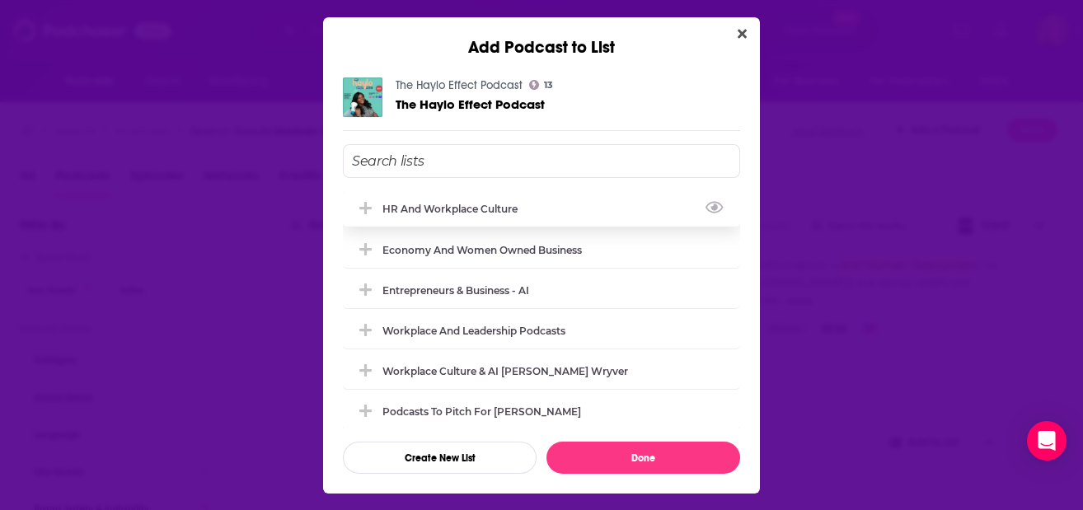
click at [415, 196] on div "HR and workplace culture" at bounding box center [541, 208] width 397 height 36
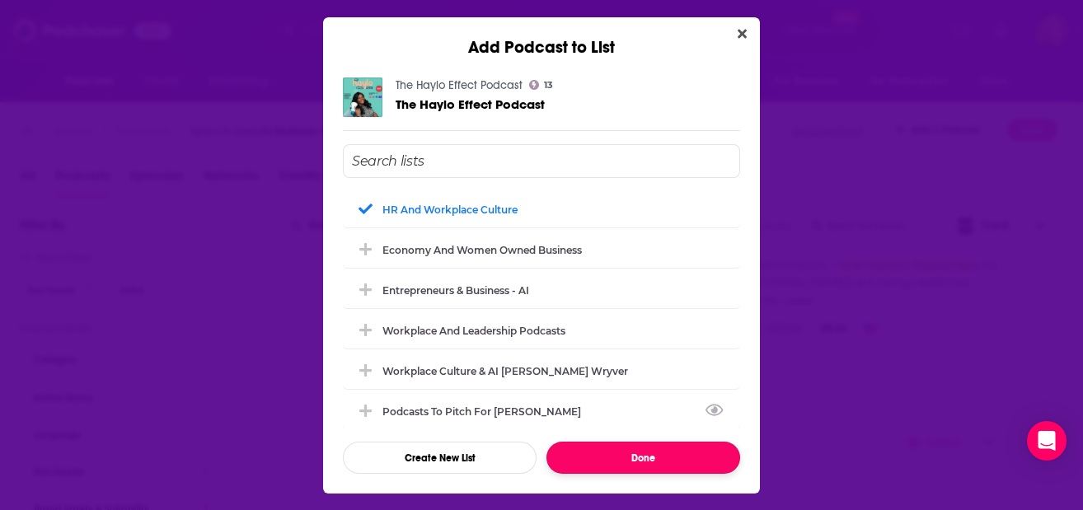
click at [639, 460] on button "Done" at bounding box center [643, 458] width 194 height 32
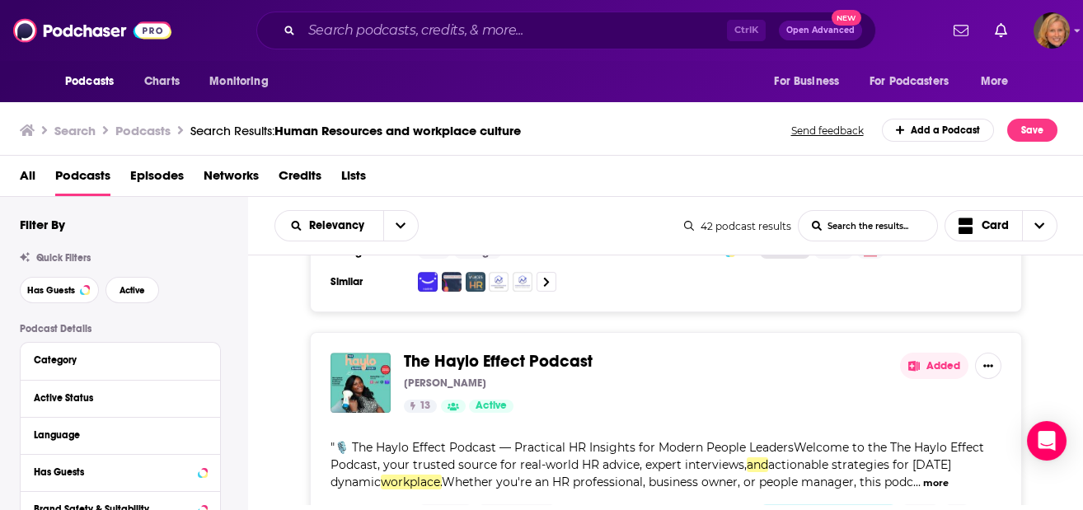
scroll to position [8589, 0]
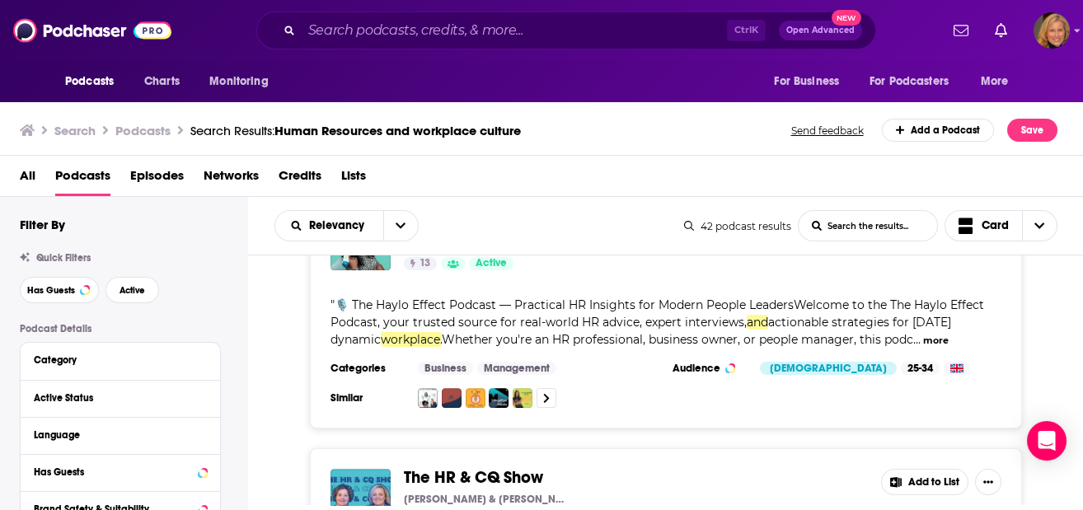
click at [914, 469] on button "Add to List" at bounding box center [924, 482] width 87 height 26
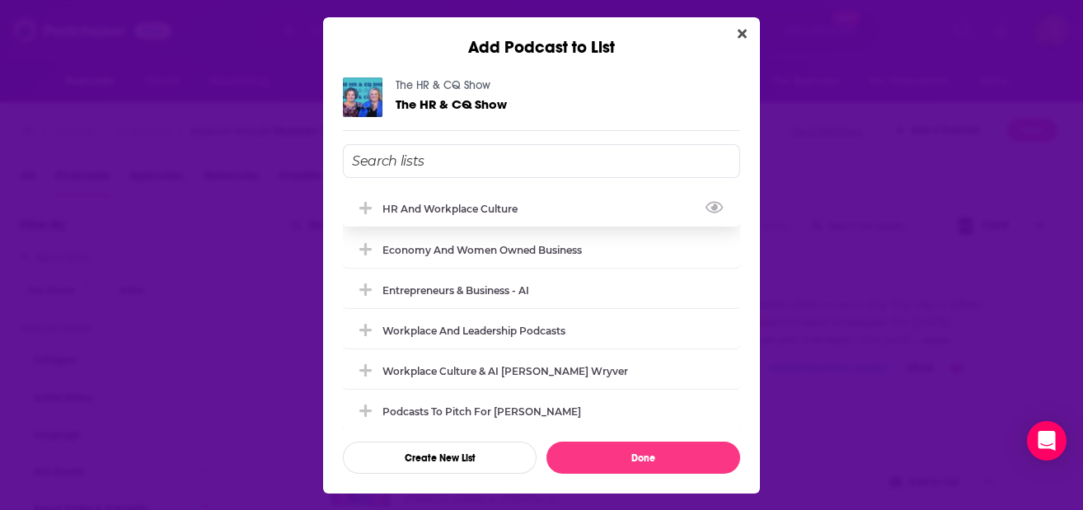
drag, startPoint x: 466, startPoint y: 200, endPoint x: 476, endPoint y: 213, distance: 17.0
click at [464, 199] on div "HR and workplace culture" at bounding box center [541, 208] width 397 height 36
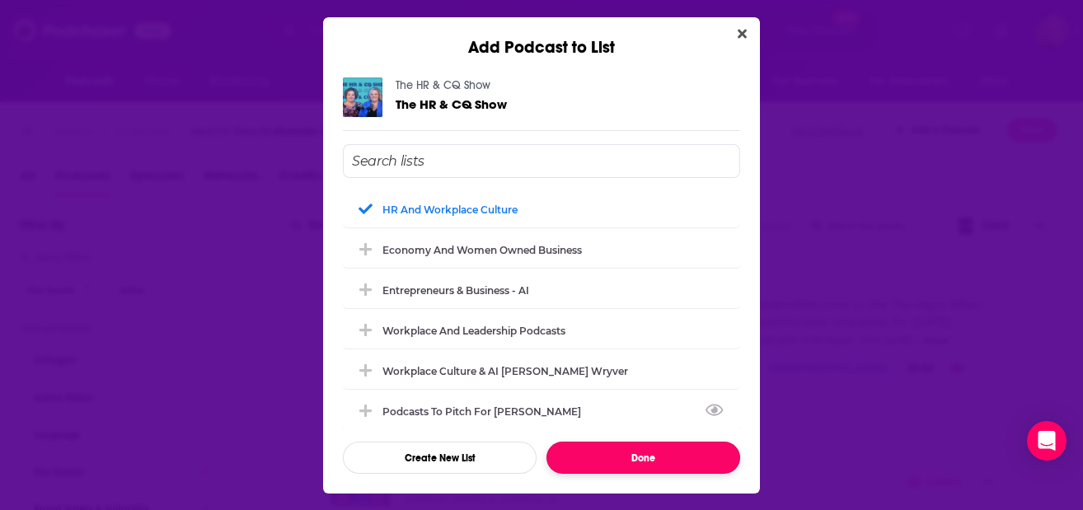
click at [644, 452] on button "Done" at bounding box center [643, 458] width 194 height 32
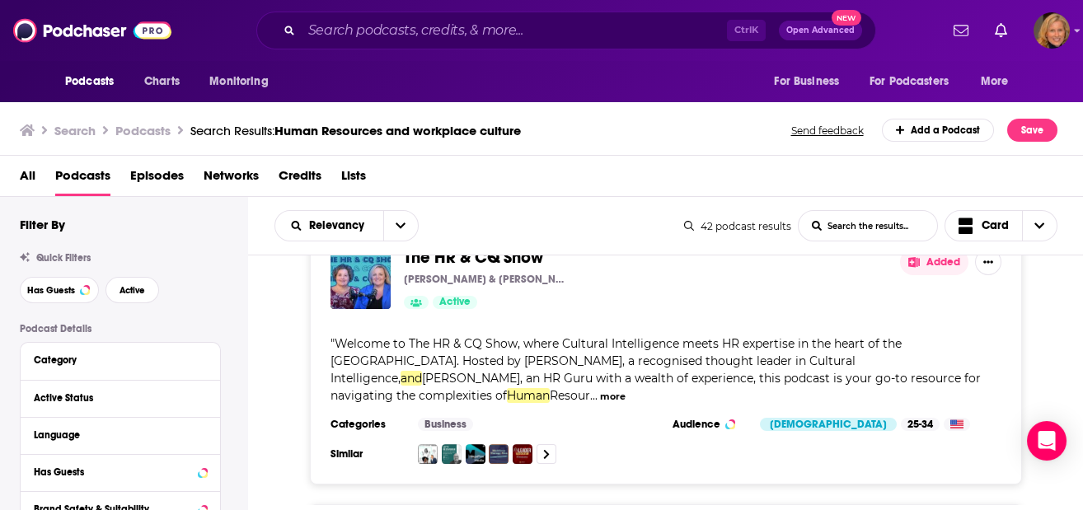
scroll to position [8918, 0]
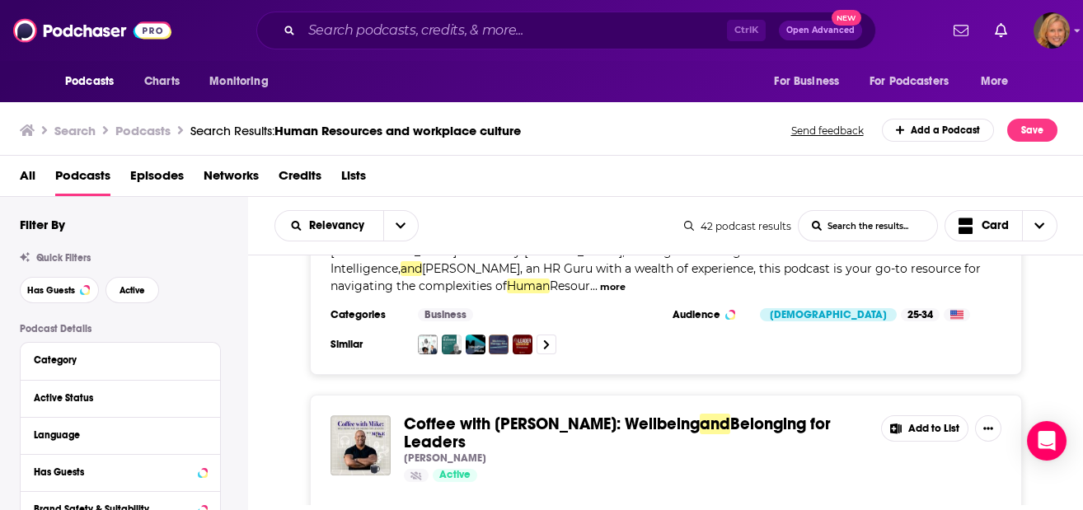
click at [916, 415] on button "Add to List" at bounding box center [924, 428] width 87 height 26
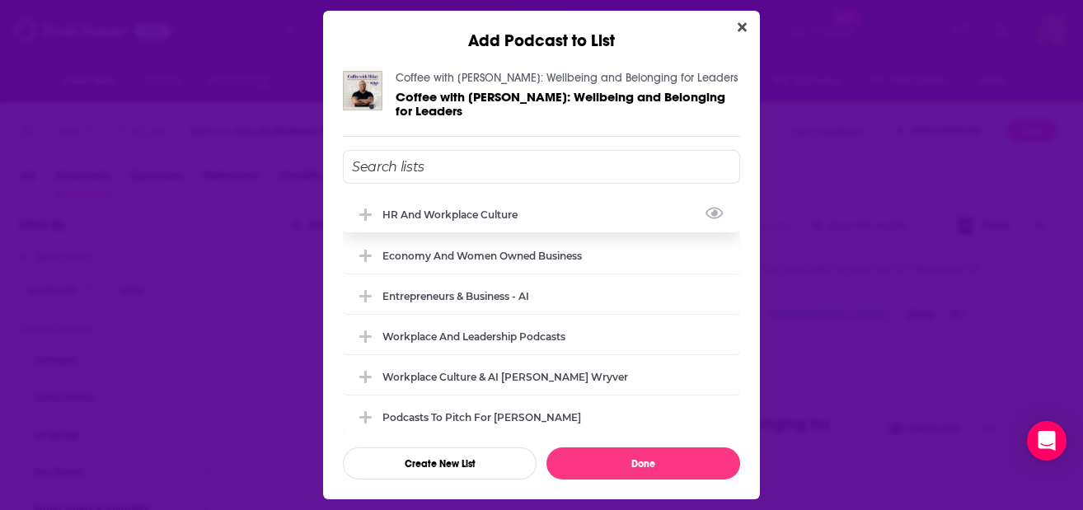
click at [522, 208] on div "HR and workplace culture" at bounding box center [454, 214] width 145 height 12
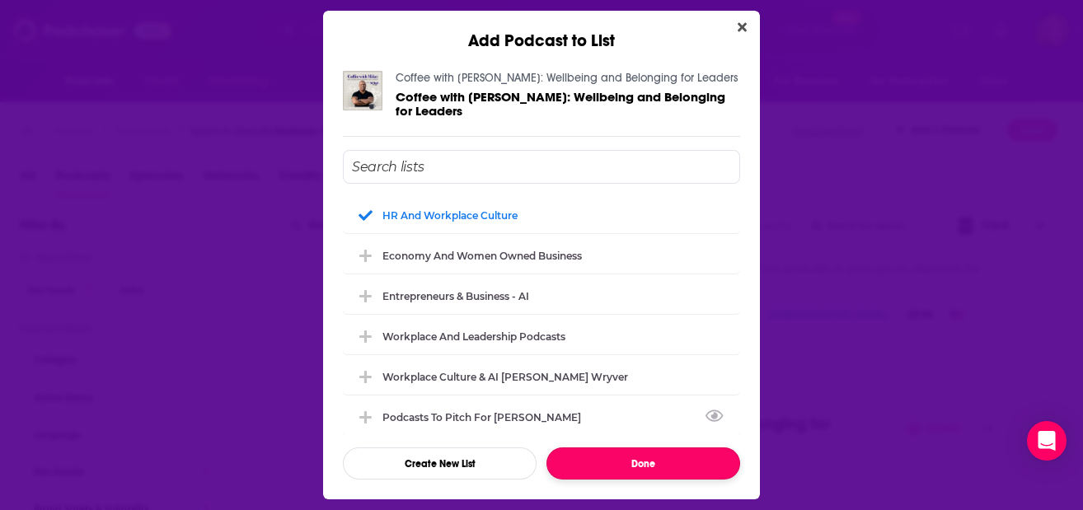
click at [632, 453] on button "Done" at bounding box center [643, 463] width 194 height 32
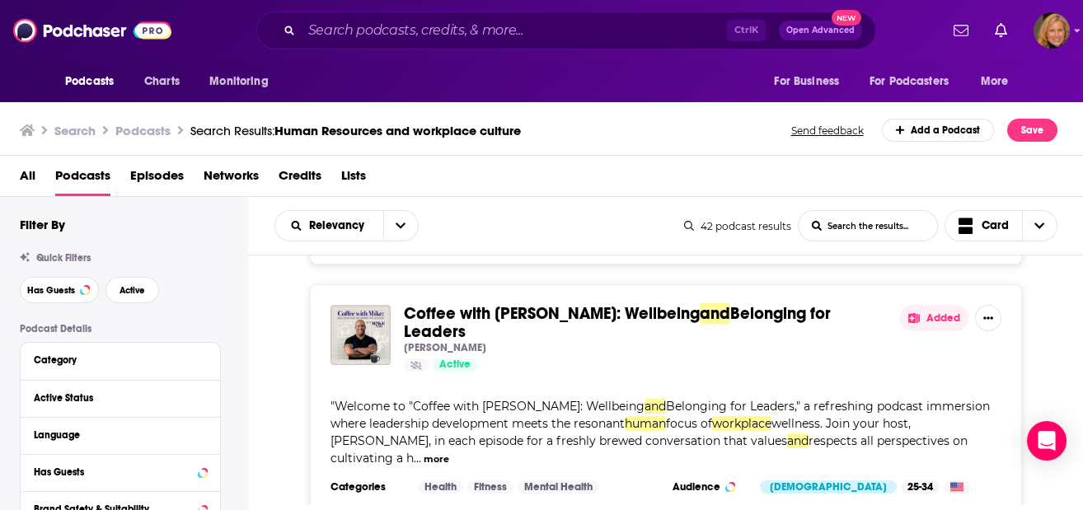
scroll to position [9138, 0]
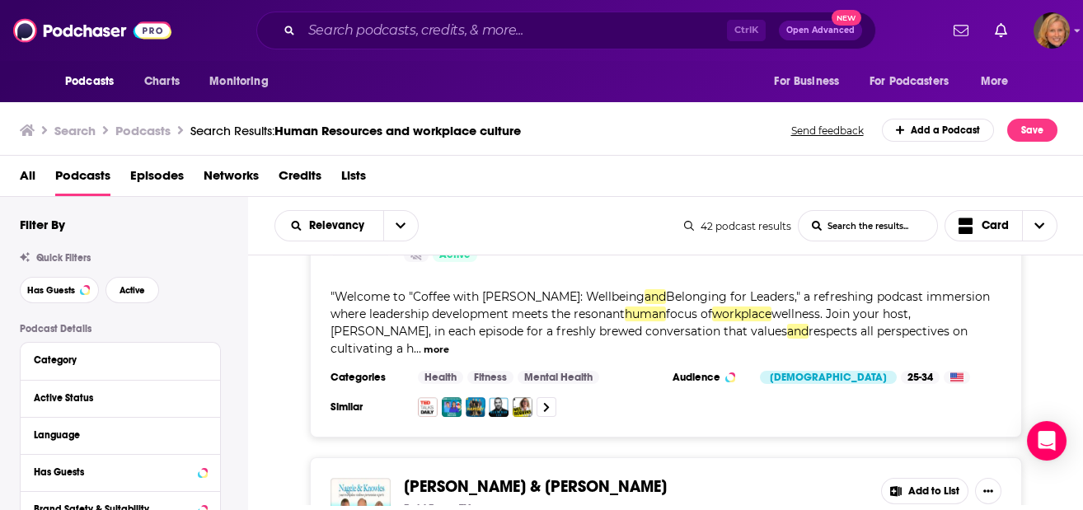
click at [907, 478] on button "Add to List" at bounding box center [924, 491] width 87 height 26
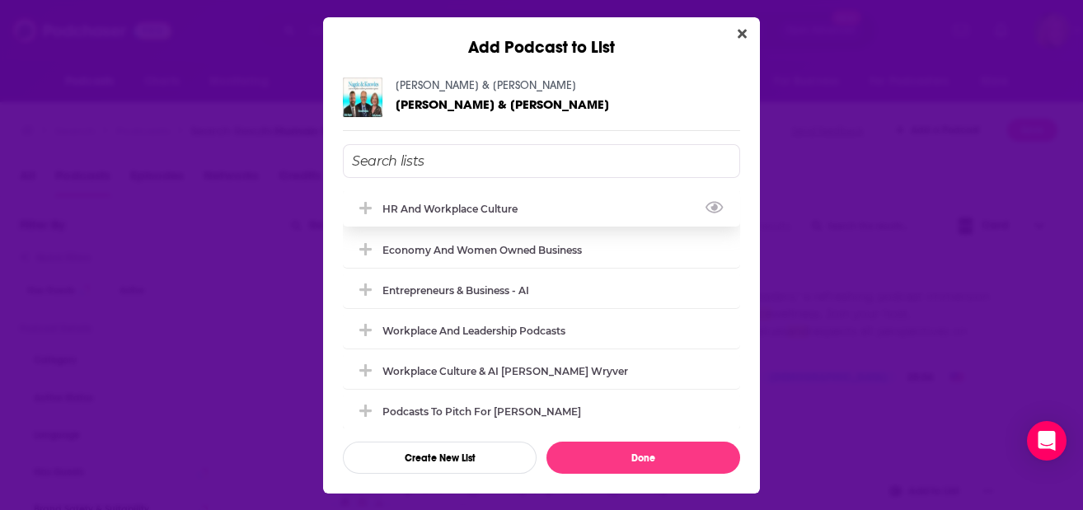
click at [446, 211] on div "HR and workplace culture" at bounding box center [454, 209] width 145 height 12
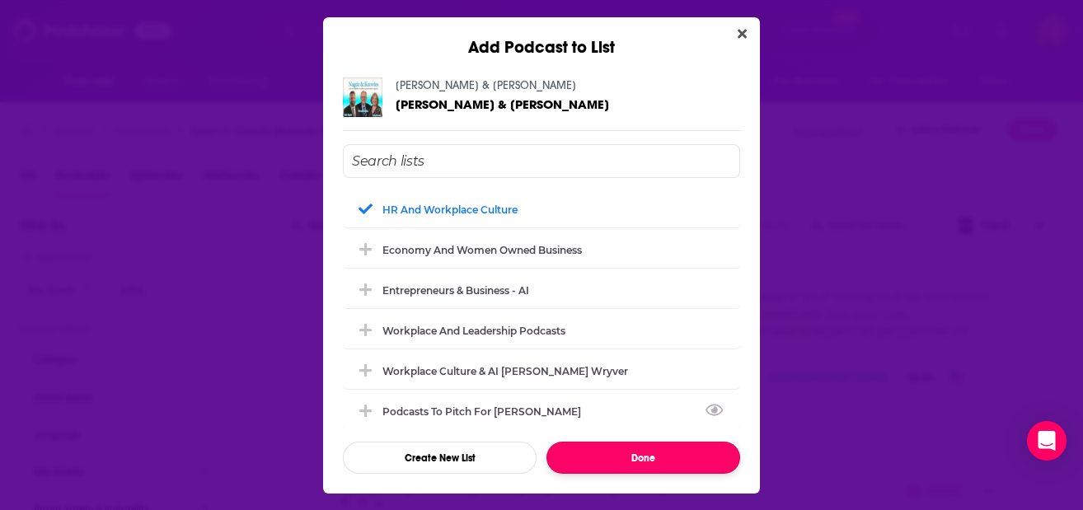
click at [646, 465] on button "Done" at bounding box center [643, 458] width 194 height 32
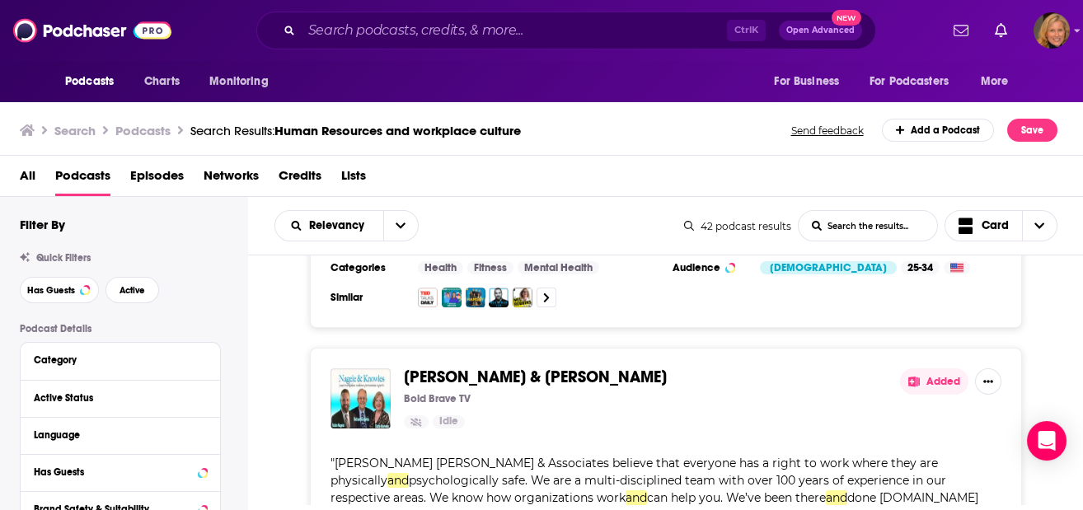
scroll to position [9358, 0]
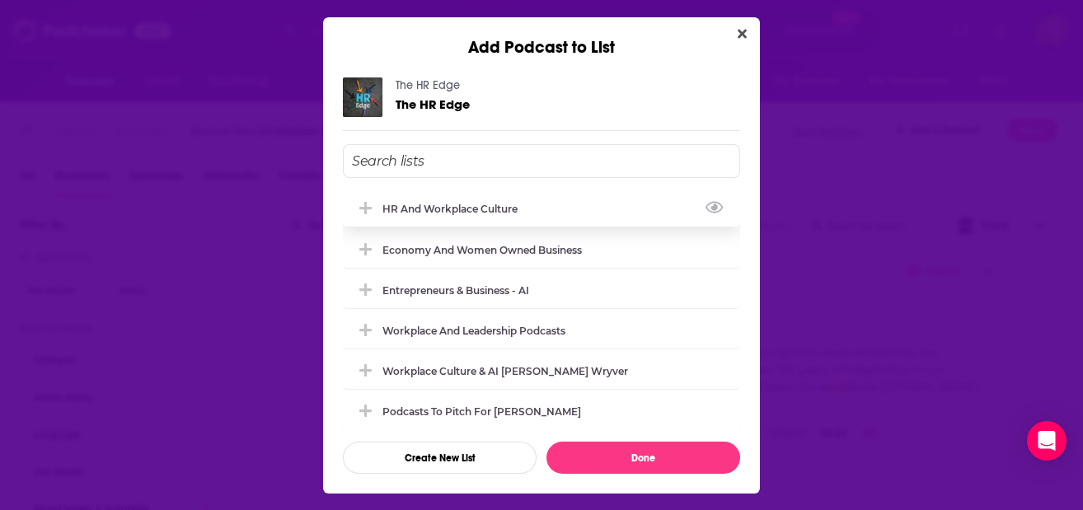
click at [444, 208] on div "HR and workplace culture" at bounding box center [454, 209] width 145 height 12
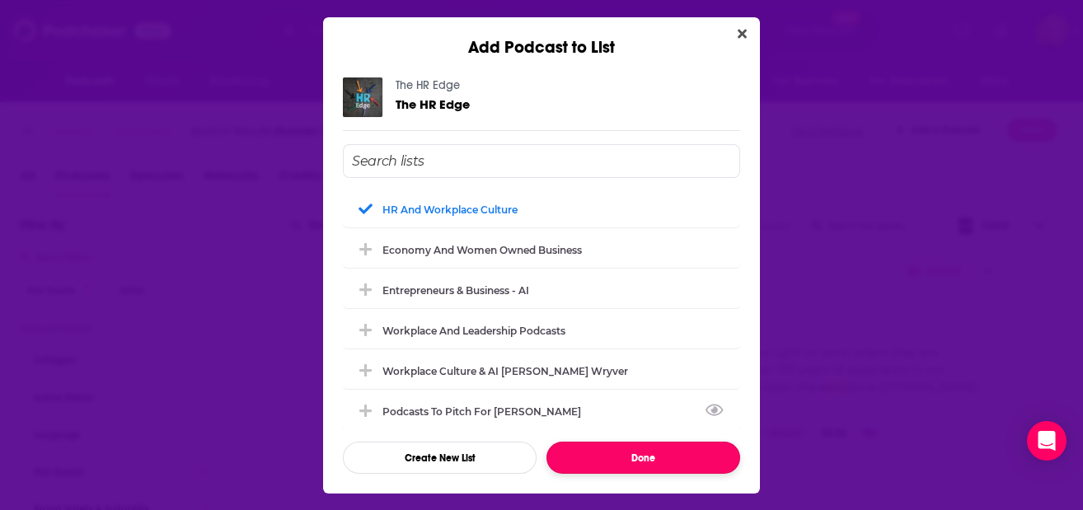
click at [638, 451] on button "Done" at bounding box center [643, 458] width 194 height 32
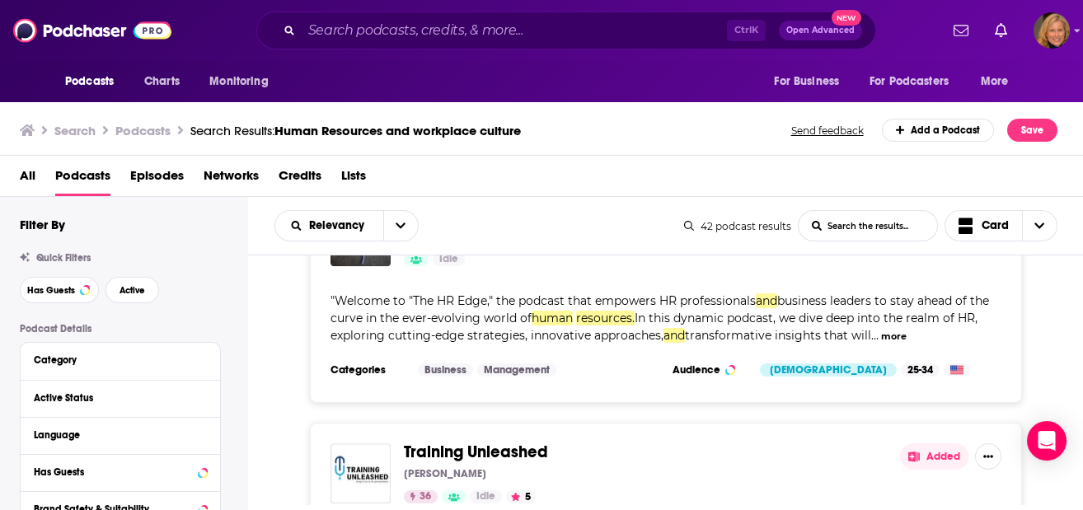
scroll to position [9688, 0]
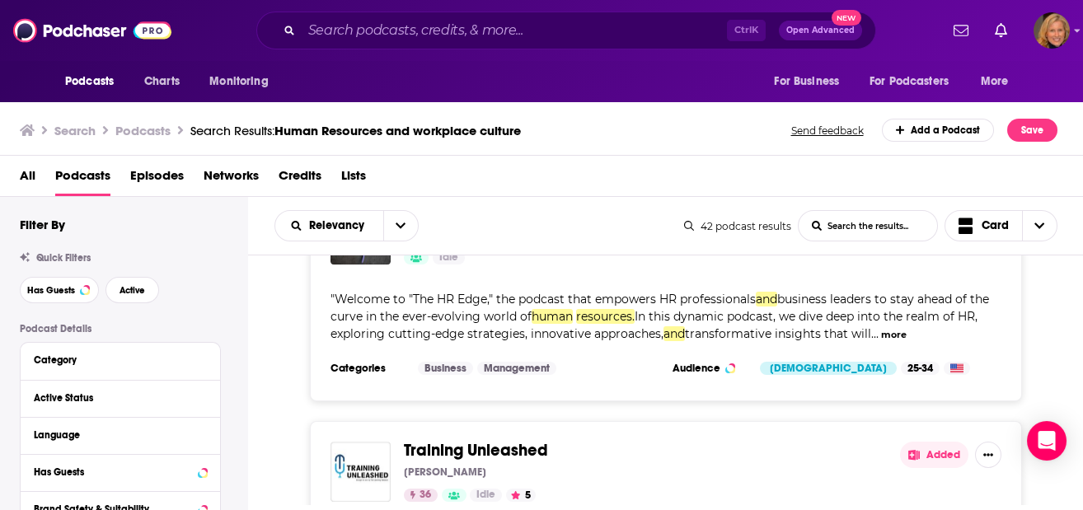
click at [935, 442] on button "Added" at bounding box center [934, 455] width 68 height 26
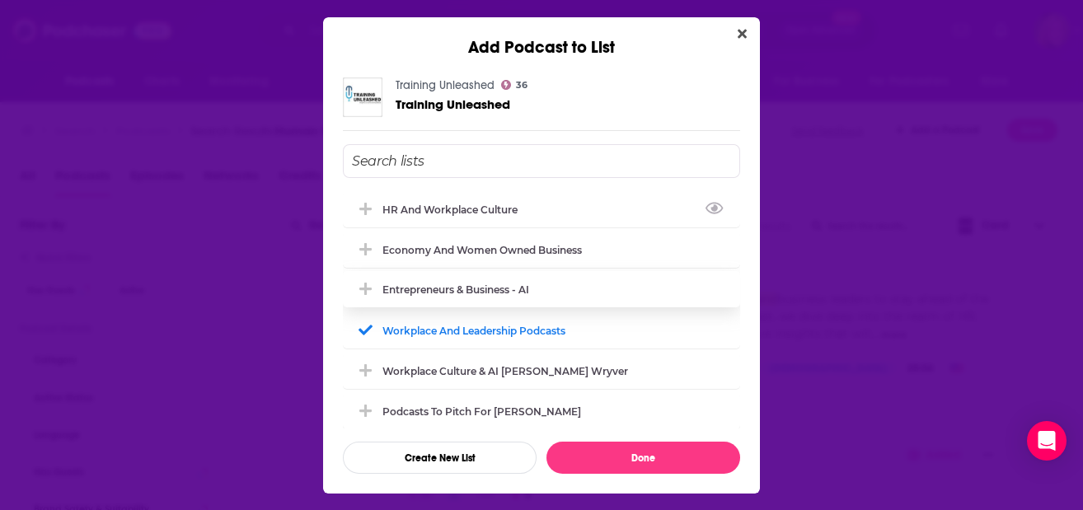
drag, startPoint x: 434, startPoint y: 202, endPoint x: 485, endPoint y: 288, distance: 100.1
click at [435, 204] on div "HR and workplace culture" at bounding box center [454, 210] width 145 height 12
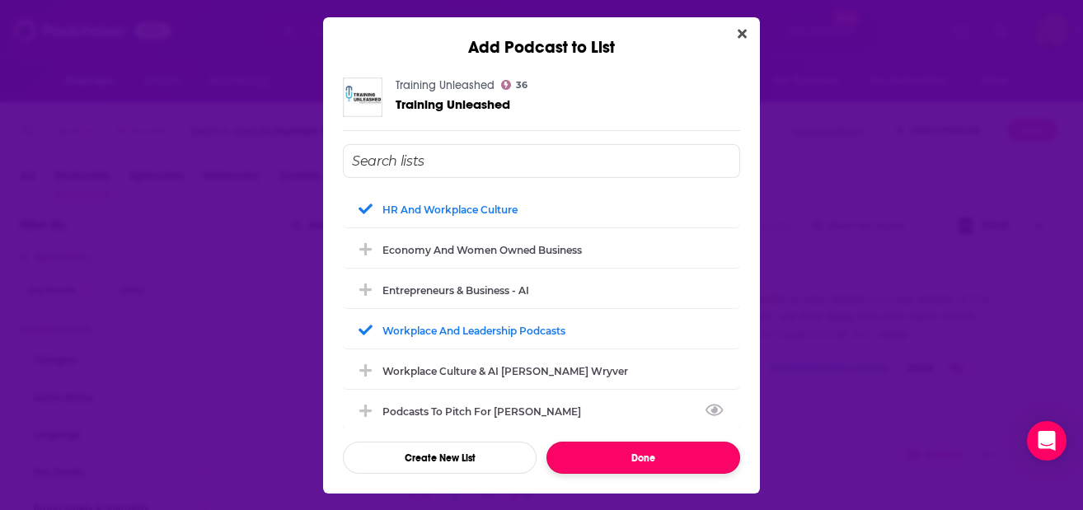
click at [631, 457] on button "Done" at bounding box center [643, 458] width 194 height 32
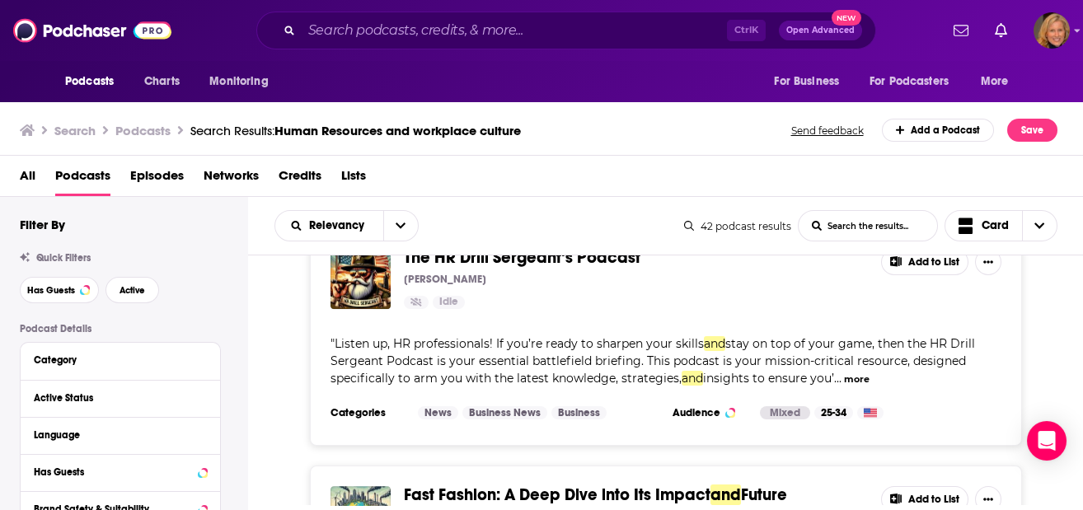
scroll to position [10510, 0]
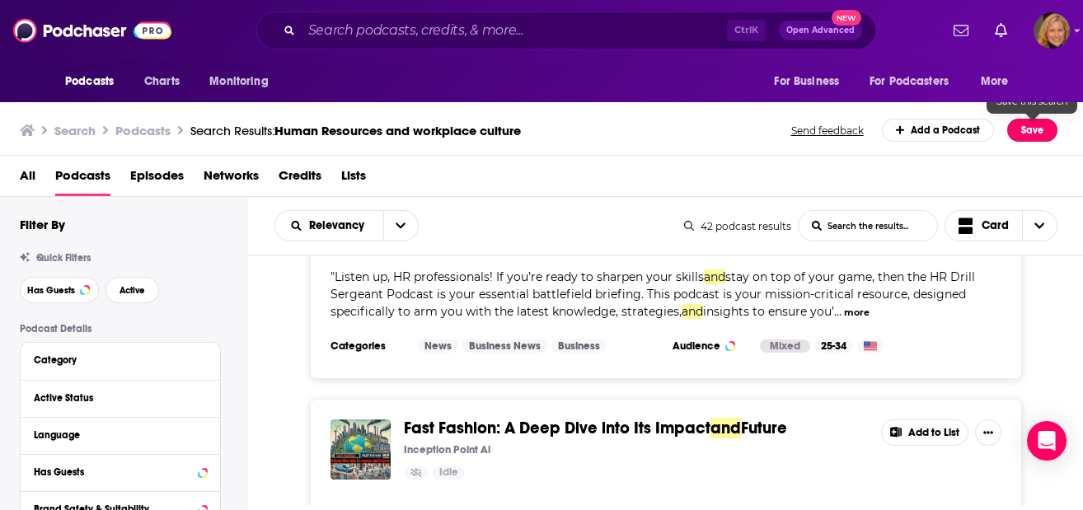
click at [1016, 132] on button "Save" at bounding box center [1032, 130] width 50 height 23
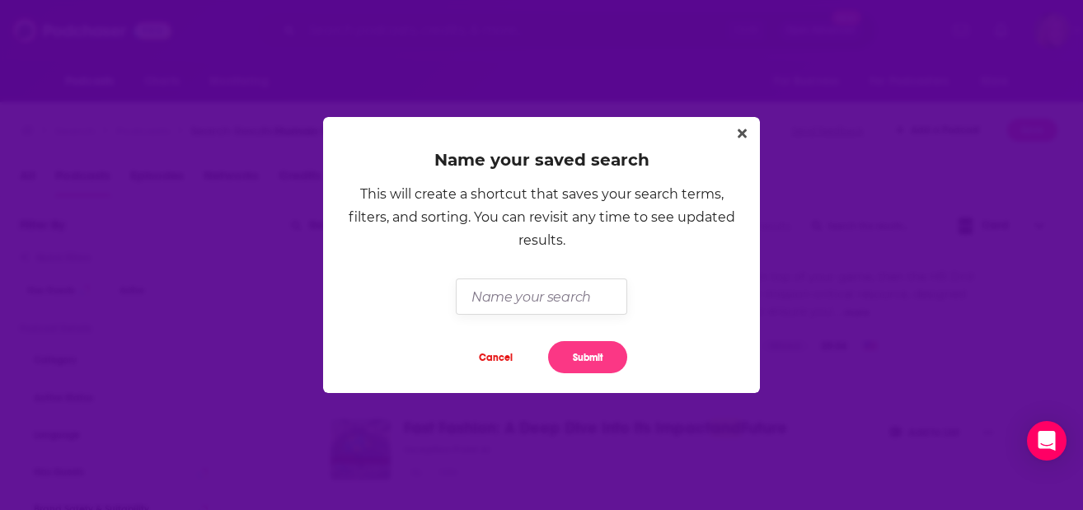
click at [523, 298] on input "Dialog" at bounding box center [541, 296] width 171 height 35
click at [593, 355] on button "Submit" at bounding box center [587, 357] width 79 height 32
click at [531, 291] on input "Dialog" at bounding box center [541, 296] width 171 height 35
type input "HR workplace podcasts"
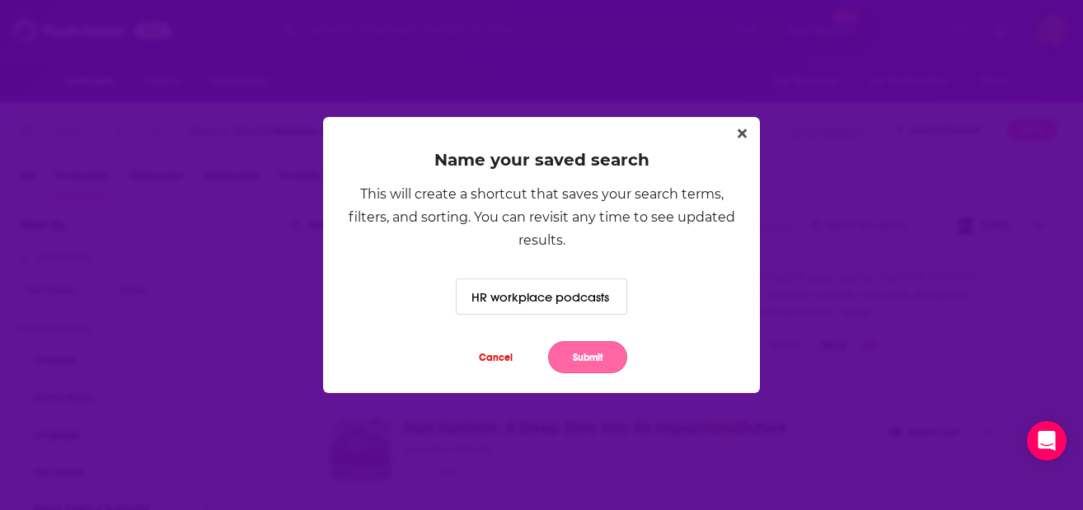
click at [586, 343] on div "Cancel Submit" at bounding box center [541, 344] width 171 height 59
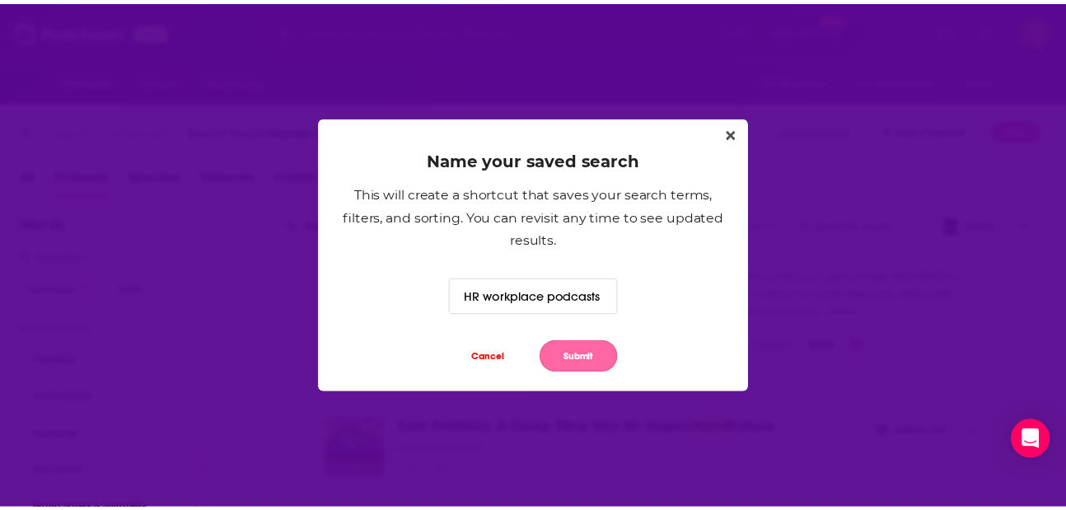
scroll to position [0, 0]
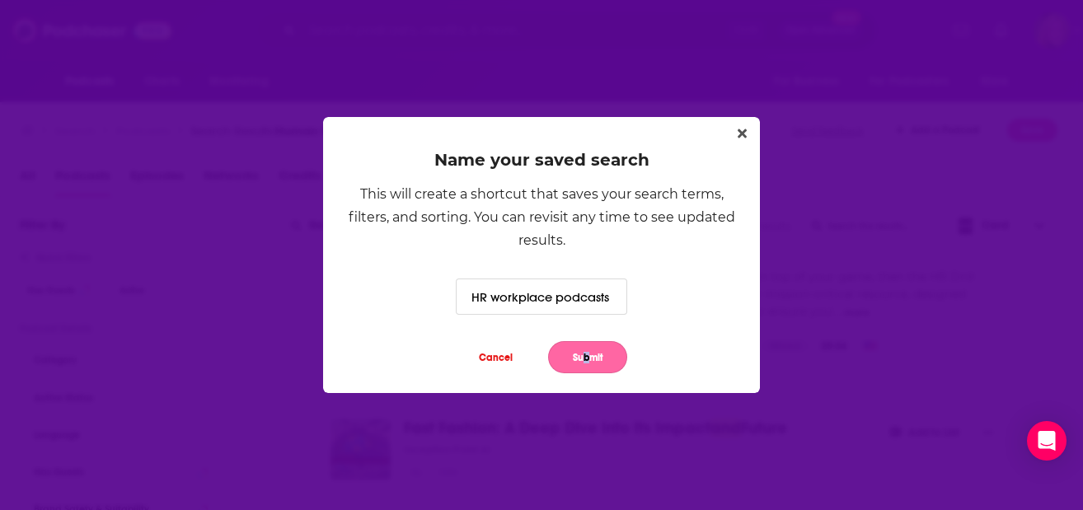
click at [588, 349] on button "Submit" at bounding box center [587, 357] width 79 height 32
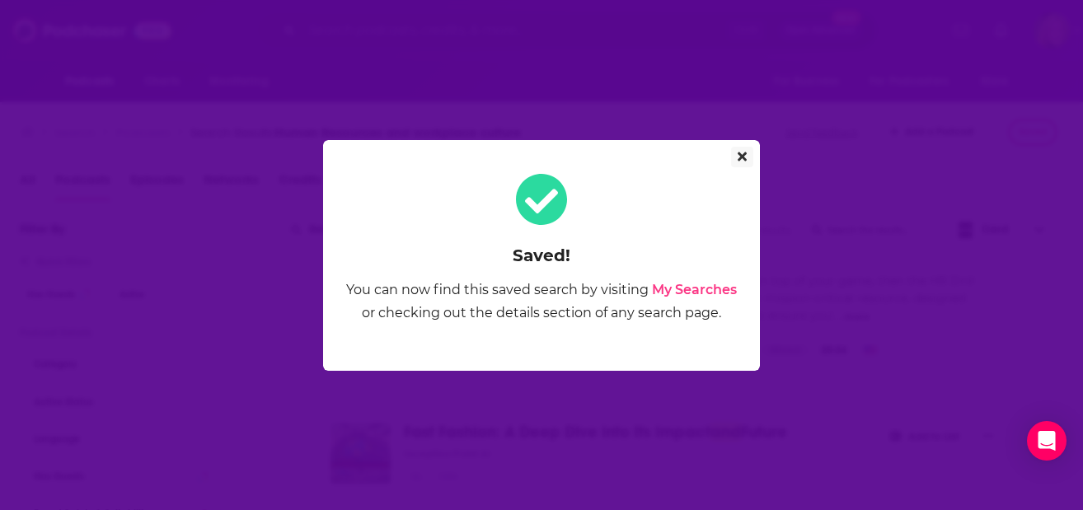
click at [743, 159] on icon "Close" at bounding box center [742, 156] width 9 height 13
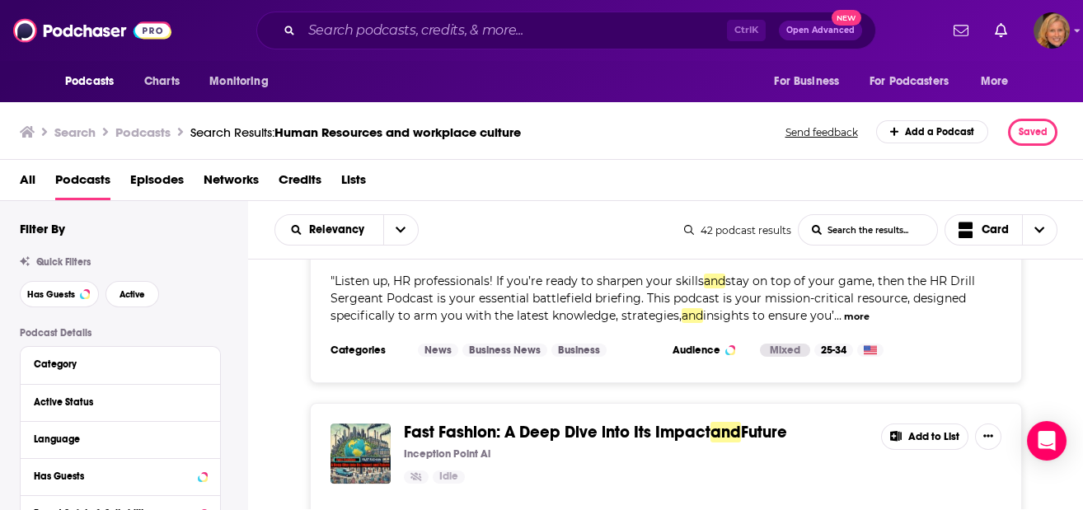
click at [357, 184] on span "Lists" at bounding box center [353, 183] width 25 height 34
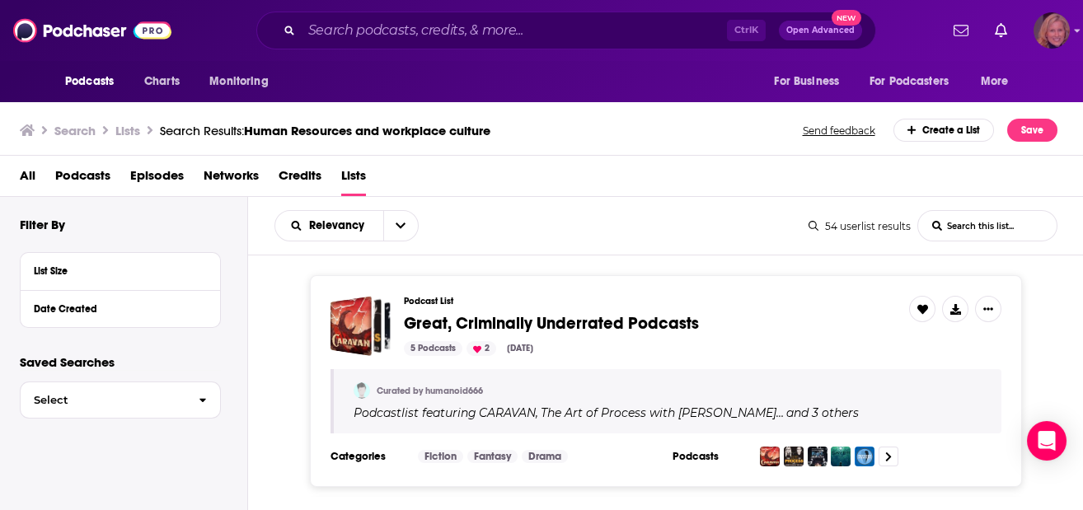
click at [1042, 33] on img "Logged in as LauraHVM" at bounding box center [1051, 30] width 36 height 36
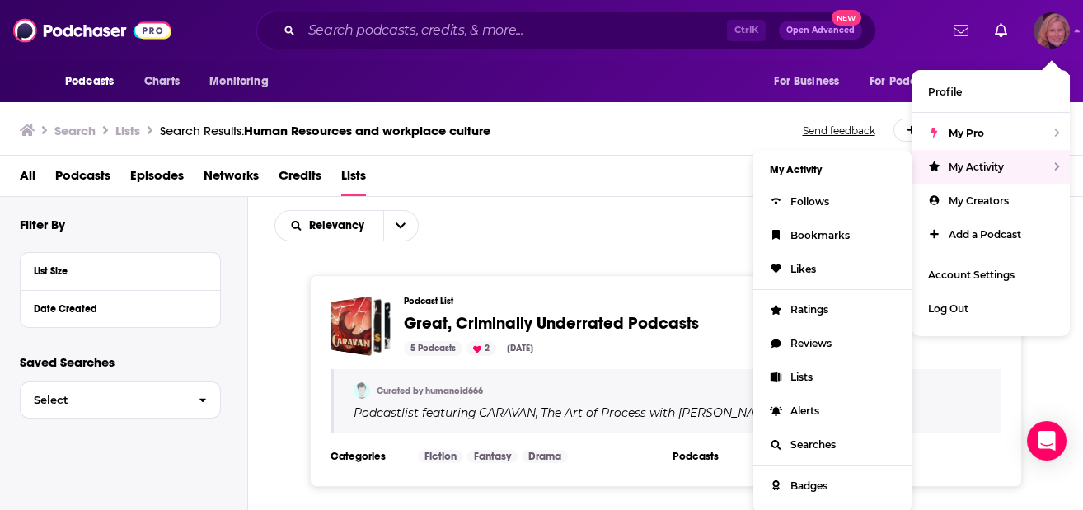
click at [963, 164] on span "My Activity" at bounding box center [976, 167] width 55 height 12
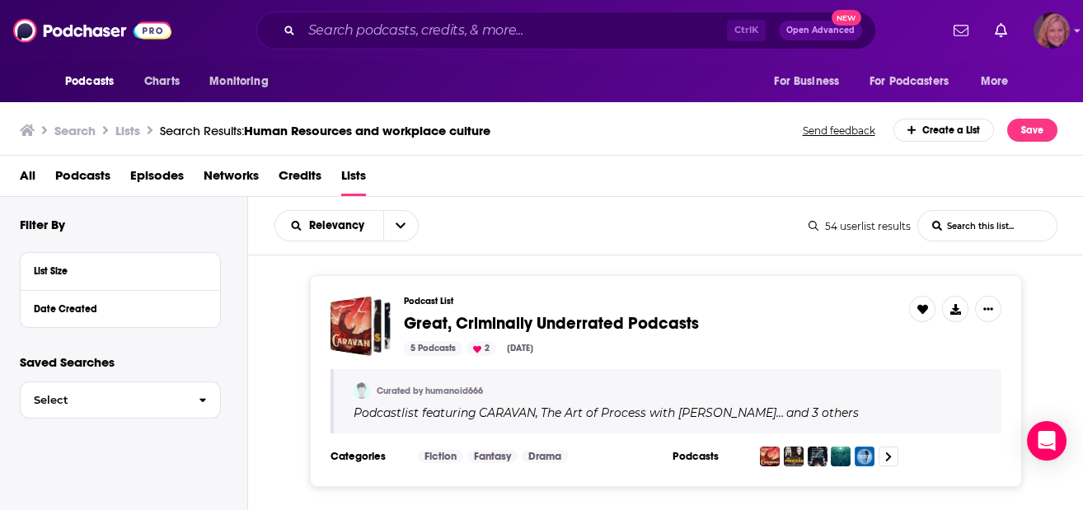
click at [1056, 40] on img "Logged in as LauraHVM" at bounding box center [1051, 30] width 36 height 36
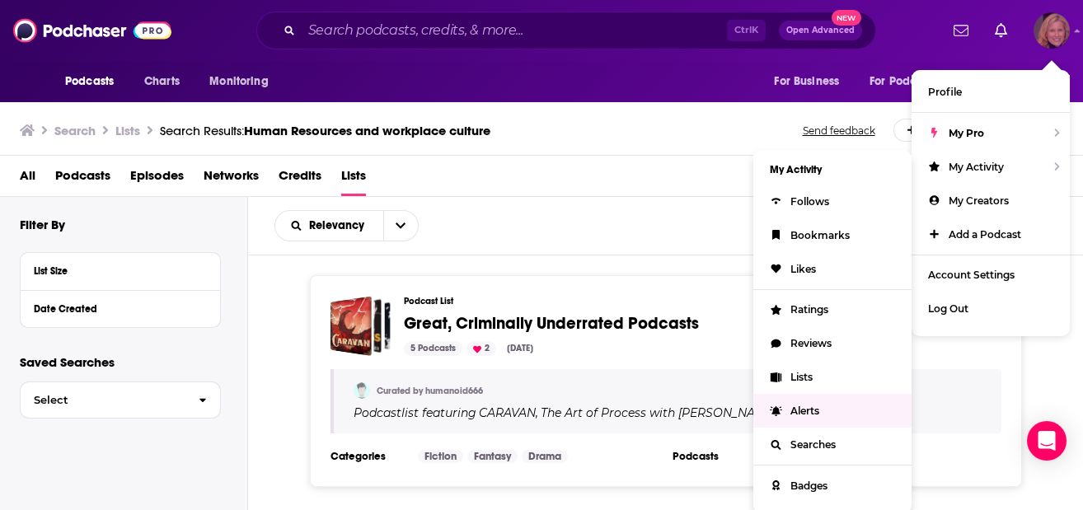
drag, startPoint x: 939, startPoint y: 169, endPoint x: 805, endPoint y: 365, distance: 237.7
click at [911, 184] on li "My Activity My Activity Follows Bookmarks Likes Ratings Reviews Lists Alerts Se…" at bounding box center [990, 167] width 158 height 34
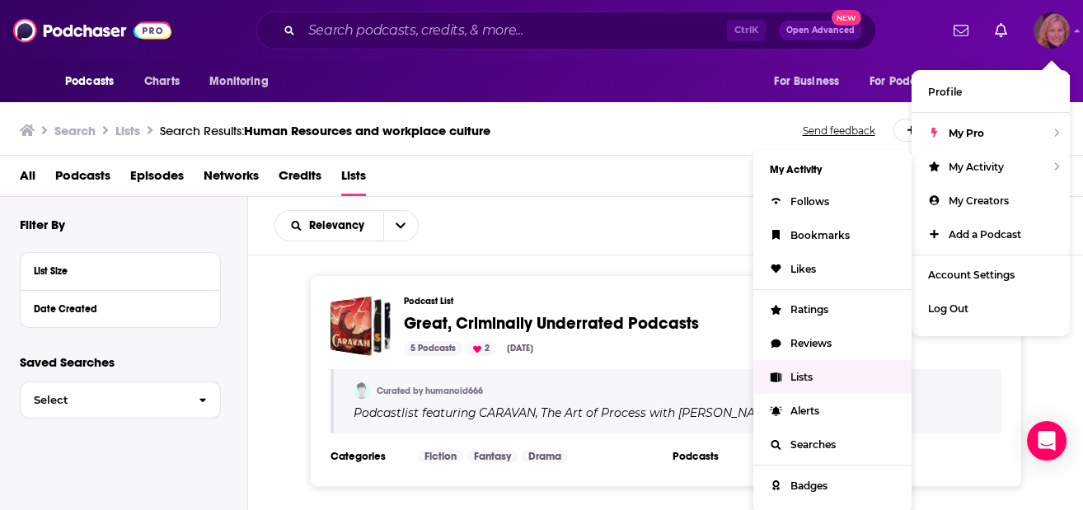
click at [804, 365] on link "Lists" at bounding box center [832, 377] width 158 height 34
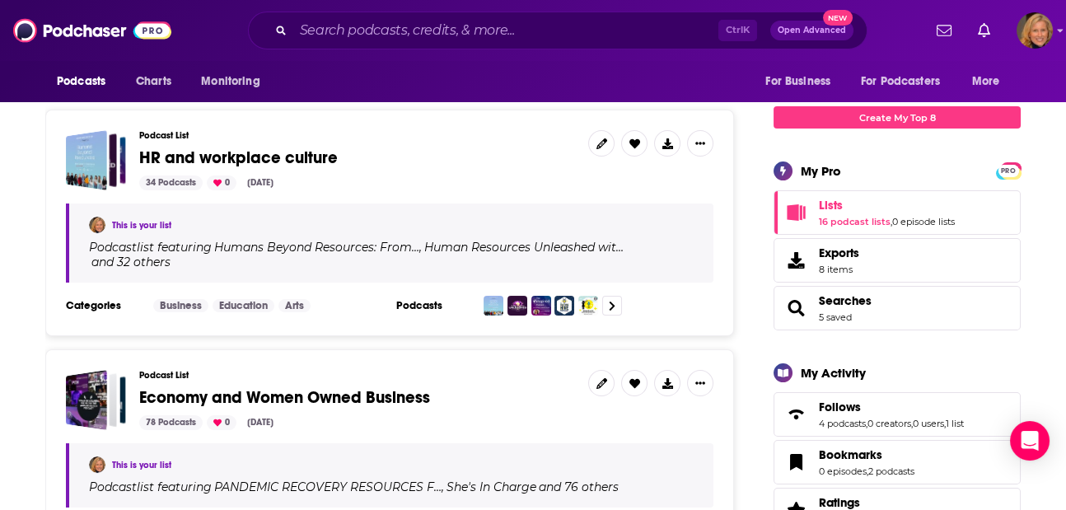
scroll to position [219, 0]
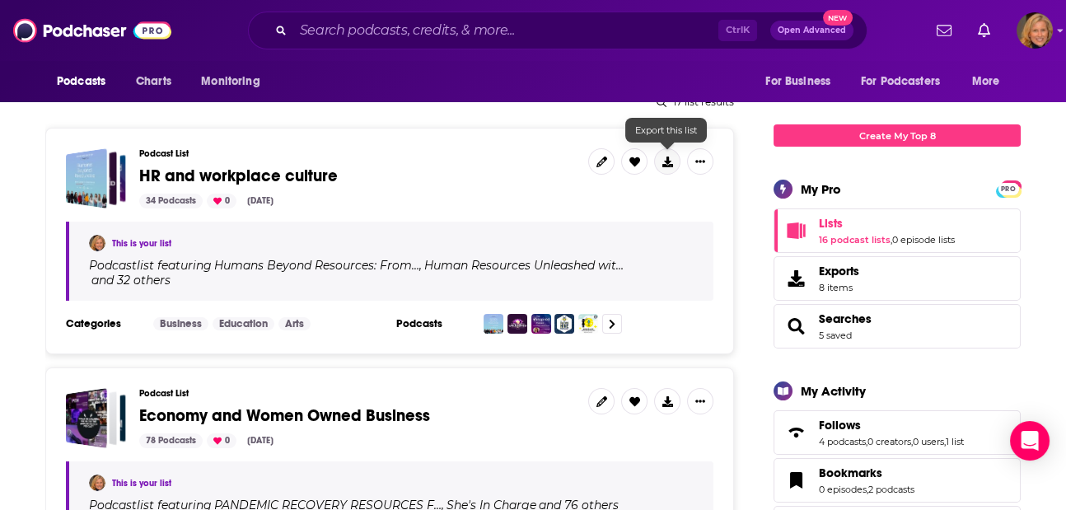
click at [663, 158] on icon at bounding box center [668, 162] width 11 height 11
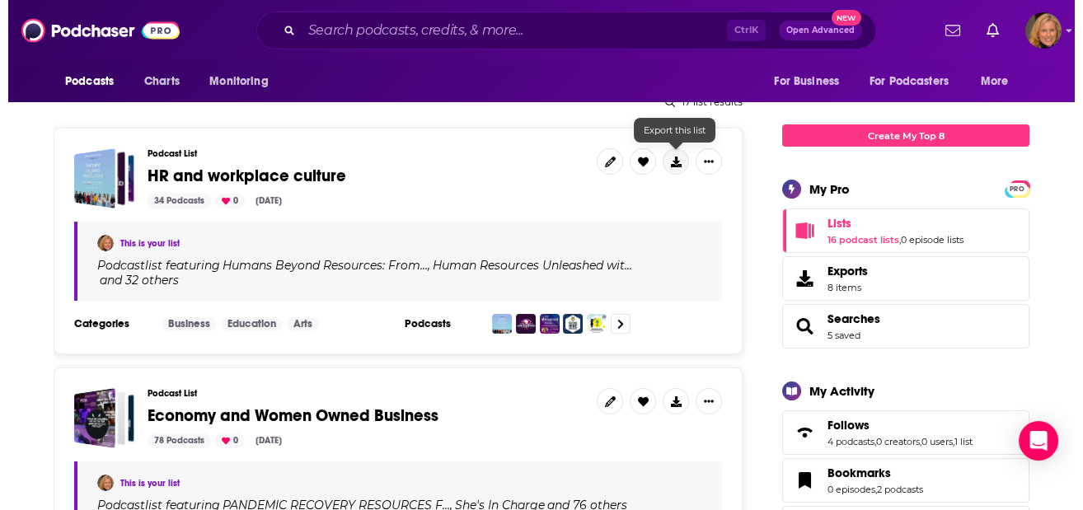
scroll to position [0, 0]
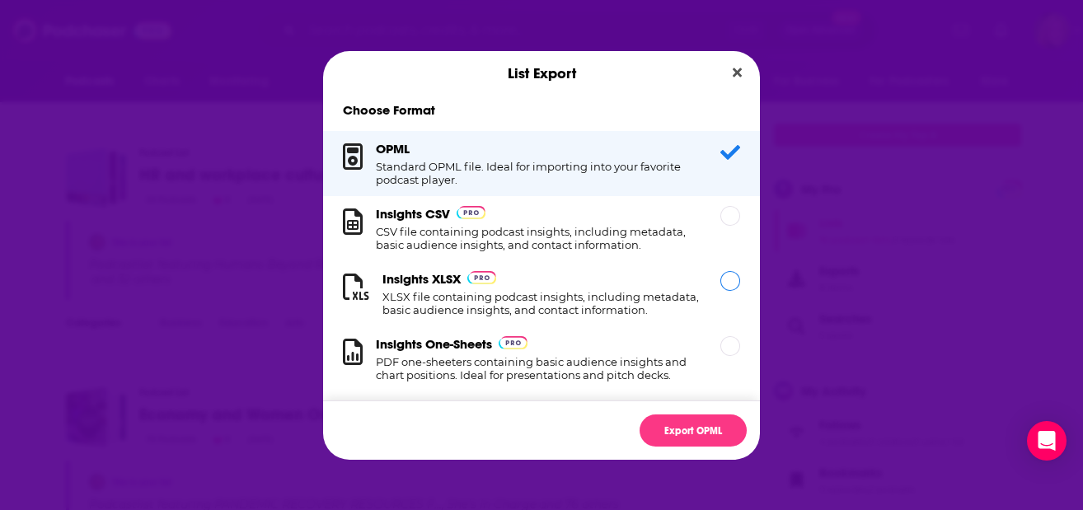
click at [720, 280] on div "Dialog" at bounding box center [730, 281] width 20 height 20
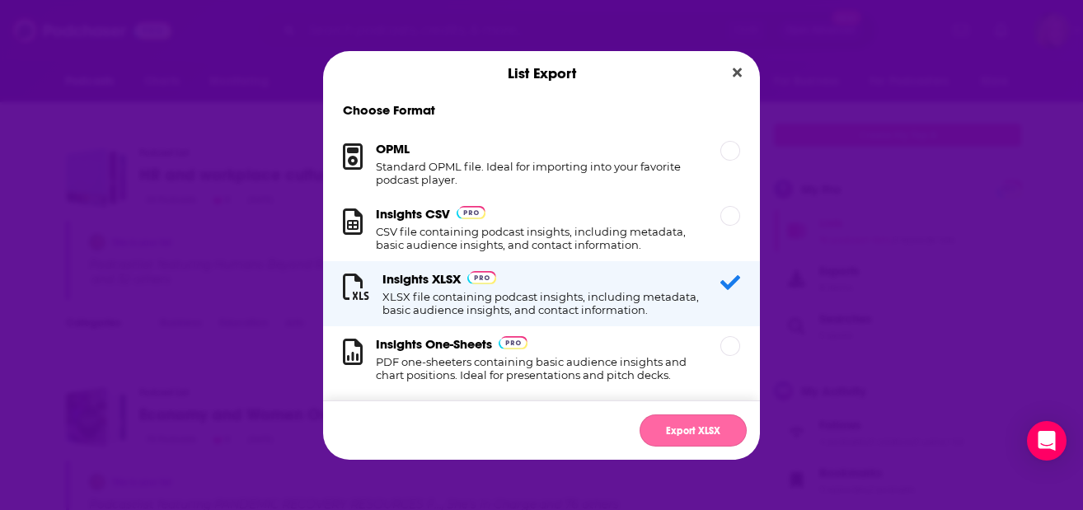
click at [700, 434] on button "Export XLSX" at bounding box center [692, 431] width 107 height 32
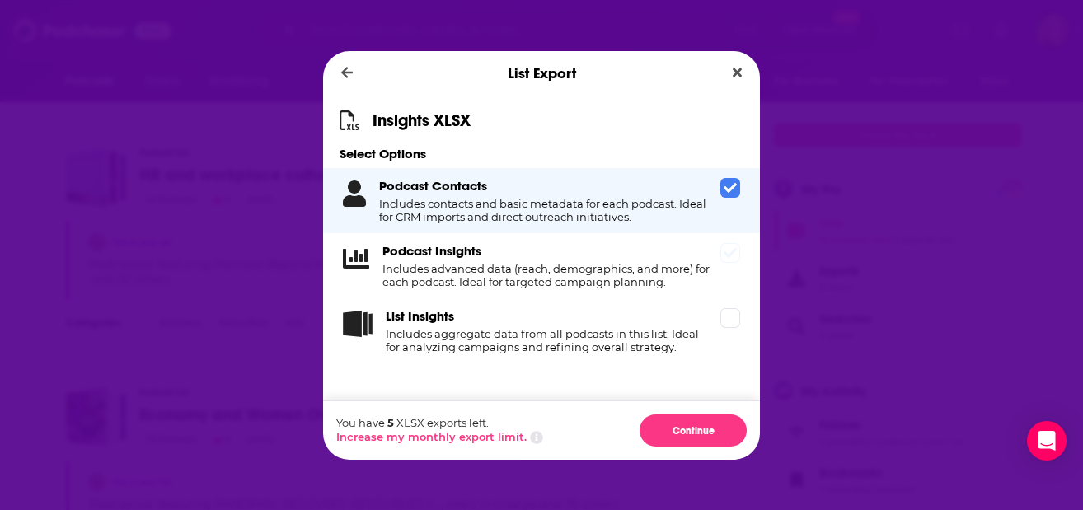
click at [723, 256] on span "Dialog" at bounding box center [730, 253] width 20 height 20
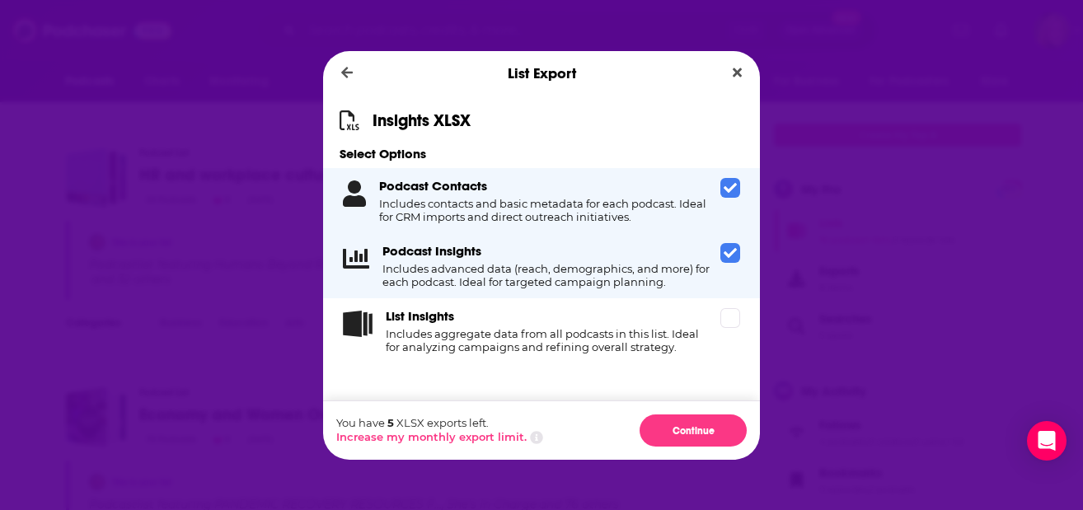
click at [706, 403] on div "You have 5 XLSX exports left. Increase my monthly export limit. Continue" at bounding box center [541, 430] width 437 height 59
click at [700, 422] on button "Continue" at bounding box center [692, 431] width 107 height 32
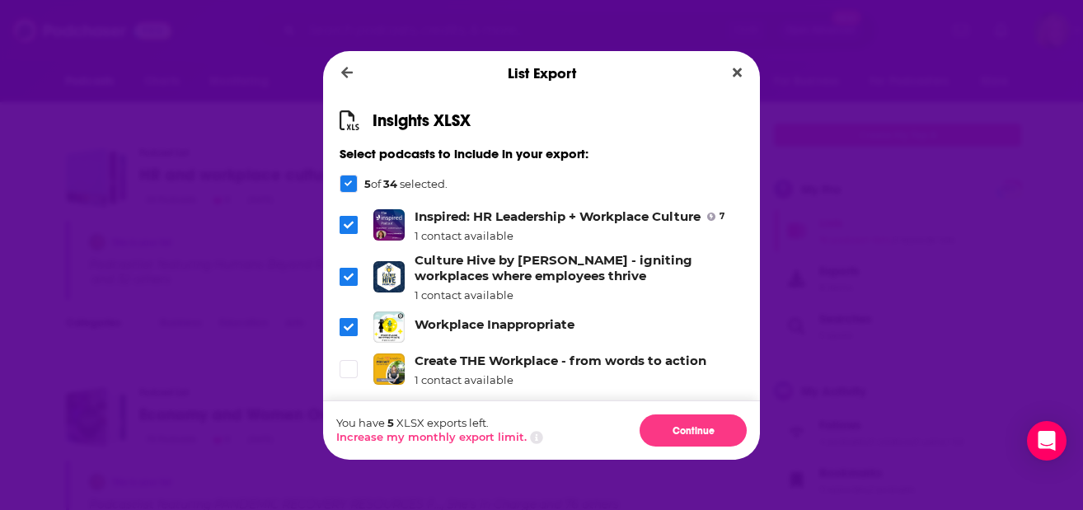
scroll to position [219, 0]
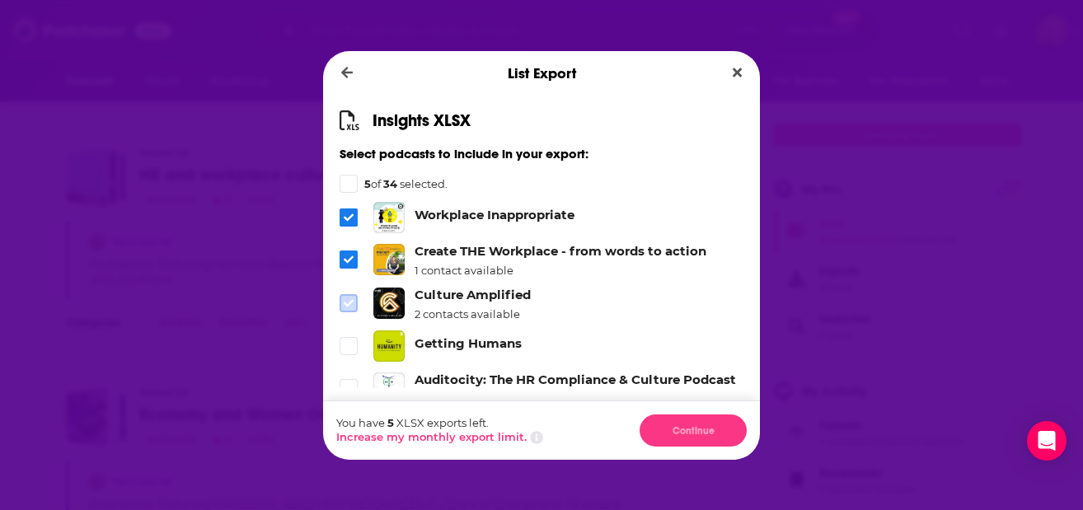
drag, startPoint x: 349, startPoint y: 308, endPoint x: 350, endPoint y: 317, distance: 9.2
click at [350, 307] on icon "Dialog" at bounding box center [349, 303] width 10 height 7
click at [354, 354] on span "Dialog" at bounding box center [348, 346] width 15 height 15
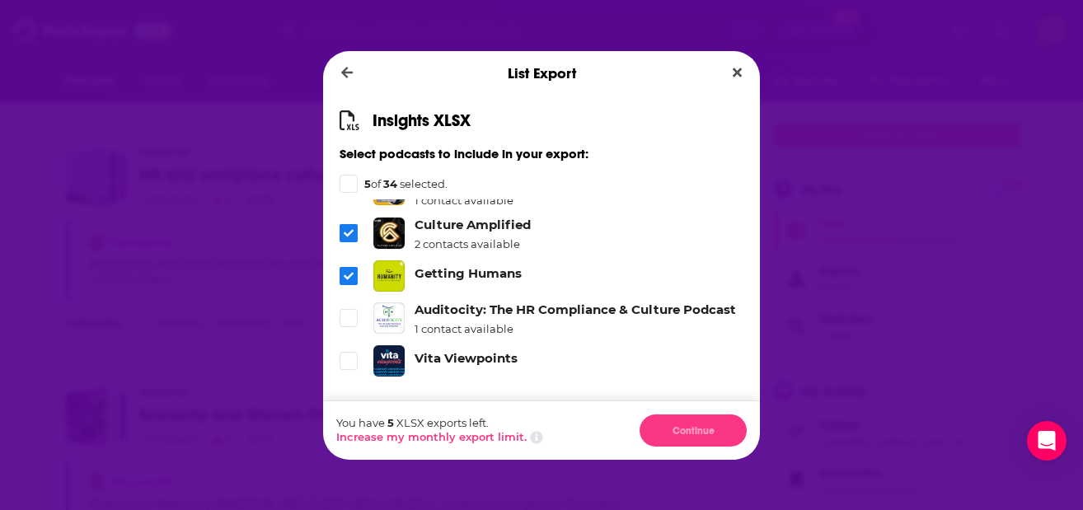
scroll to position [330, 0]
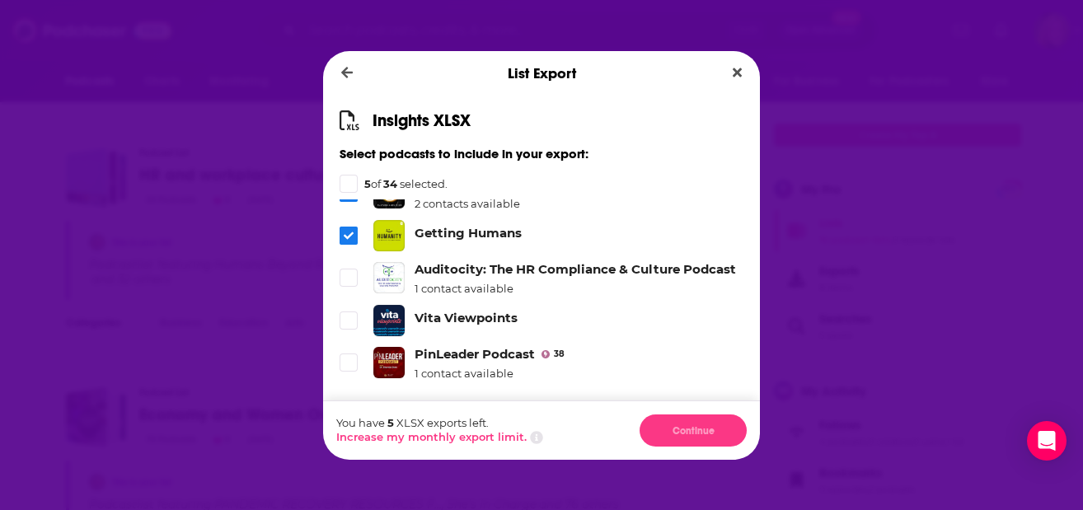
drag, startPoint x: 354, startPoint y: 301, endPoint x: 354, endPoint y: 339, distance: 37.9
click at [352, 283] on icon "Dialog" at bounding box center [349, 278] width 10 height 10
click at [354, 328] on span "Dialog" at bounding box center [348, 320] width 15 height 15
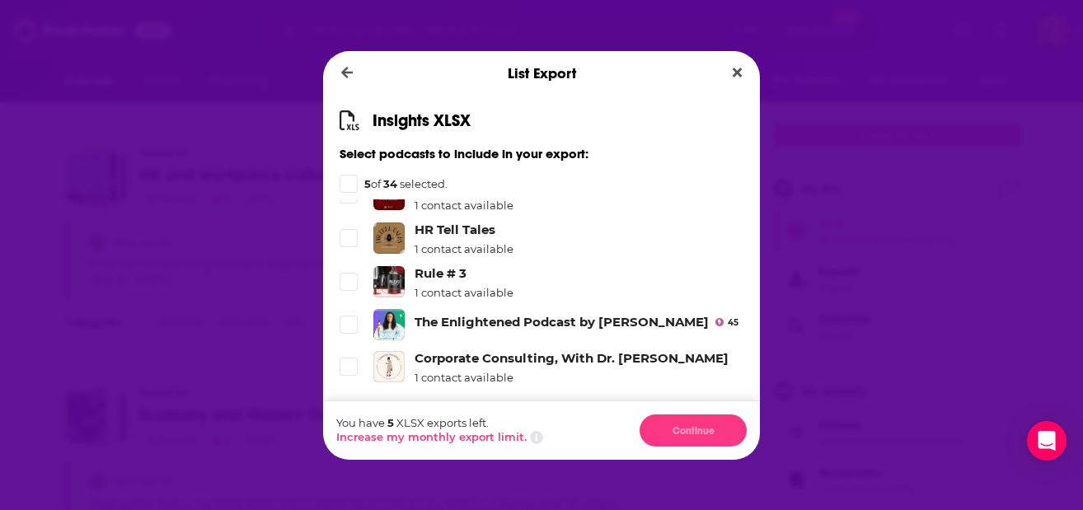
scroll to position [549, 0]
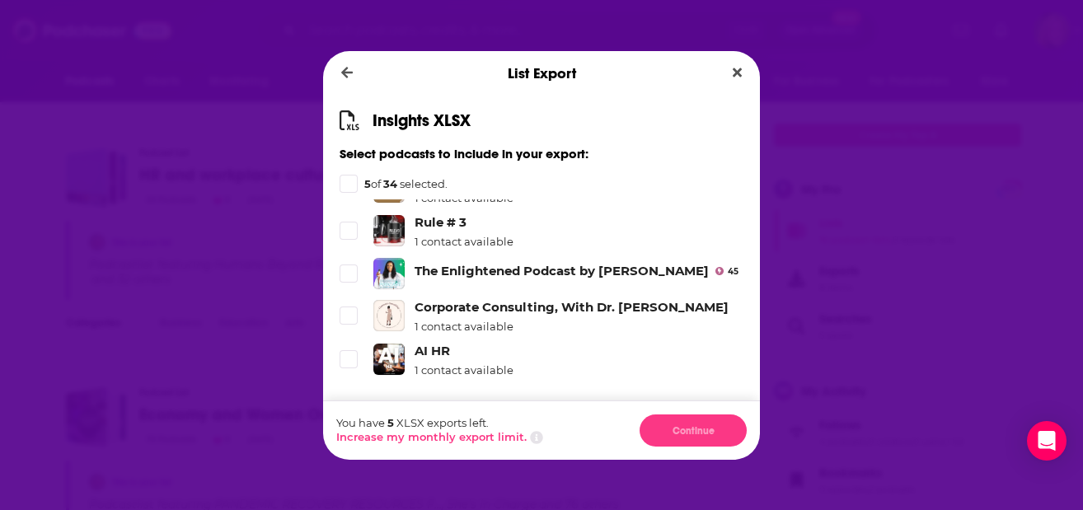
click at [349, 182] on icon "Dialog" at bounding box center [348, 184] width 8 height 8
click at [345, 204] on li "HR Tell Tales 1 contact available" at bounding box center [542, 188] width 404 height 34
click at [351, 240] on div "Dialog" at bounding box center [351, 231] width 22 height 18
drag, startPoint x: 349, startPoint y: 300, endPoint x: 351, endPoint y: 288, distance: 12.5
click at [351, 277] on icon "Dialog" at bounding box center [349, 272] width 10 height 7
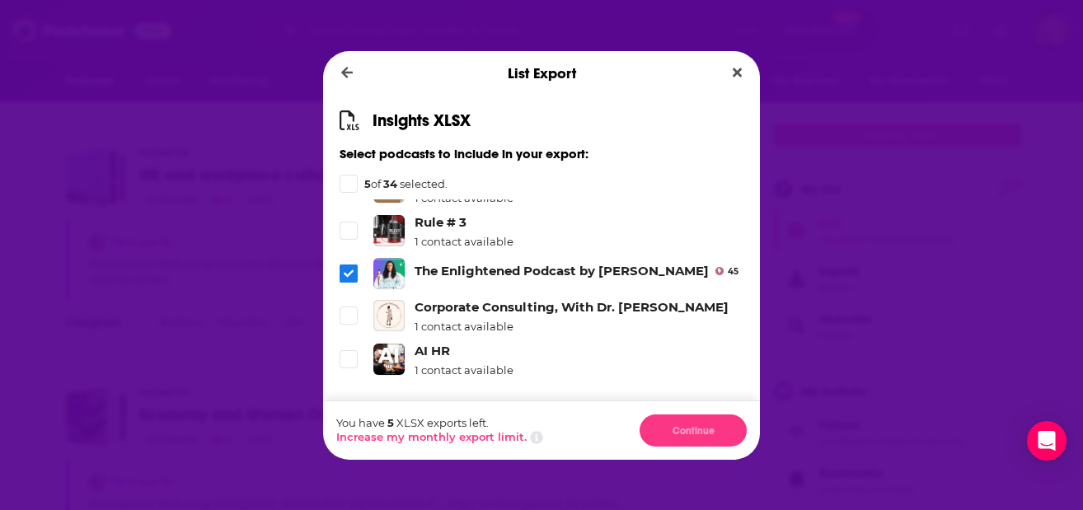
click at [349, 191] on icon "Dialog" at bounding box center [349, 187] width 10 height 7
click at [345, 166] on div "Insights XLSX Select podcasts to include in your export: 5 of 34 selected. Huma…" at bounding box center [541, 248] width 437 height 305
click at [345, 180] on icon "Dialog" at bounding box center [348, 184] width 8 height 8
click at [348, 204] on li "HR Tell Tales 1 contact available" at bounding box center [542, 188] width 404 height 34
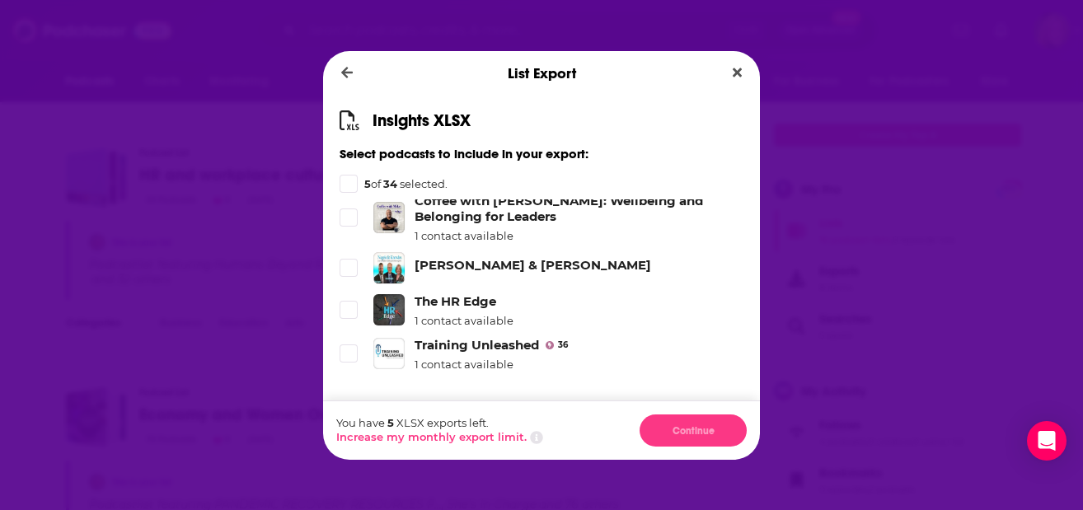
scroll to position [0, 0]
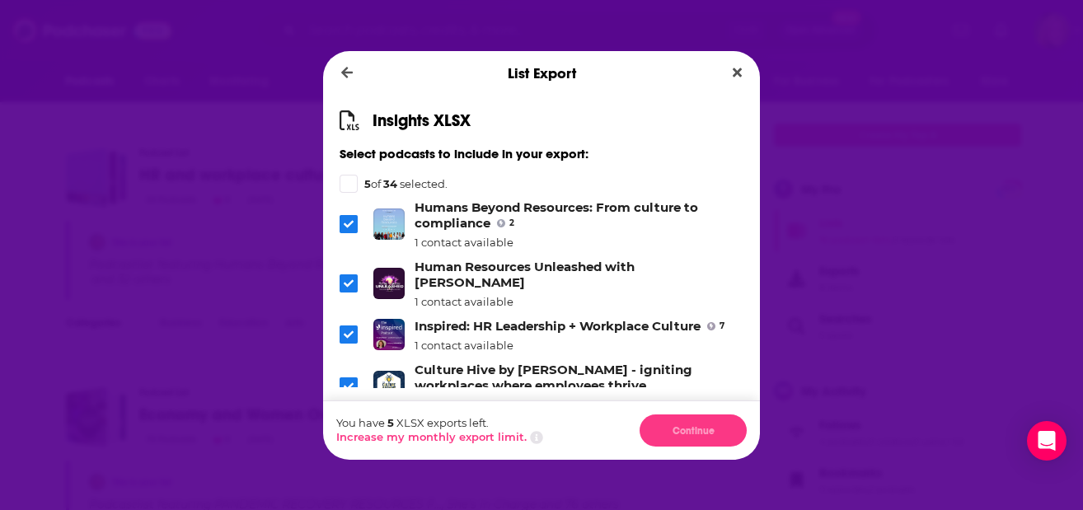
click at [344, 180] on icon "Dialog" at bounding box center [348, 184] width 8 height 8
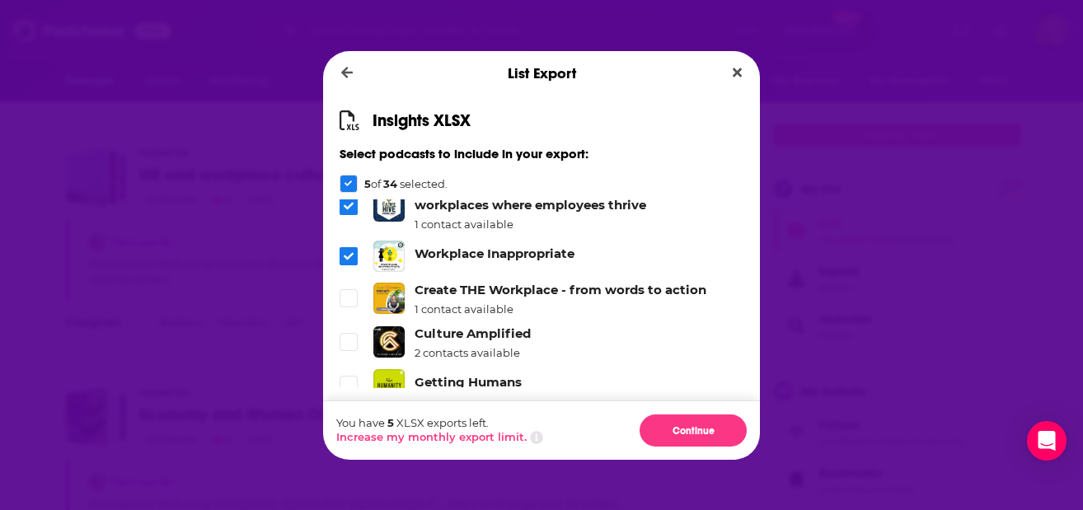
scroll to position [219, 0]
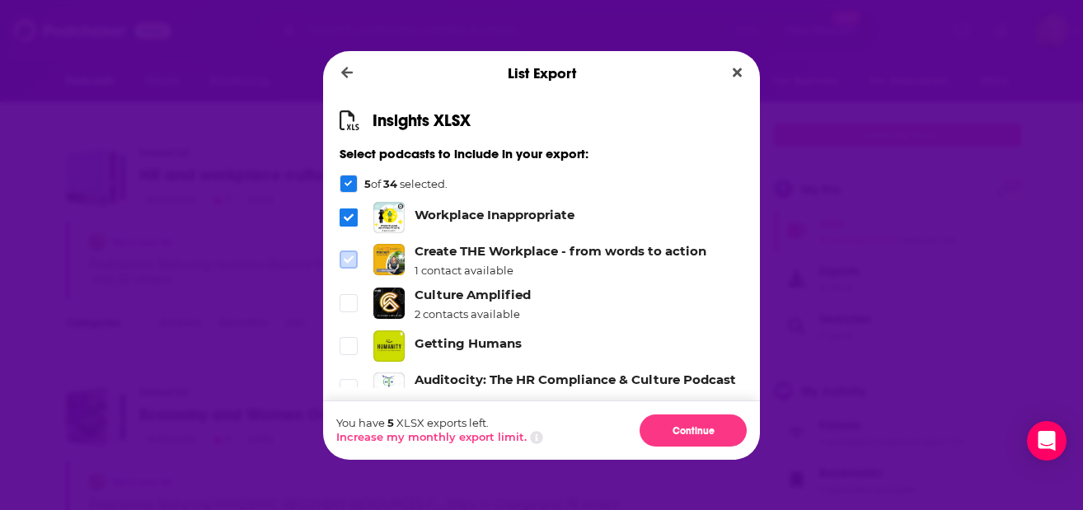
click at [349, 264] on icon "Dialog" at bounding box center [349, 259] width 10 height 7
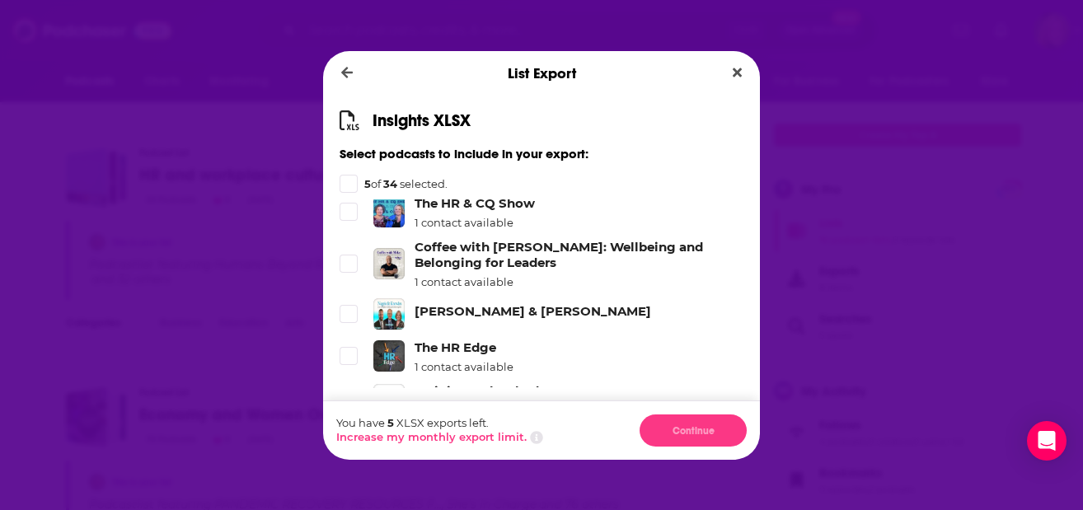
scroll to position [1400, 0]
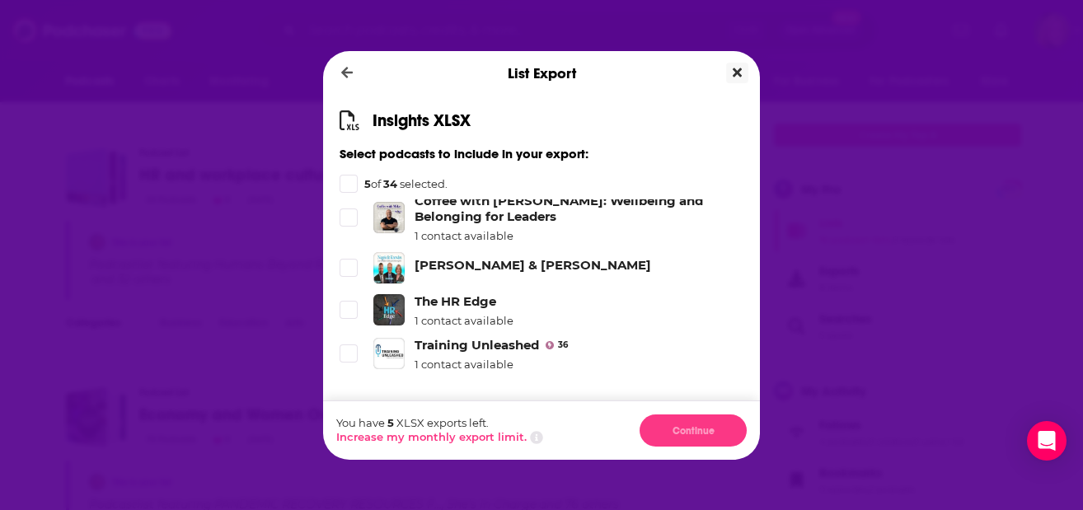
click at [735, 67] on icon "Close" at bounding box center [737, 72] width 9 height 13
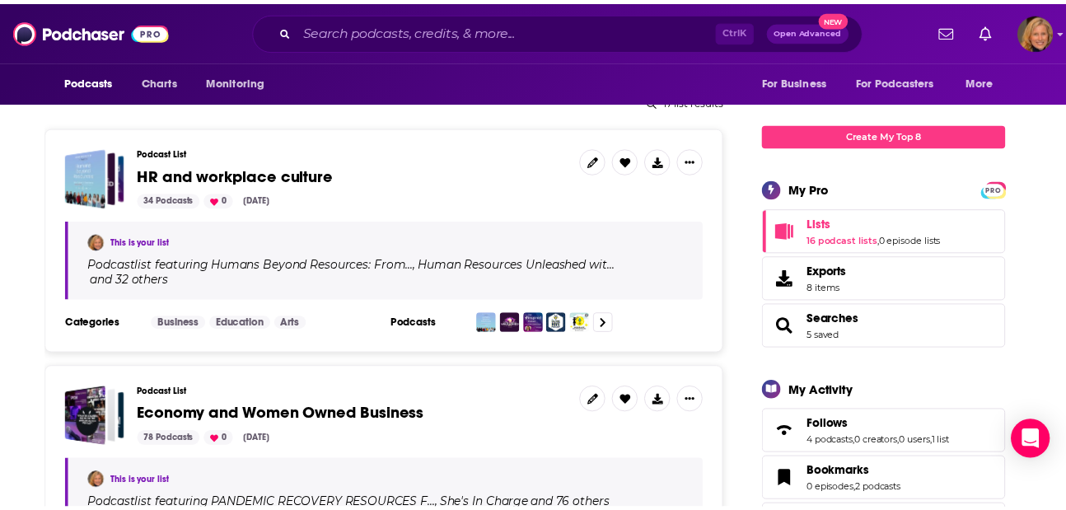
scroll to position [219, 0]
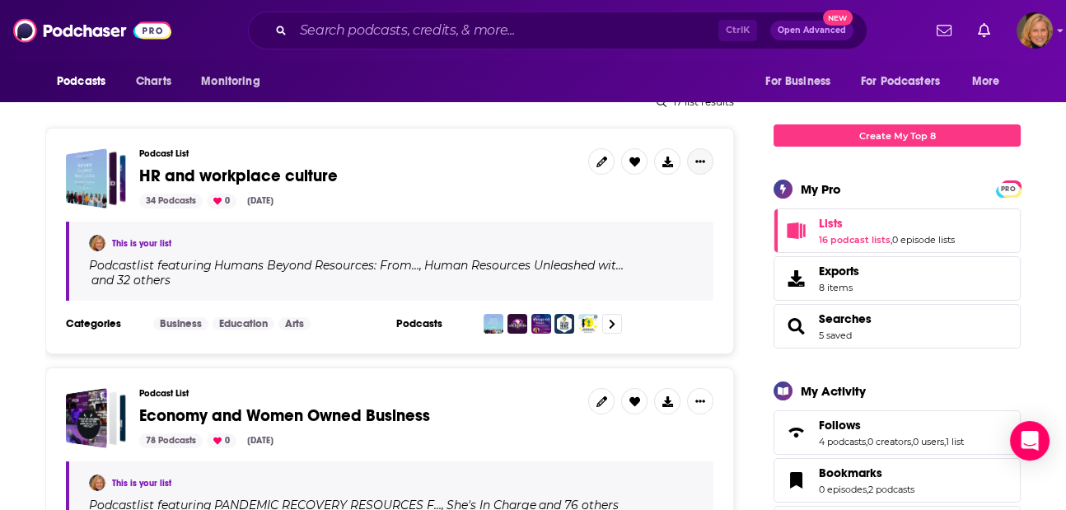
click at [704, 159] on icon "Show More Button" at bounding box center [701, 162] width 10 height 10
click at [704, 160] on icon "Show More Button" at bounding box center [701, 161] width 10 height 2
click at [658, 158] on button at bounding box center [667, 161] width 26 height 26
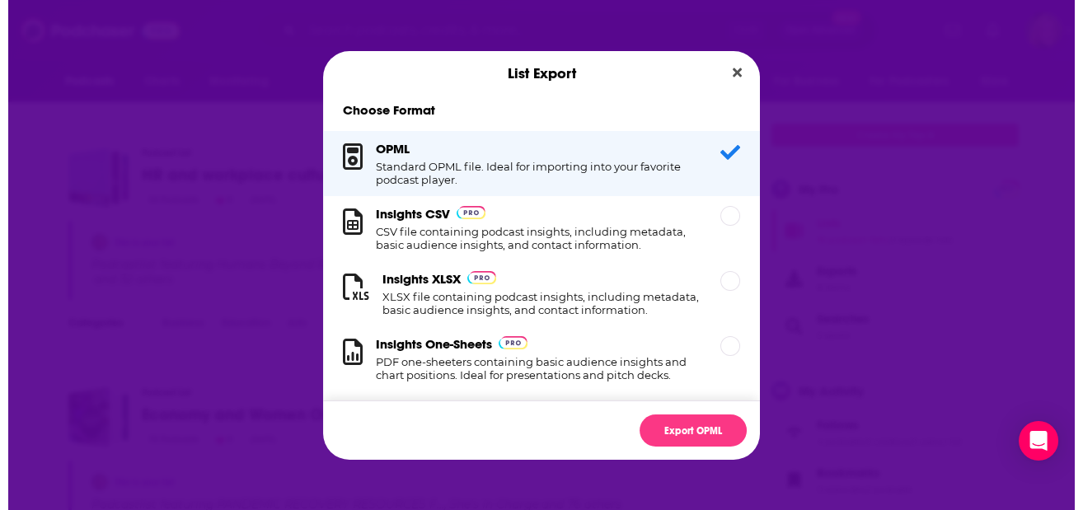
scroll to position [0, 0]
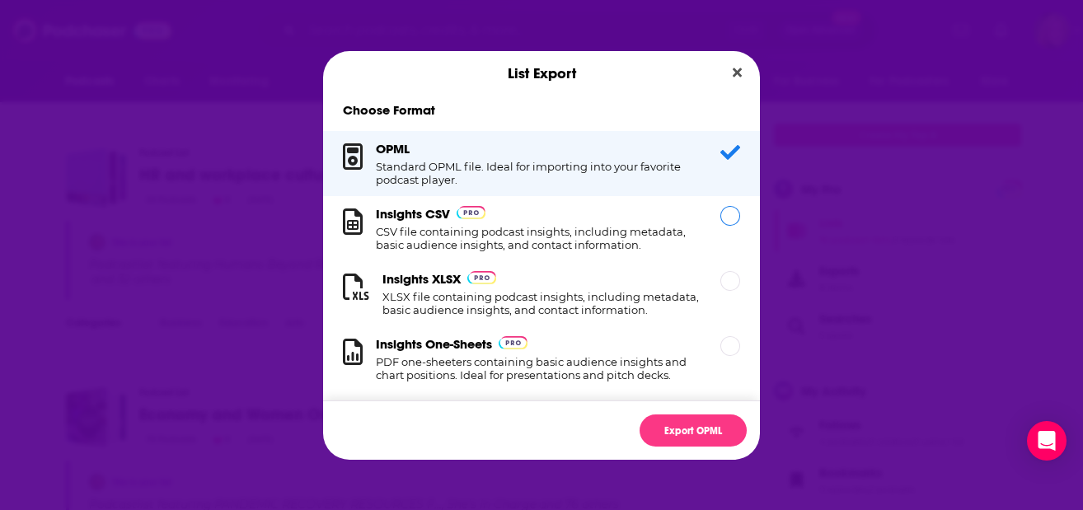
click at [720, 214] on div "Dialog" at bounding box center [730, 216] width 20 height 20
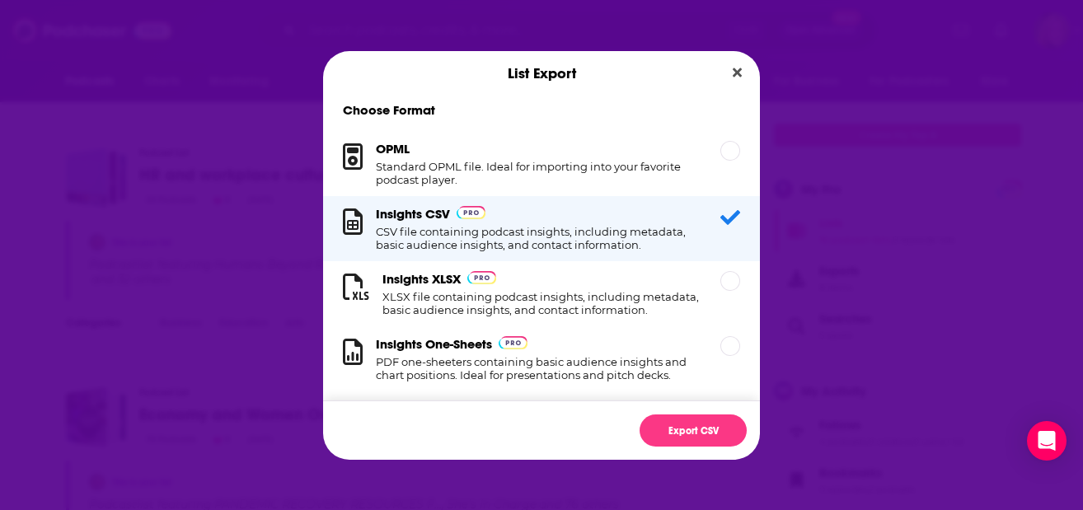
click at [721, 211] on icon "Dialog" at bounding box center [730, 218] width 20 height 20
click at [720, 280] on div "Dialog" at bounding box center [730, 281] width 20 height 20
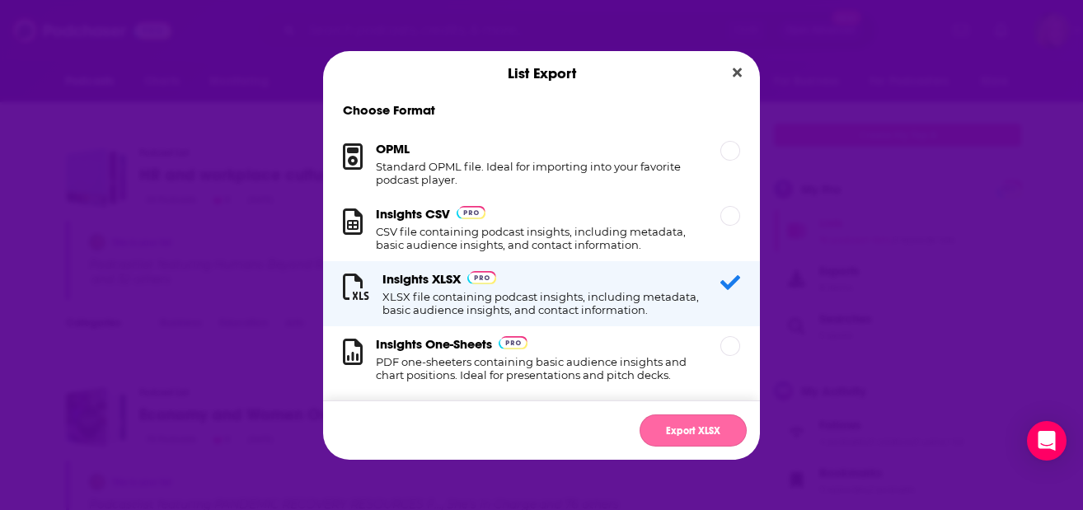
click at [684, 415] on button "Export XLSX" at bounding box center [692, 431] width 107 height 32
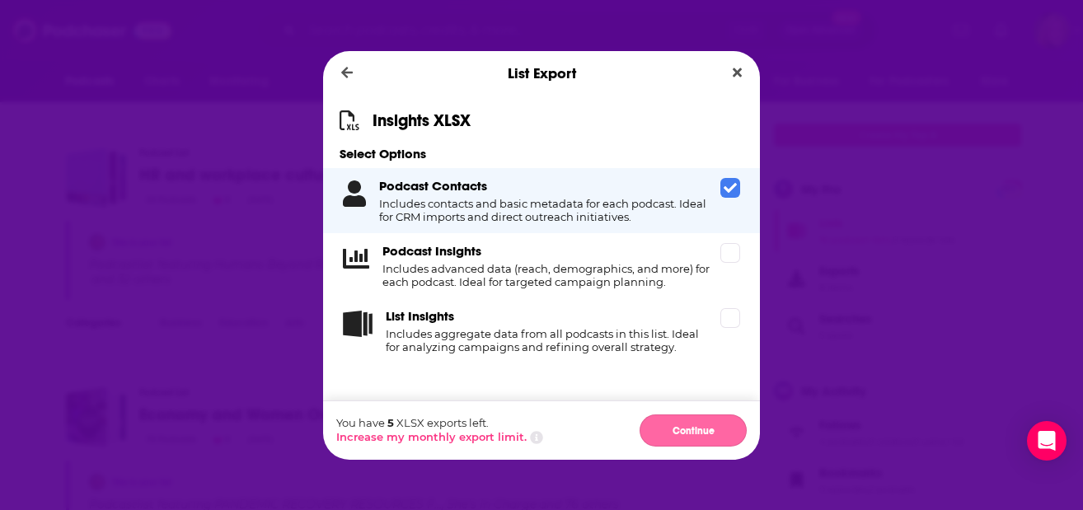
click at [685, 422] on button "Continue" at bounding box center [692, 431] width 107 height 32
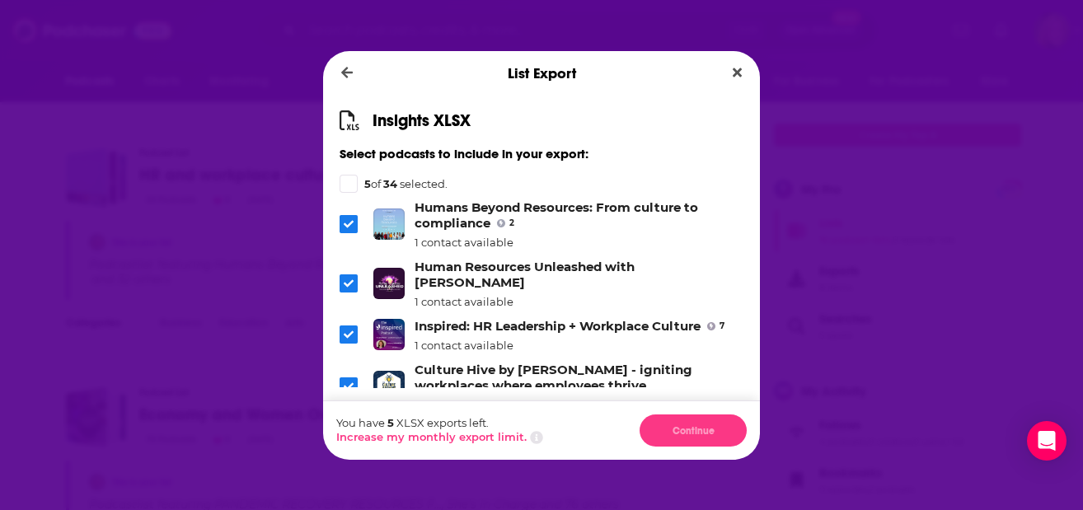
scroll to position [110, 0]
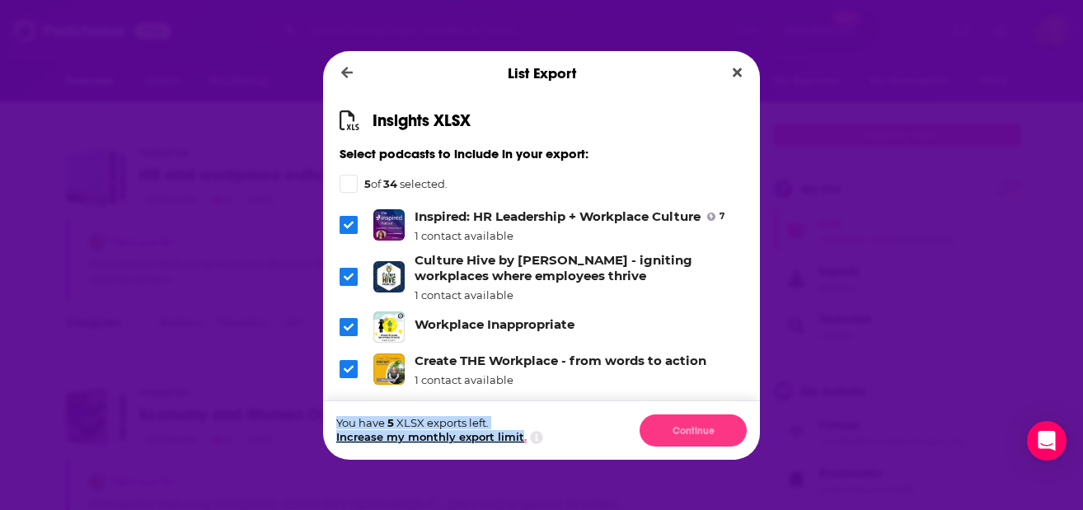
drag, startPoint x: 330, startPoint y: 411, endPoint x: 518, endPoint y: 436, distance: 189.5
click at [518, 436] on div "You have 5 XLSX exports left. Increase my monthly export limit. Continue" at bounding box center [541, 430] width 437 height 59
drag, startPoint x: 518, startPoint y: 436, endPoint x: 425, endPoint y: 422, distance: 94.2
copy div "You have 5 XLSX exports left. Increase my monthly export limit"
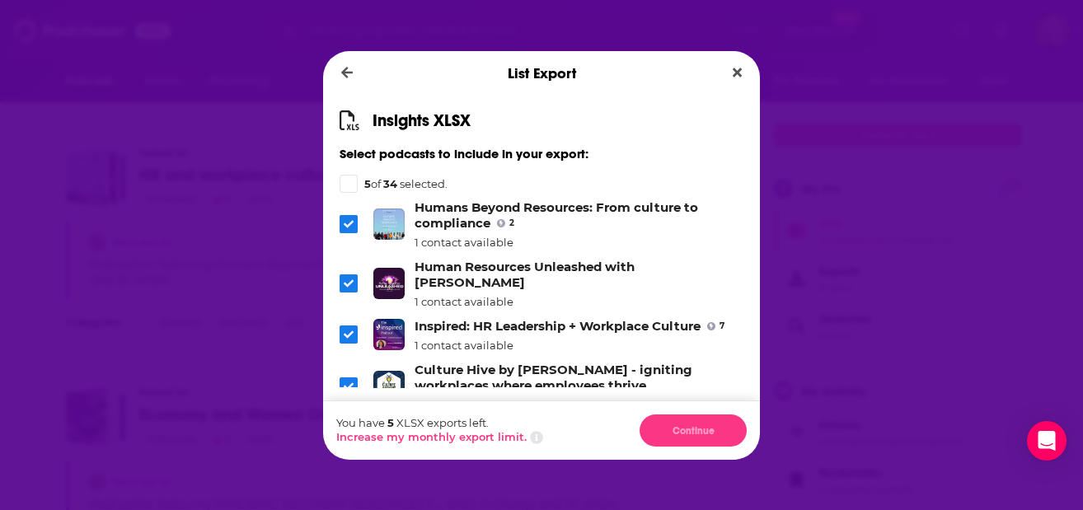
click at [358, 178] on div "5 of 34 selected." at bounding box center [542, 184] width 404 height 18
click at [357, 178] on div "Dialog" at bounding box center [349, 184] width 18 height 18
click at [742, 71] on button "Close" at bounding box center [737, 73] width 22 height 21
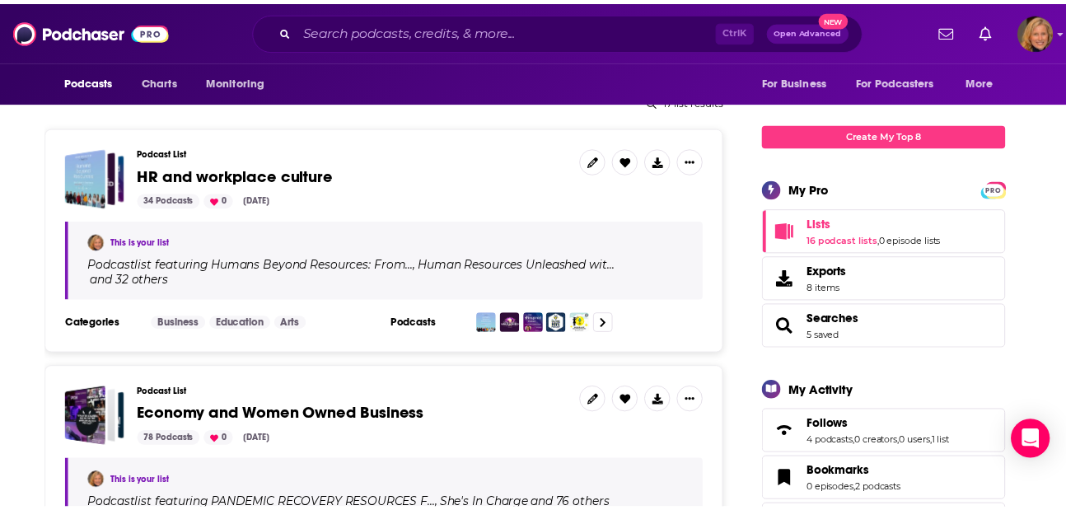
scroll to position [219, 0]
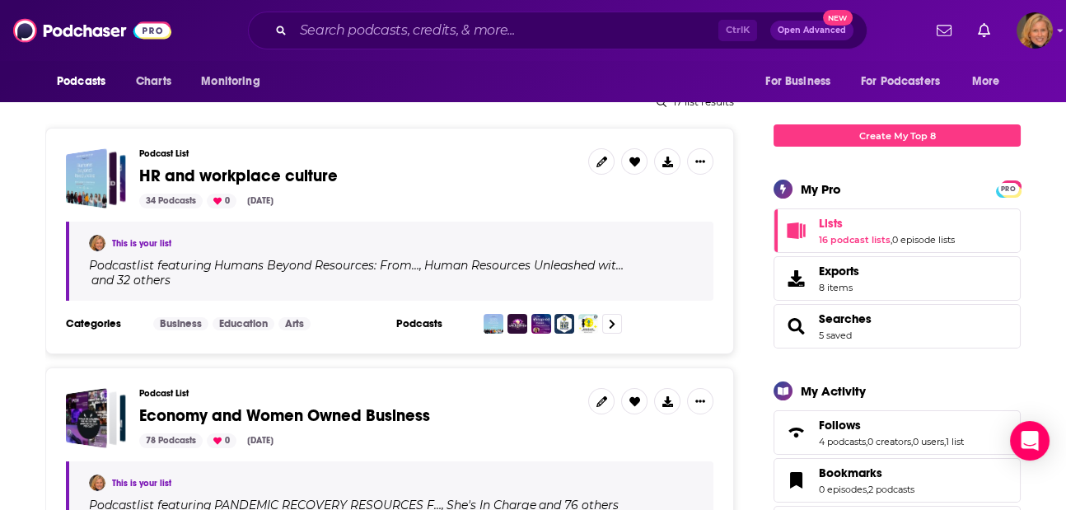
click at [218, 182] on span "HR and workplace culture" at bounding box center [238, 176] width 199 height 21
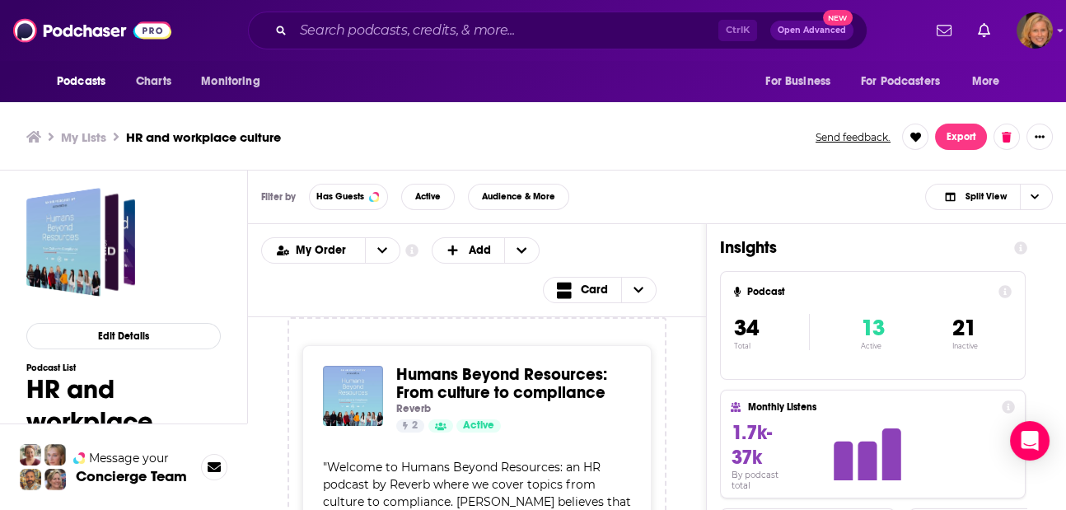
scroll to position [110, 0]
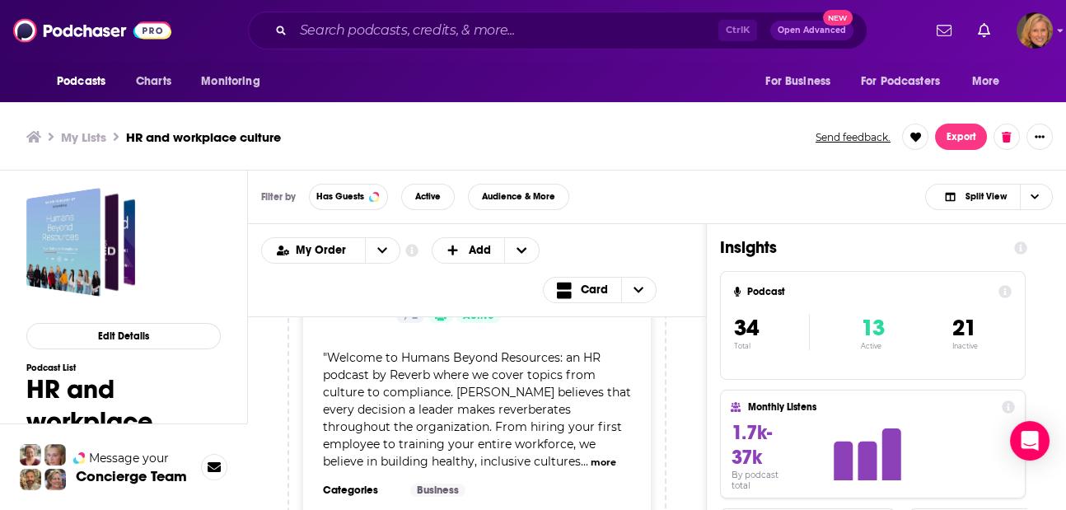
click at [392, 412] on span "" Welcome to Humans Beyond Resources: an HR podcast by Reverb where we cover to…" at bounding box center [477, 409] width 308 height 119
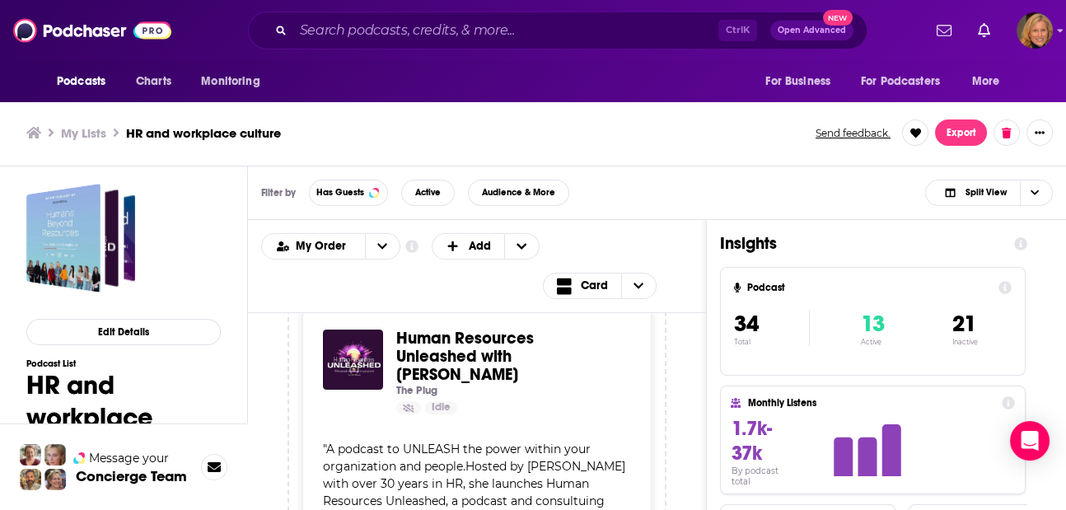
scroll to position [0, 0]
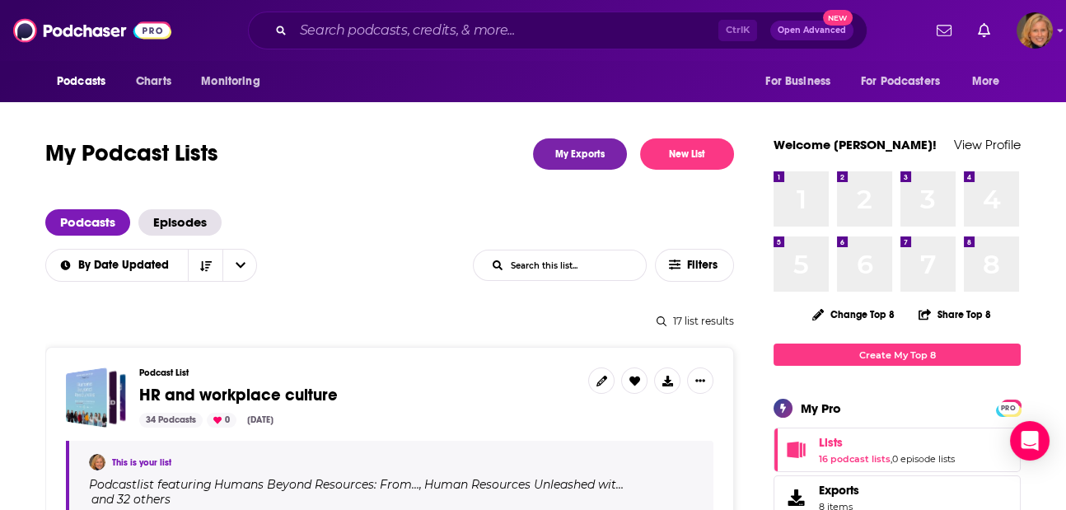
scroll to position [110, 0]
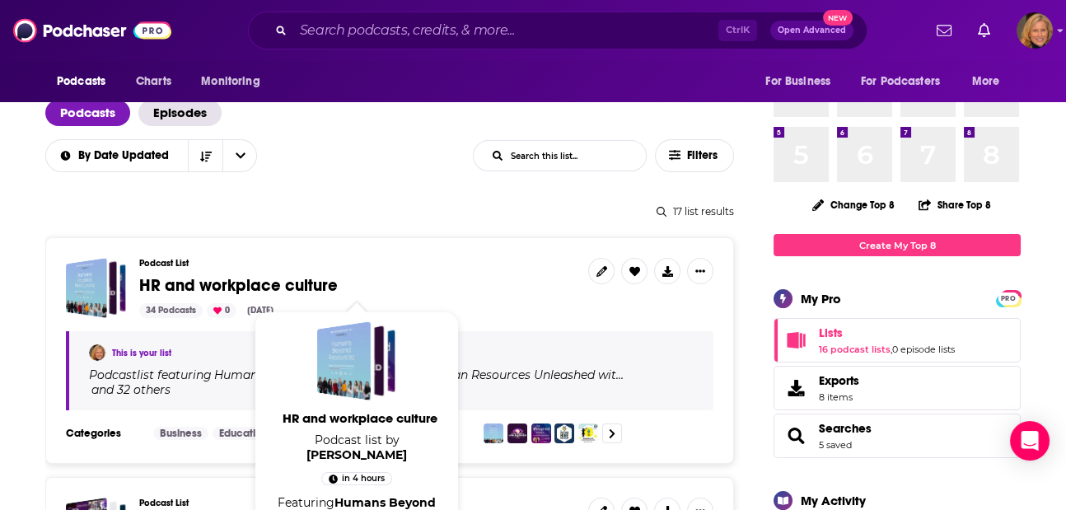
click at [188, 282] on span "HR and workplace culture" at bounding box center [238, 285] width 199 height 21
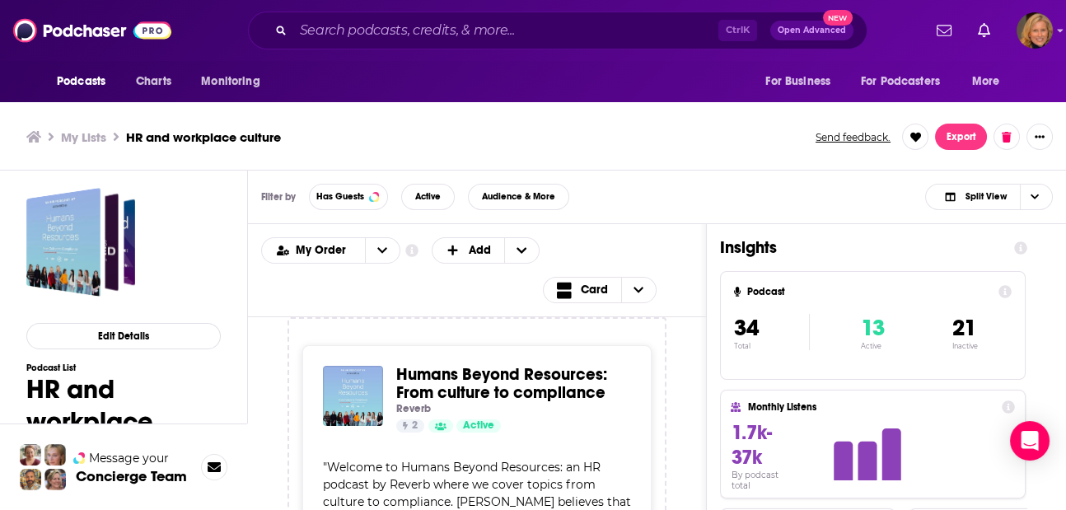
click at [458, 345] on div "Podcasts Charts Monitoring Ctrl K Open Advanced New For Business For Podcasters…" at bounding box center [533, 257] width 1066 height 515
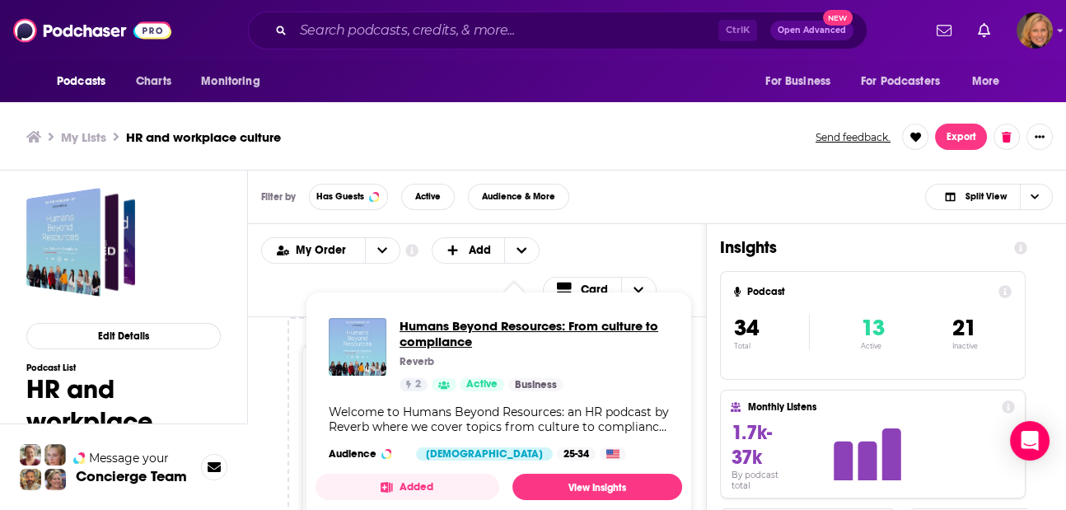
click at [457, 332] on span "Humans Beyond Resources: From culture to compliance" at bounding box center [534, 333] width 269 height 31
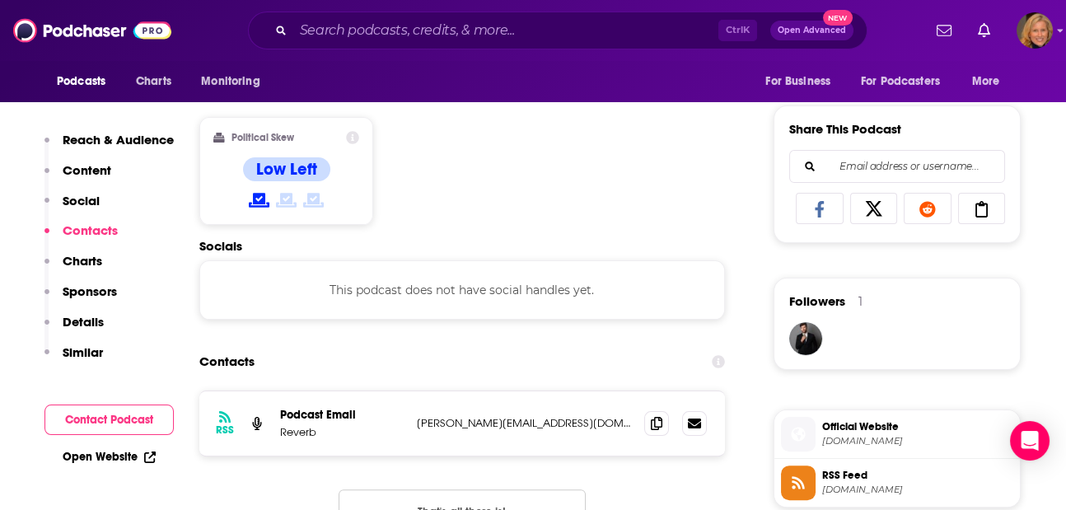
scroll to position [1208, 0]
